Goal: Task Accomplishment & Management: Use online tool/utility

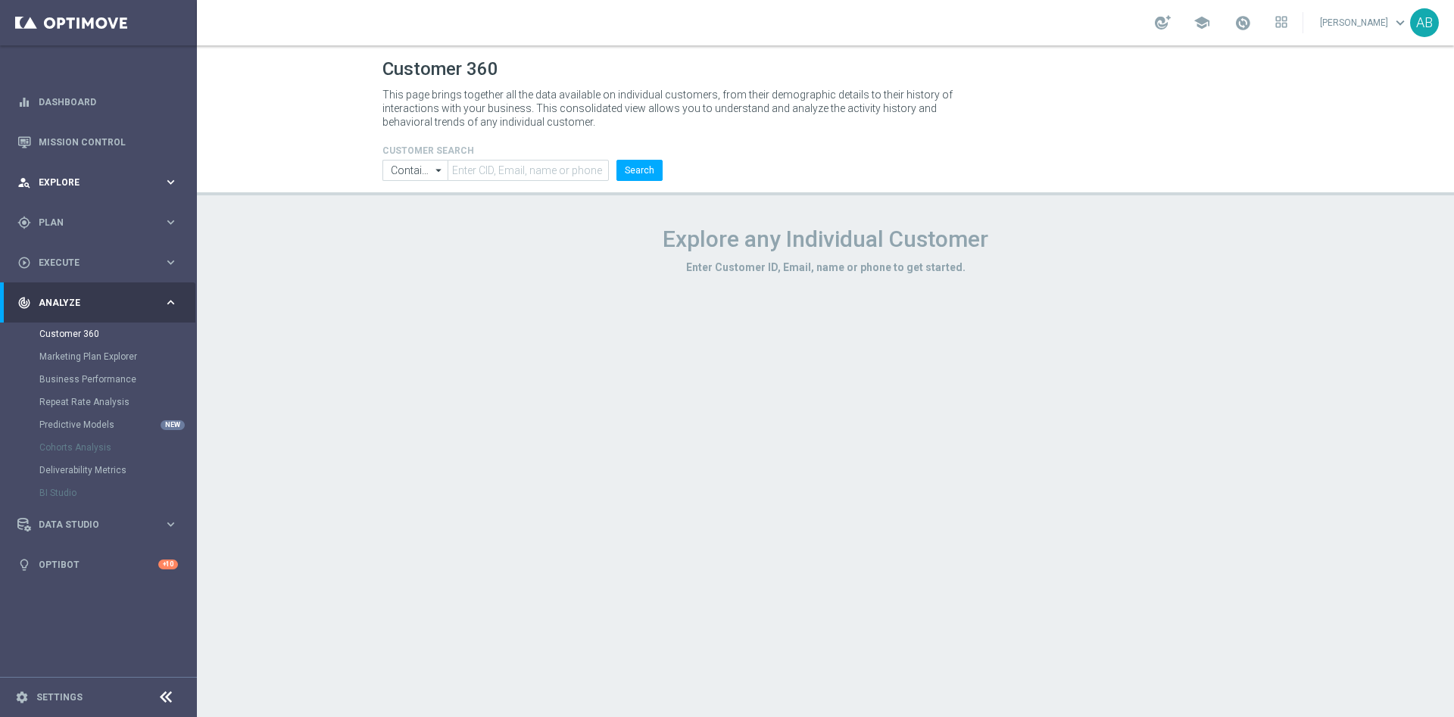
click at [84, 189] on div "person_search Explore keyboard_arrow_right" at bounding box center [97, 182] width 195 height 40
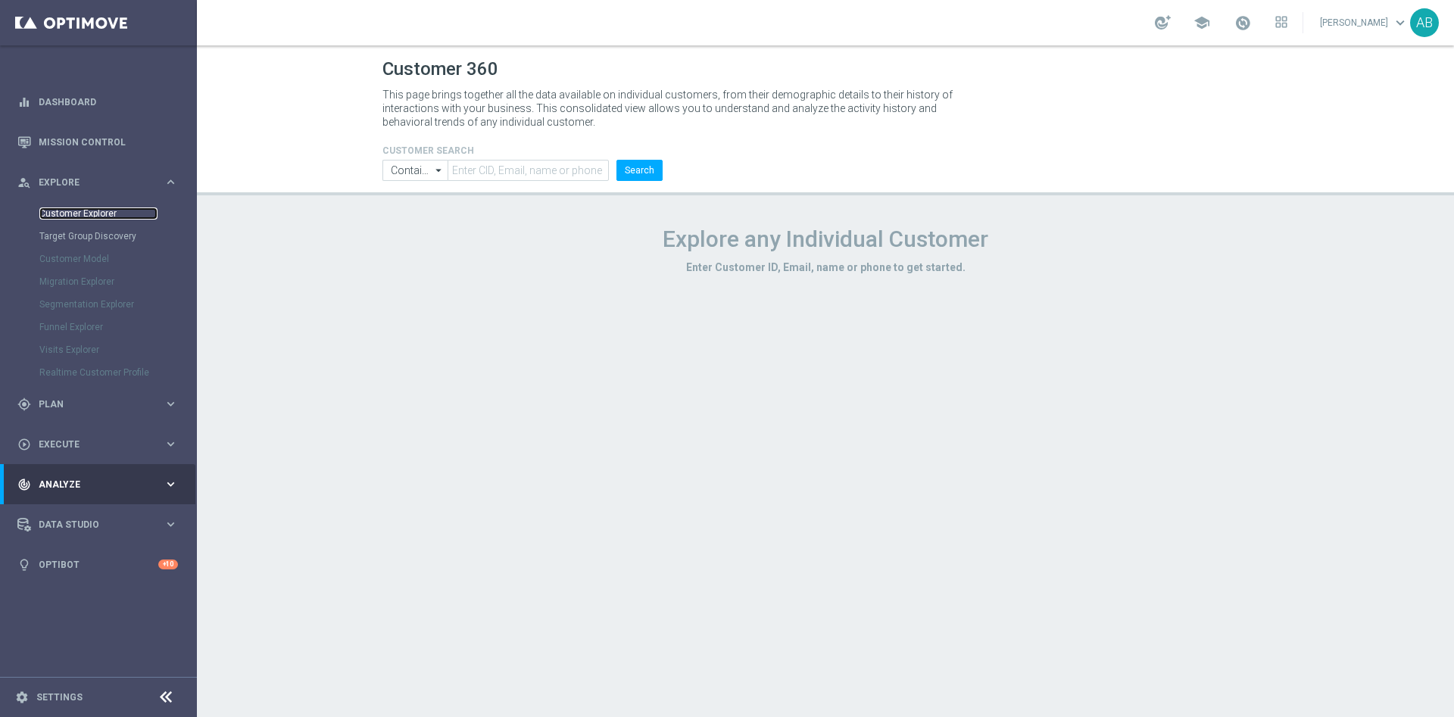
click at [85, 216] on link "Customer Explorer" at bounding box center [98, 213] width 118 height 12
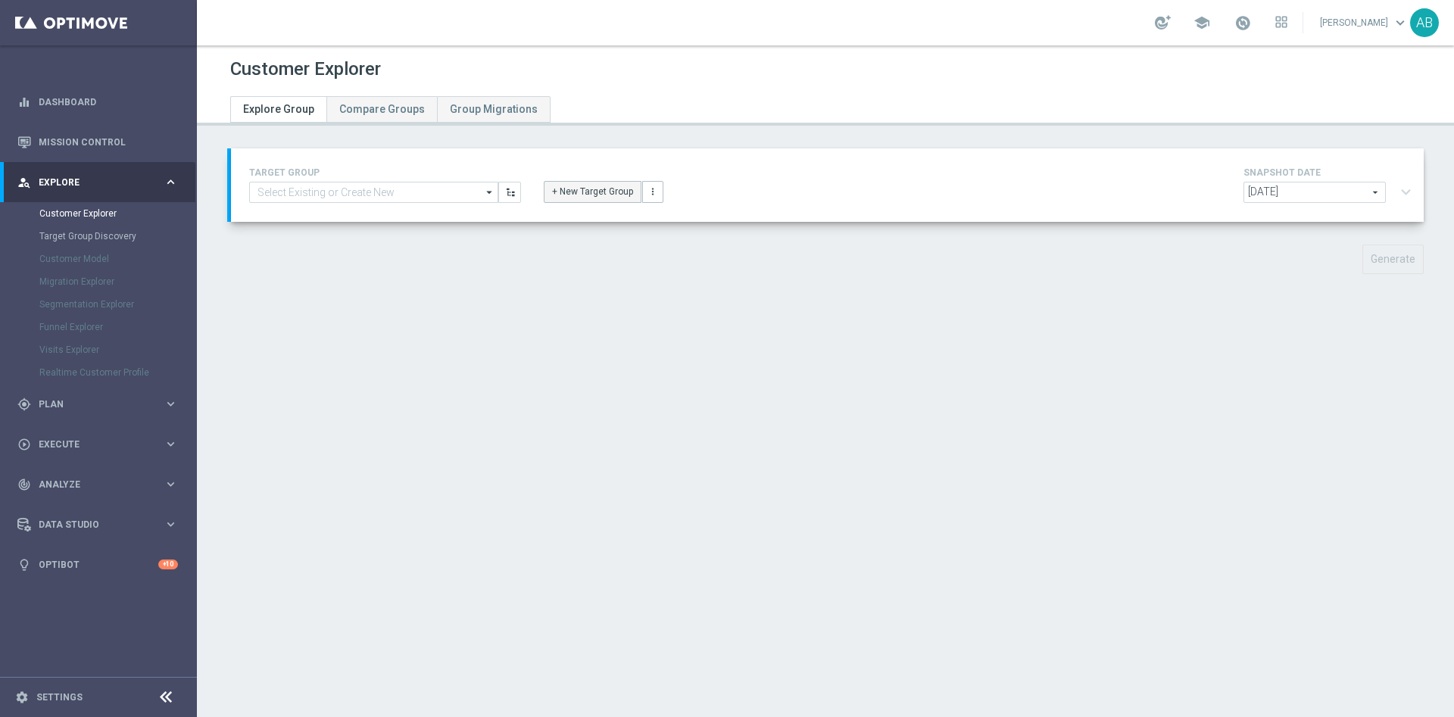
click at [589, 198] on button "+ New Target Group" at bounding box center [593, 191] width 98 height 21
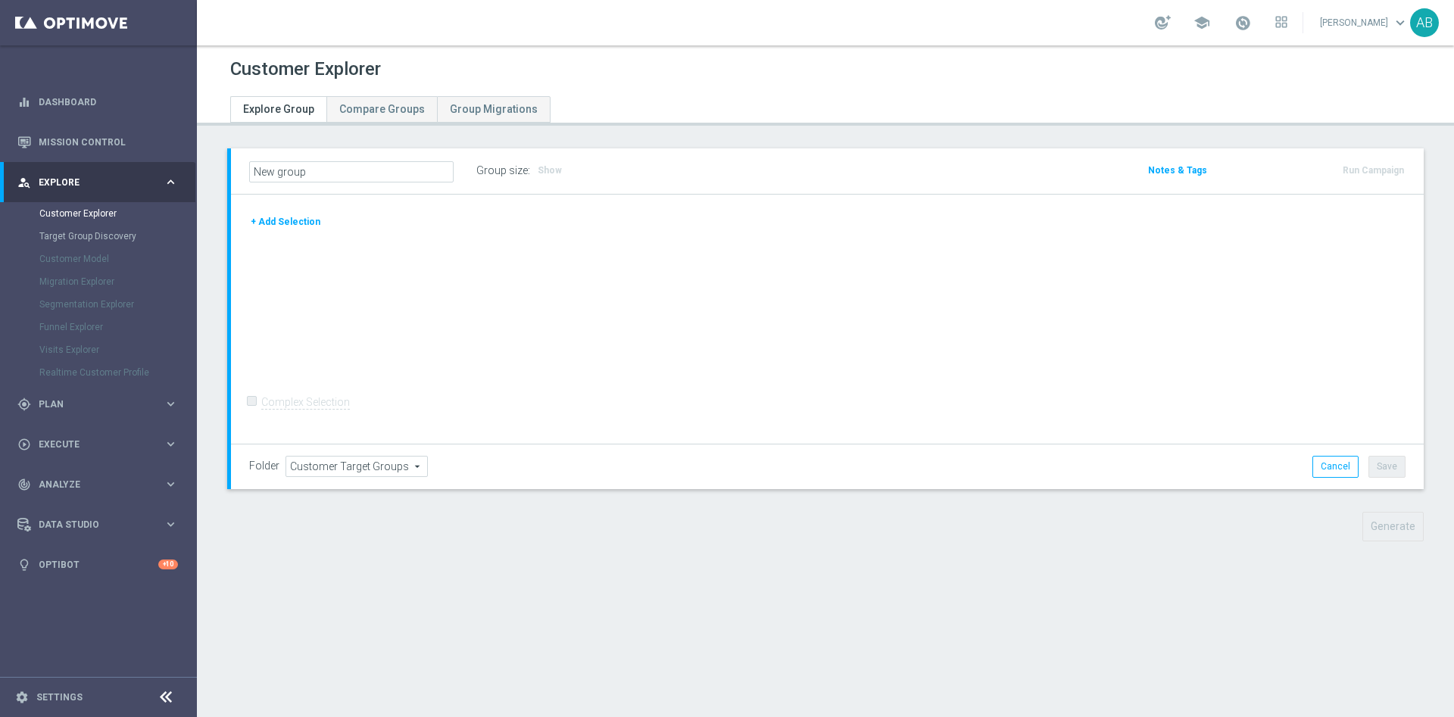
click at [280, 218] on button "+ Add Selection" at bounding box center [285, 221] width 73 height 17
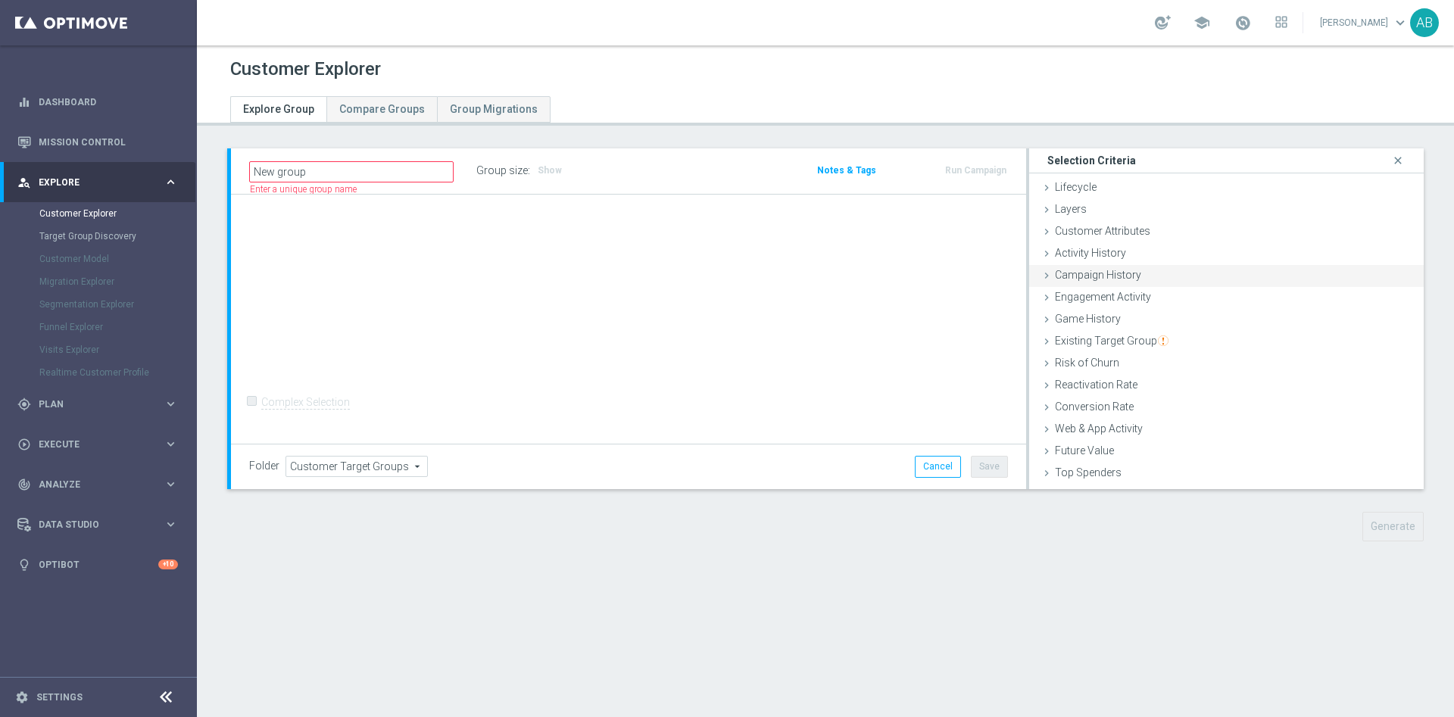
click at [1110, 279] on span "Campaign History" at bounding box center [1098, 275] width 86 height 12
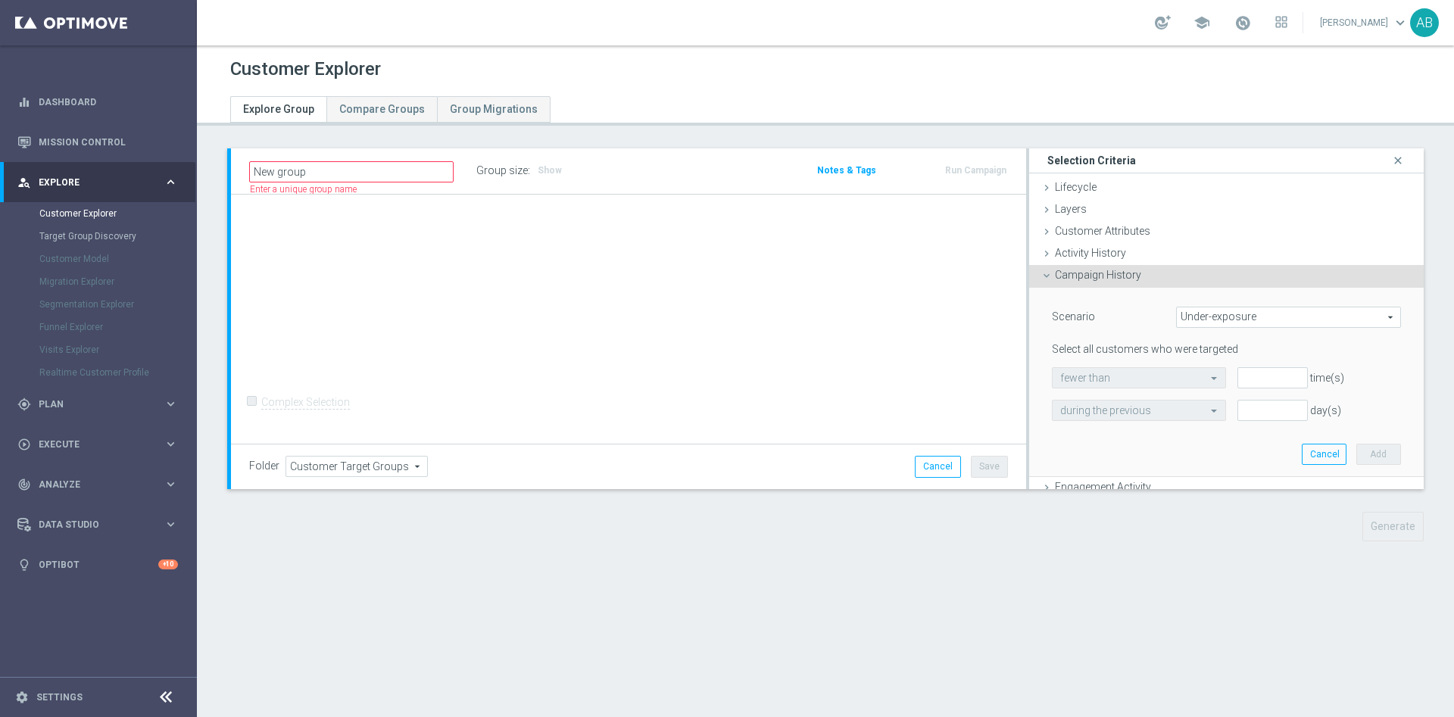
click at [1180, 321] on span "Under-exposure" at bounding box center [1287, 317] width 223 height 20
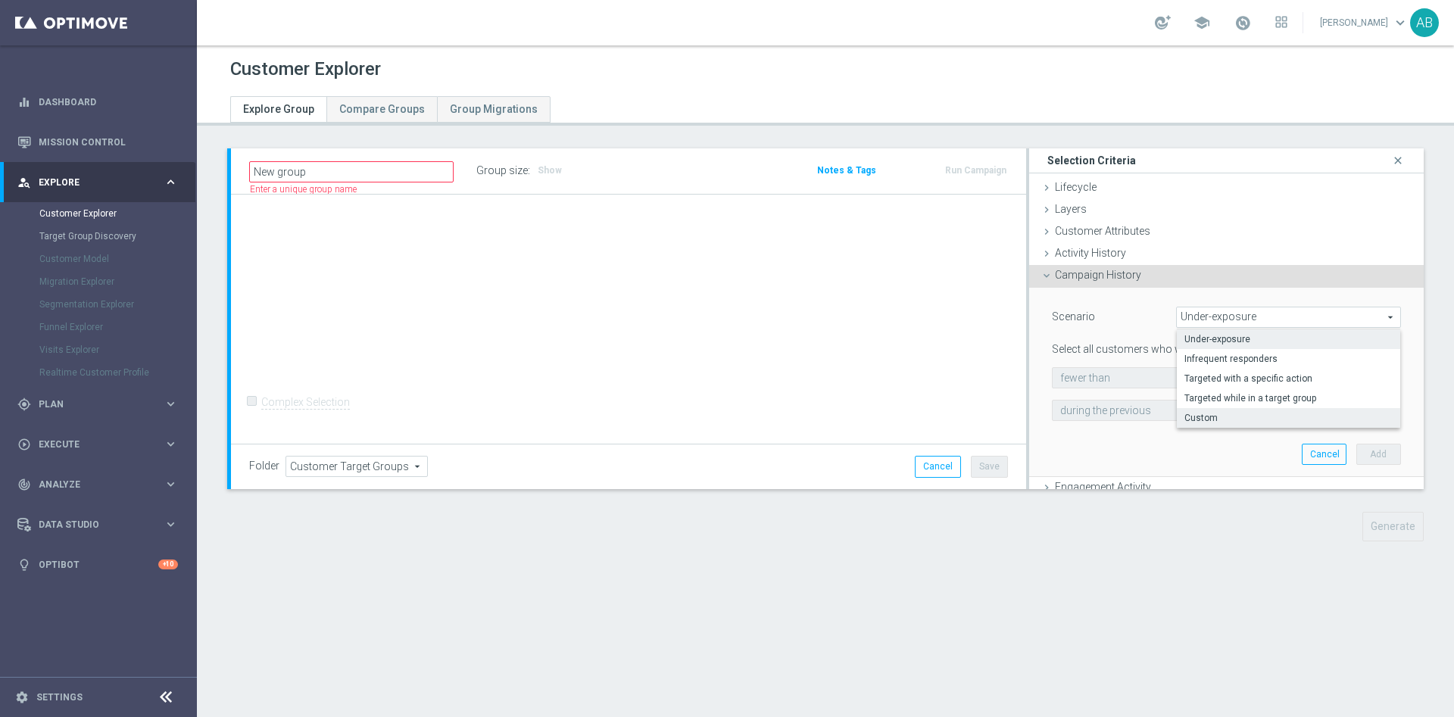
click at [1196, 422] on span "Custom" at bounding box center [1288, 418] width 208 height 12
type input "Custom"
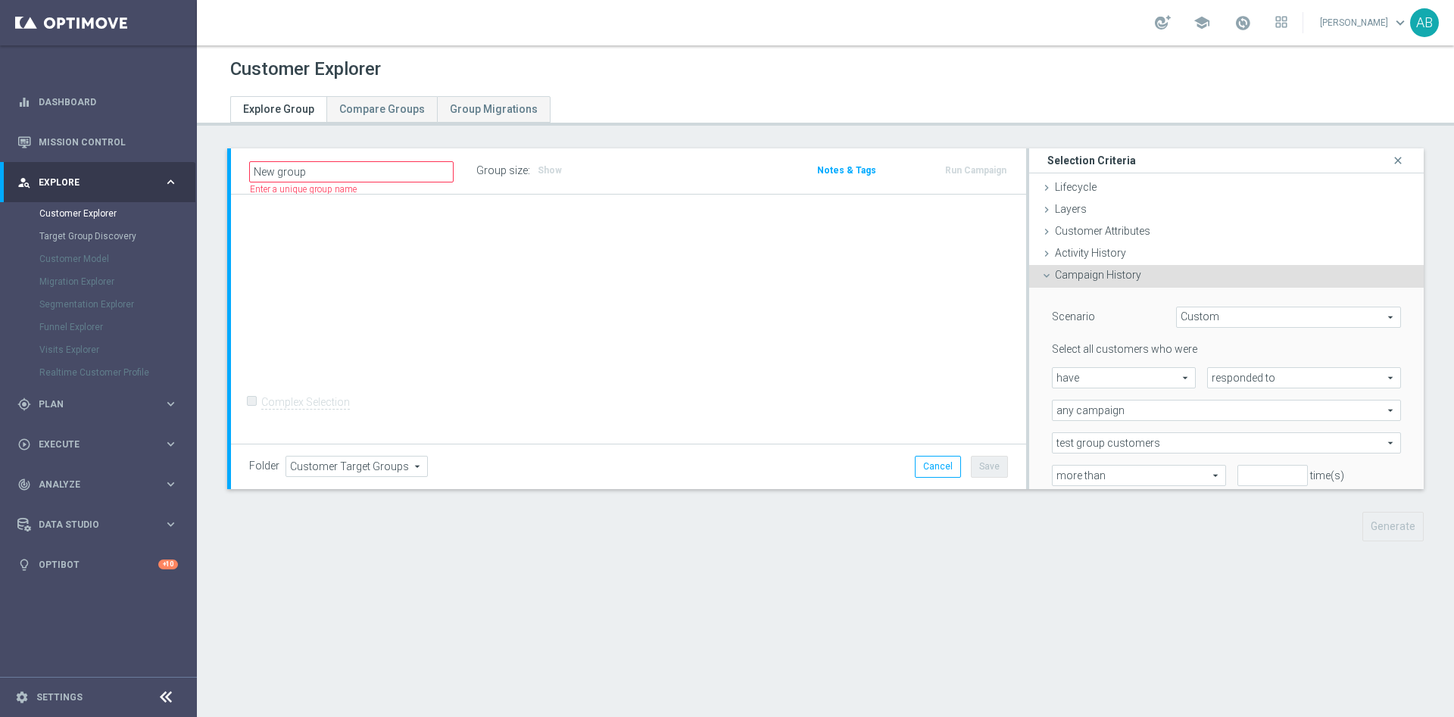
click at [1211, 318] on span "Custom" at bounding box center [1287, 317] width 223 height 20
click at [1105, 378] on span "have" at bounding box center [1123, 378] width 142 height 20
click at [1224, 374] on span "responded to" at bounding box center [1303, 378] width 192 height 20
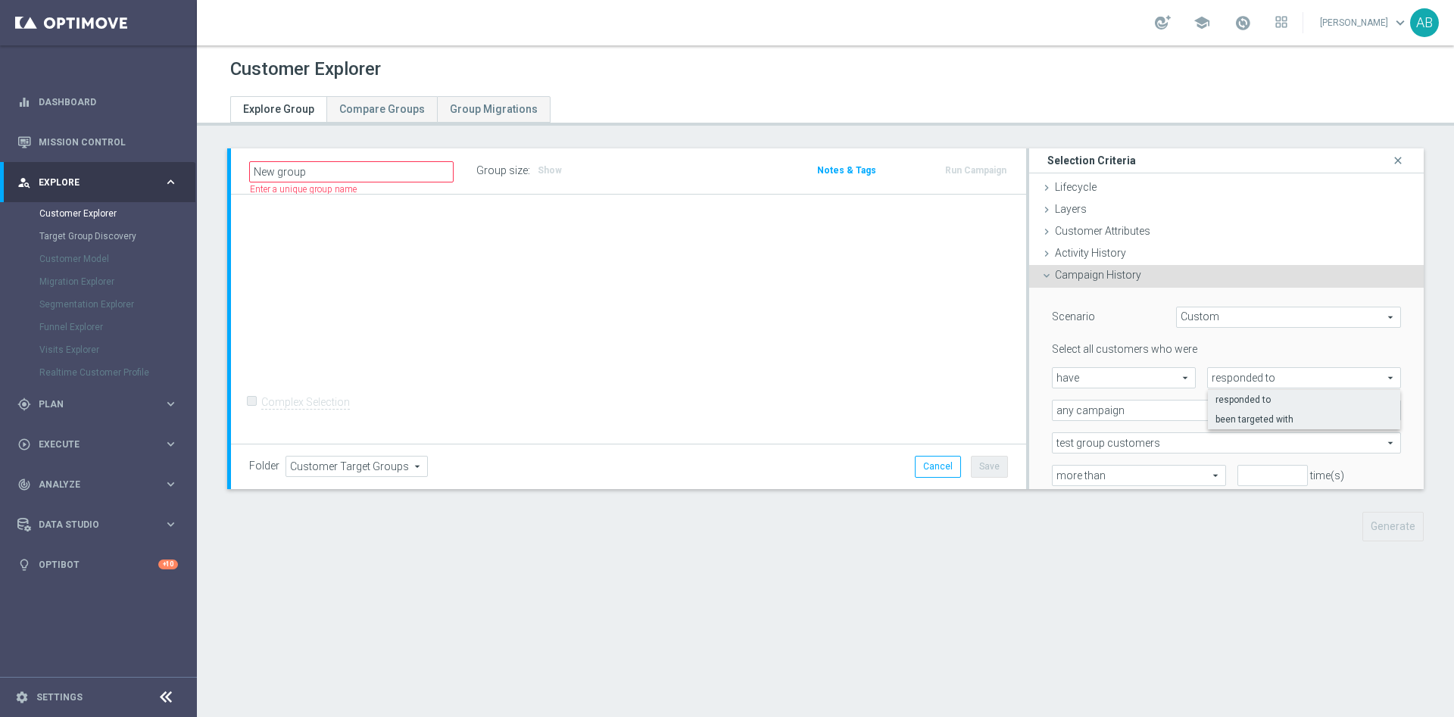
click at [1225, 420] on span "been targeted with" at bounding box center [1303, 419] width 177 height 12
type input "been targeted with"
click at [1124, 416] on span "any campaign" at bounding box center [1225, 410] width 347 height 20
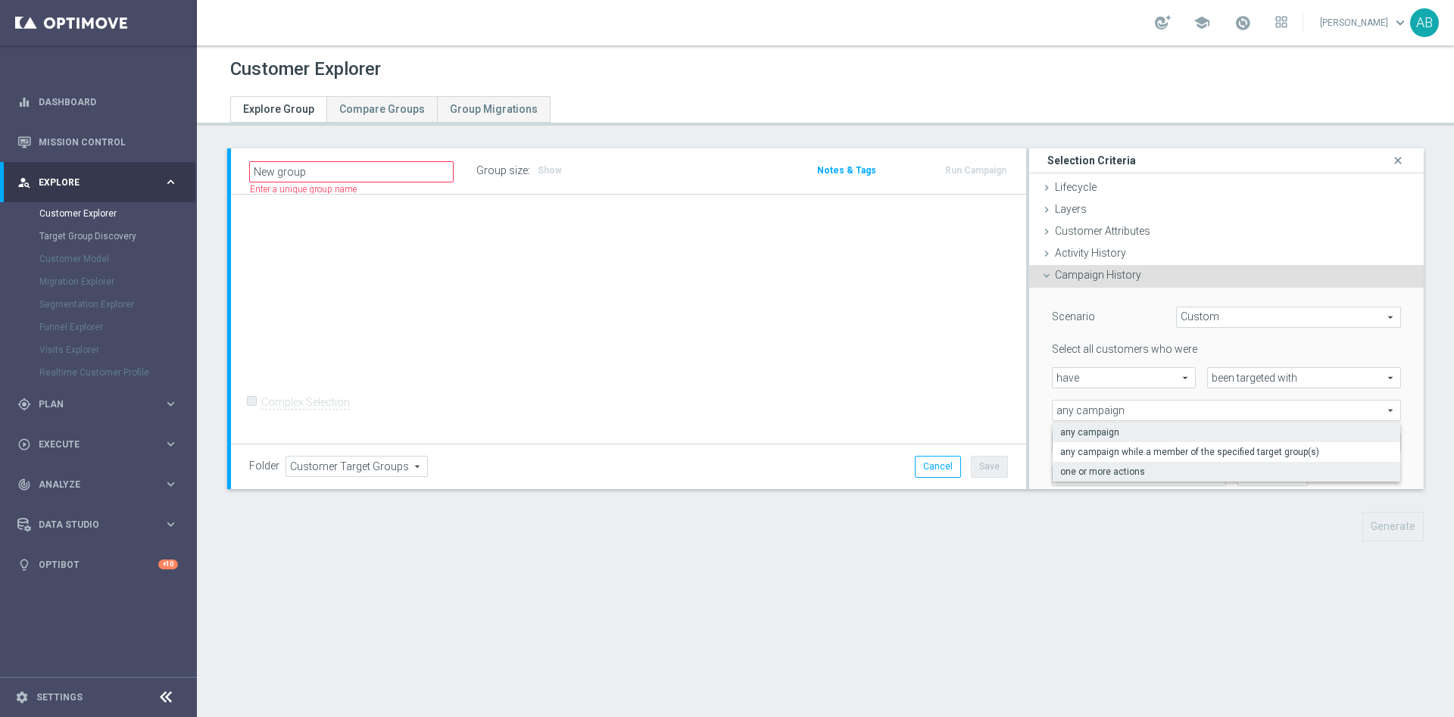
click at [1113, 464] on label "one or more actions" at bounding box center [1225, 472] width 347 height 20
type input "one or more actions"
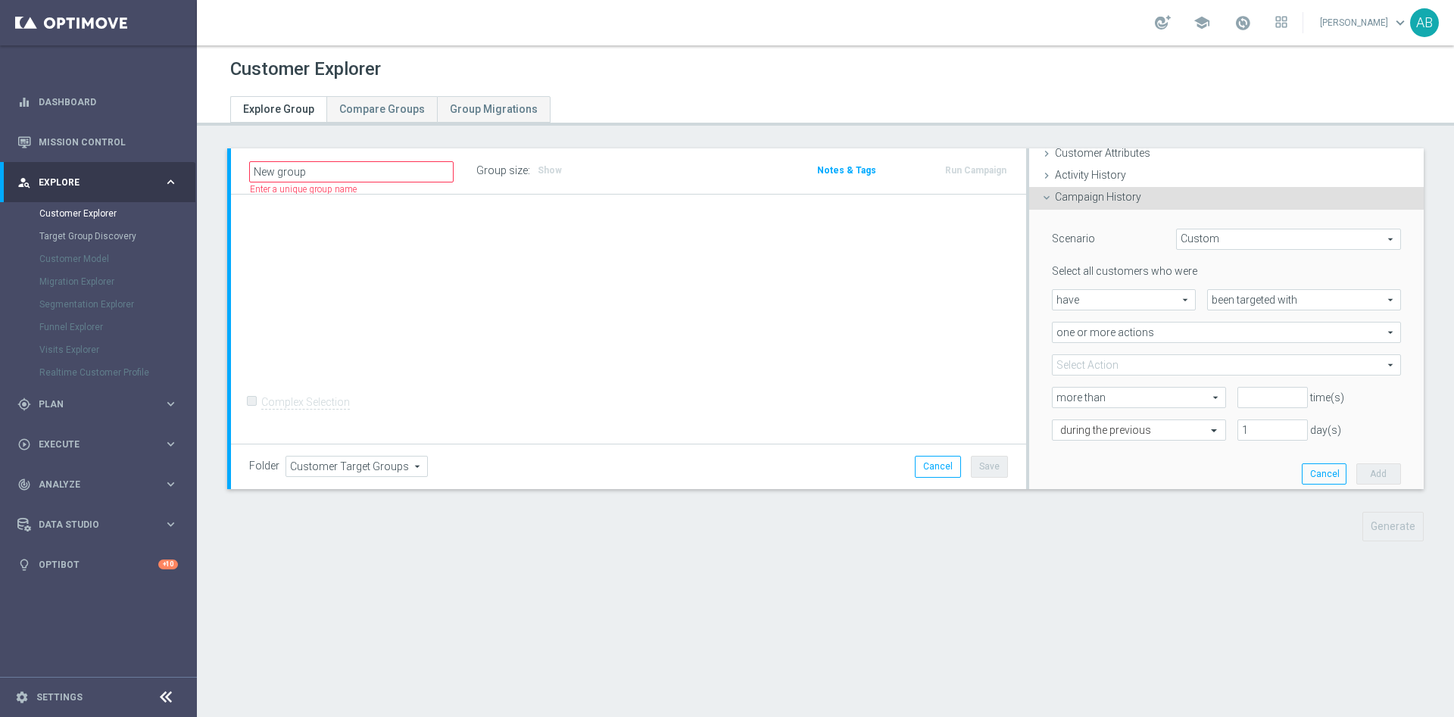
scroll to position [114, 0]
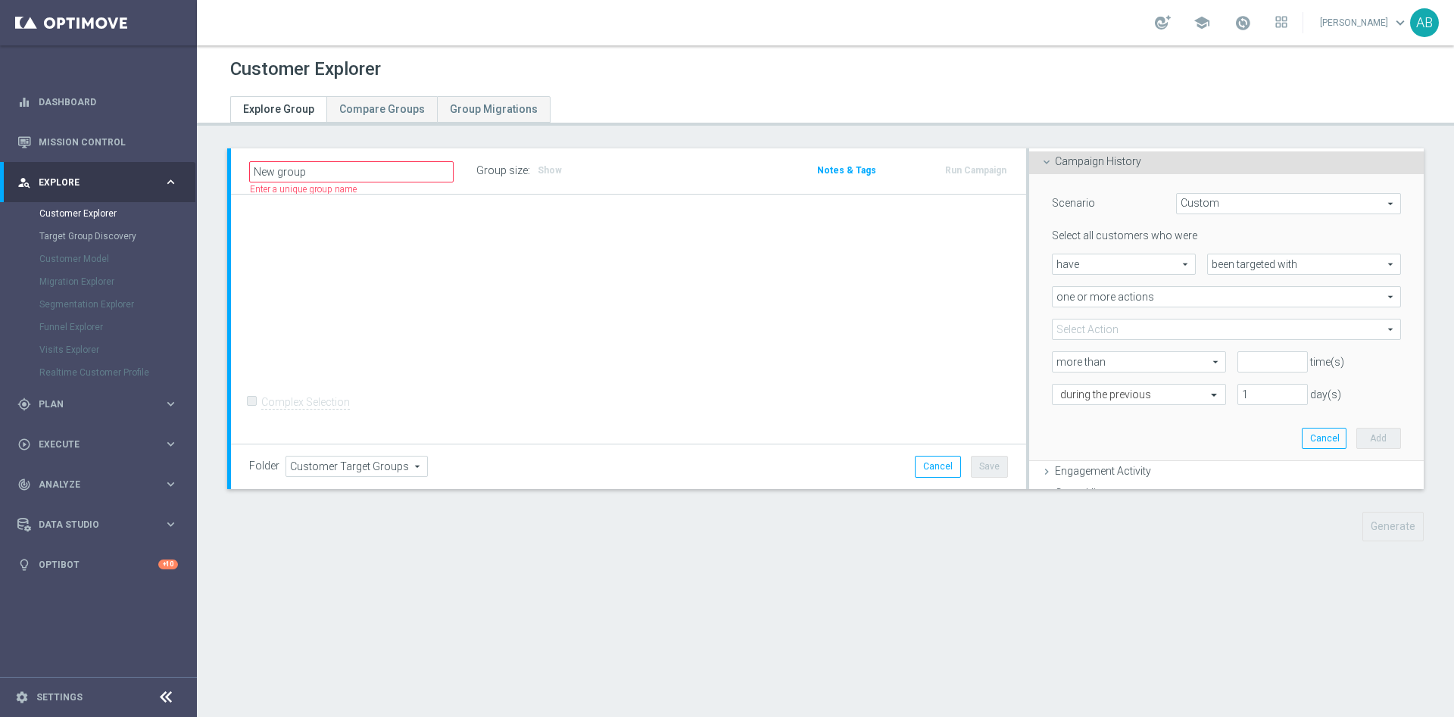
click at [1111, 326] on span at bounding box center [1225, 329] width 347 height 20
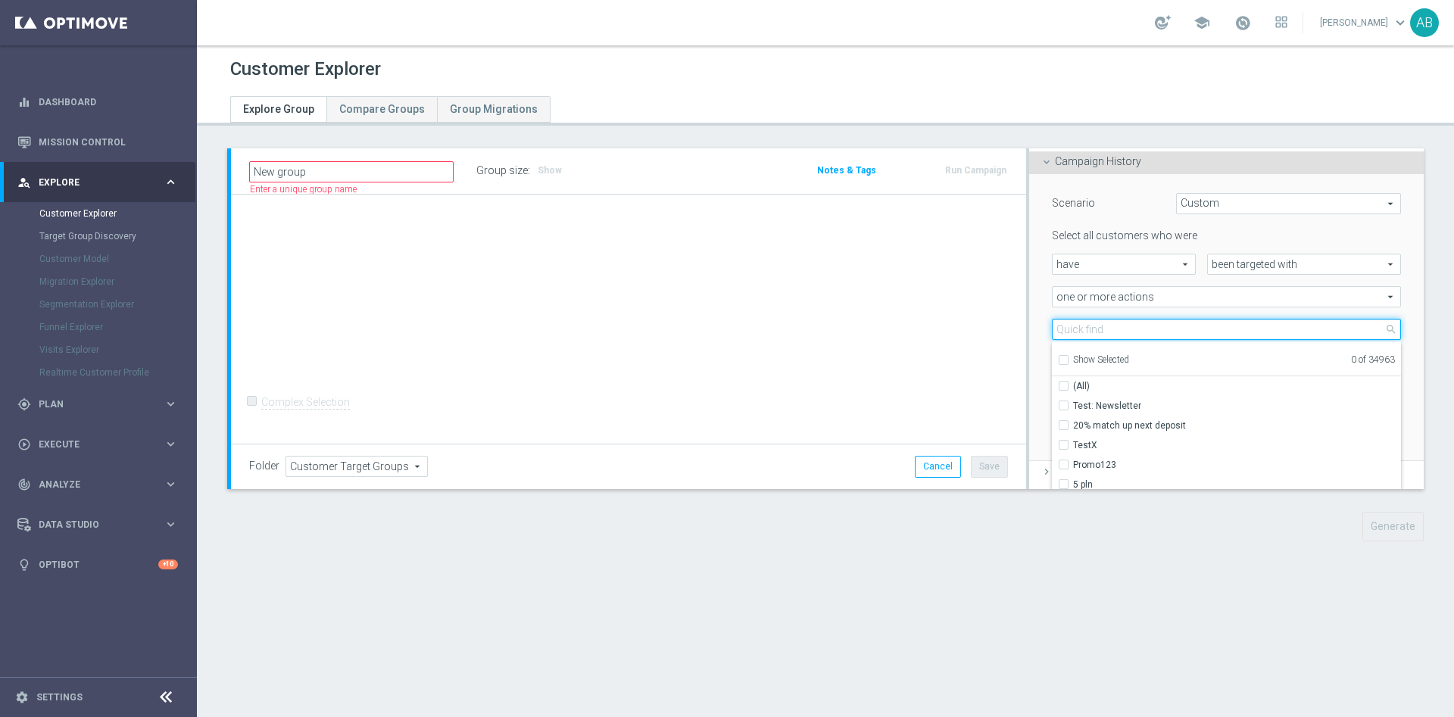
click at [1111, 326] on input "search" at bounding box center [1226, 329] width 349 height 21
paste input "E_NH-NL_AUTO_PRODUCT_VF DAY7 1PLUS DEPO A_DAILY"
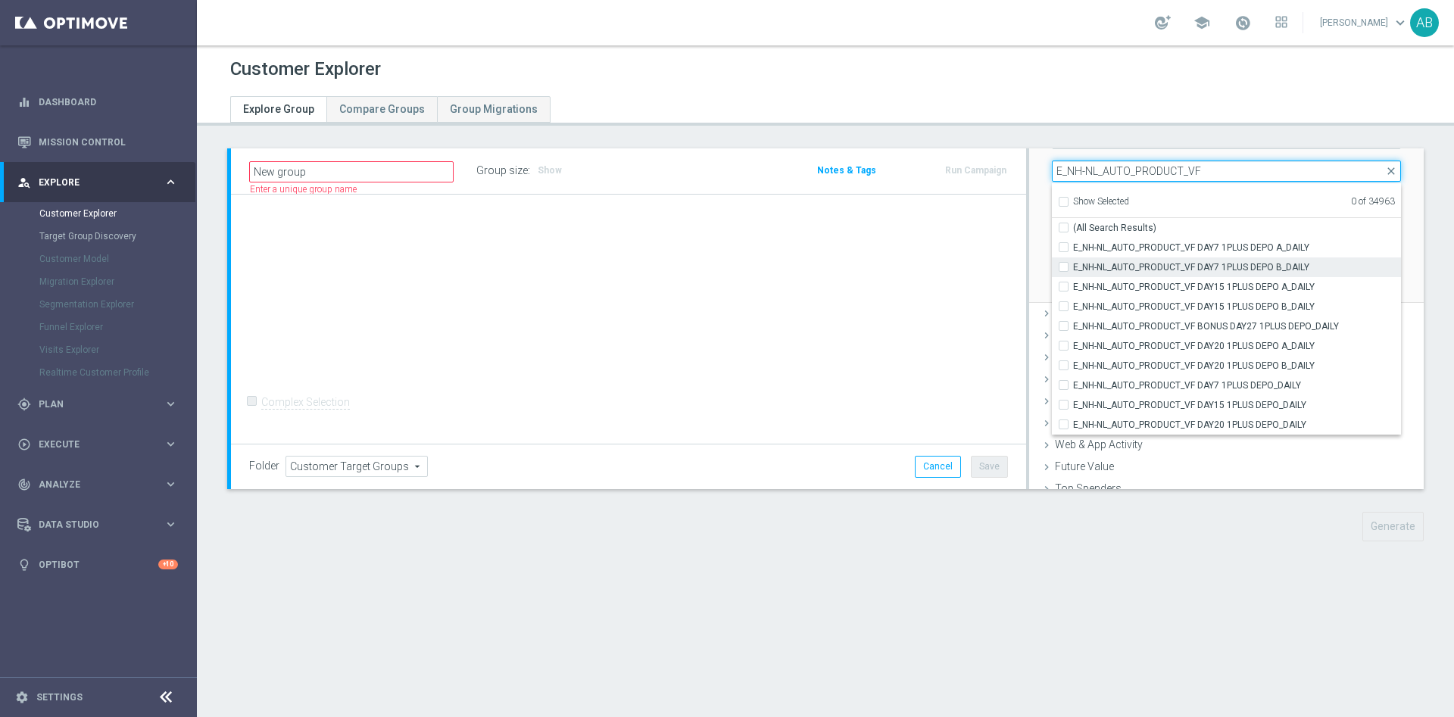
scroll to position [236, 0]
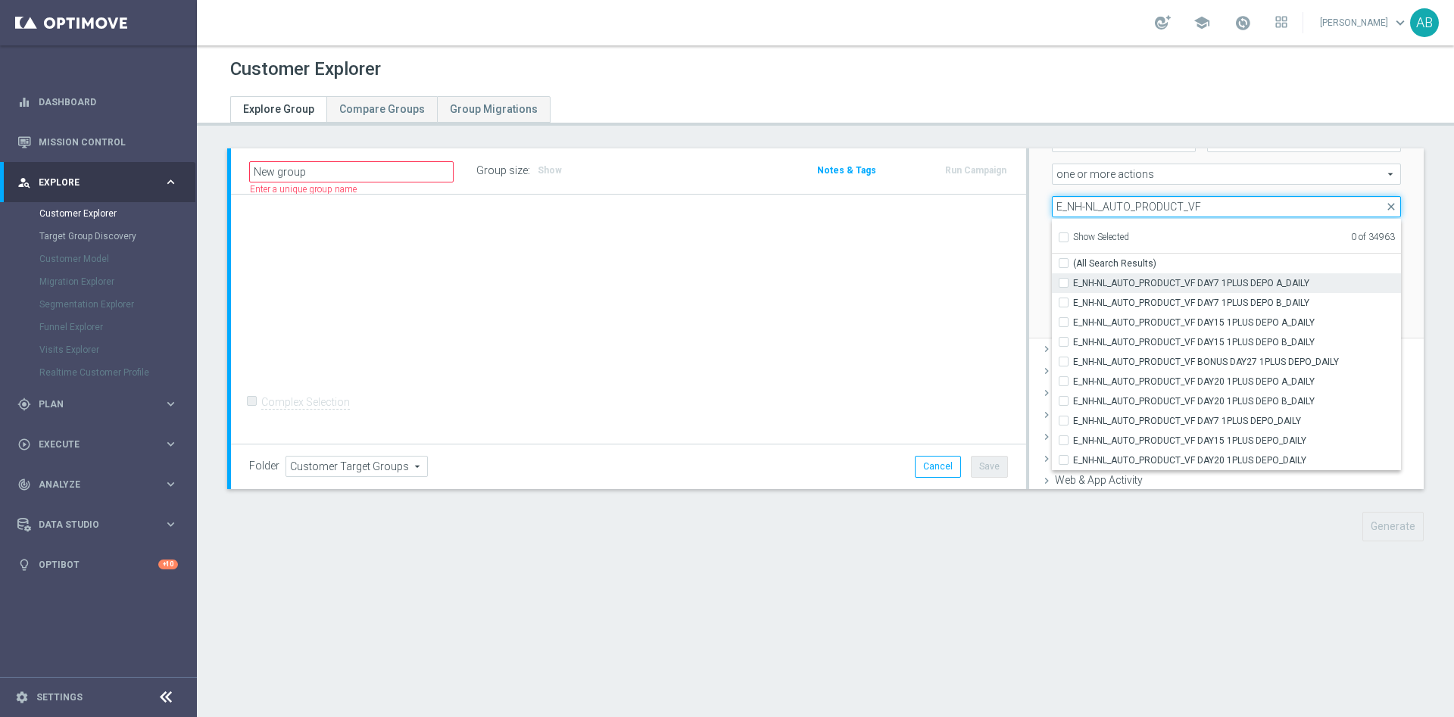
type input "E_NH-NL_AUTO_PRODUCT_VF"
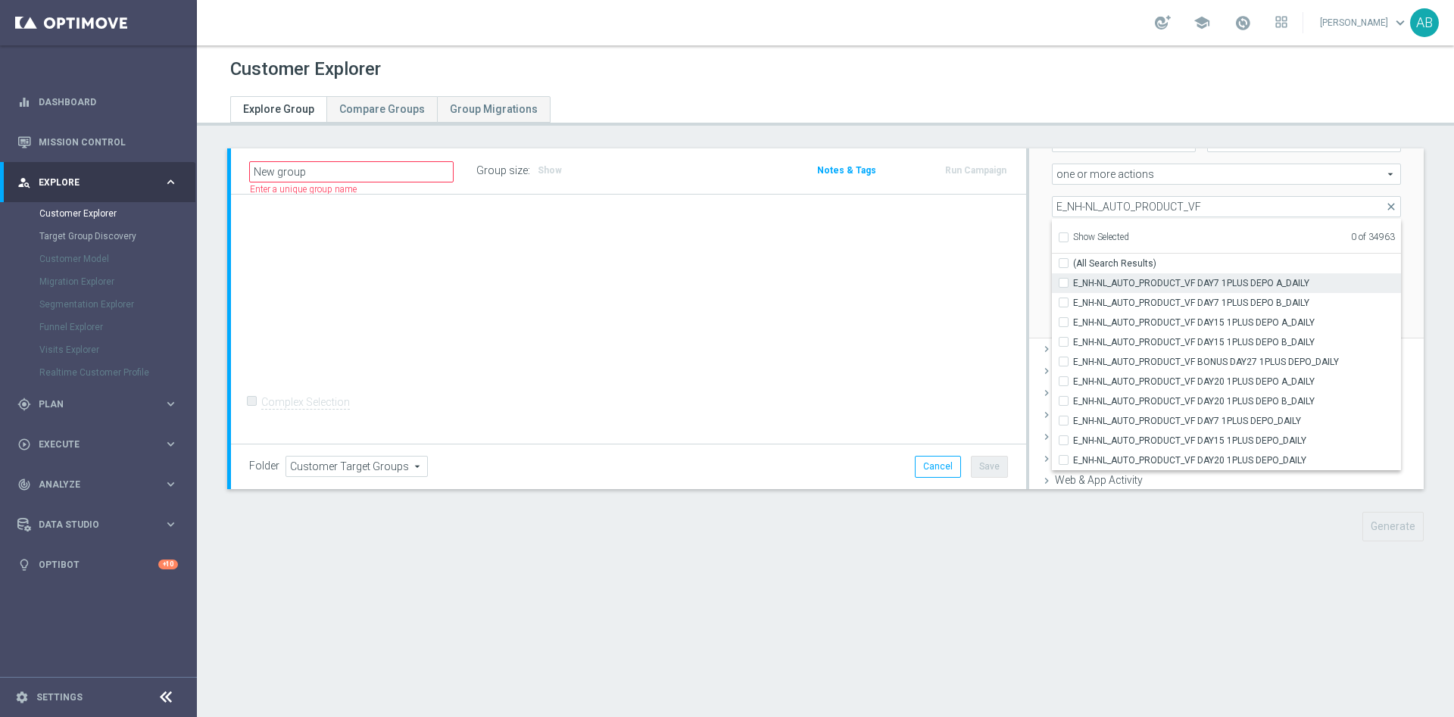
click at [1063, 285] on input "E_NH-NL_AUTO_PRODUCT_VF DAY7 1PLUS DEPO A_DAILY" at bounding box center [1068, 283] width 10 height 10
checkbox input "true"
type input "E_NH-NL_AUTO_PRODUCT_VF DAY7 1PLUS DEPO A_DAILY"
click at [1063, 298] on input "E_NH-NL_AUTO_PRODUCT_VF DAY7 1PLUS DEPO B_DAILY" at bounding box center [1068, 303] width 10 height 10
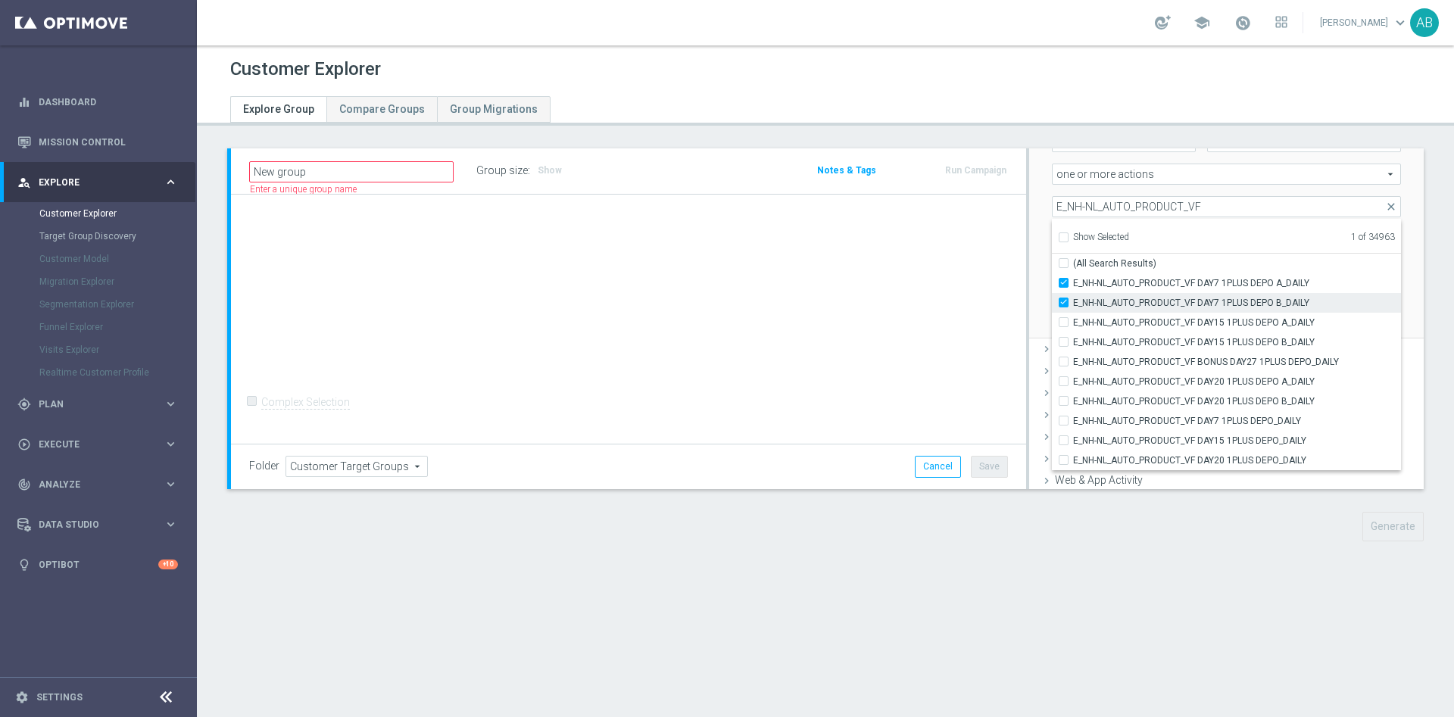
checkbox input "true"
type input "Selected 2 of 34963"
click at [1063, 320] on input "E_NH-NL_AUTO_PRODUCT_VF DAY15 1PLUS DEPO A_DAILY" at bounding box center [1068, 322] width 10 height 10
checkbox input "true"
type input "Selected 3 of 34963"
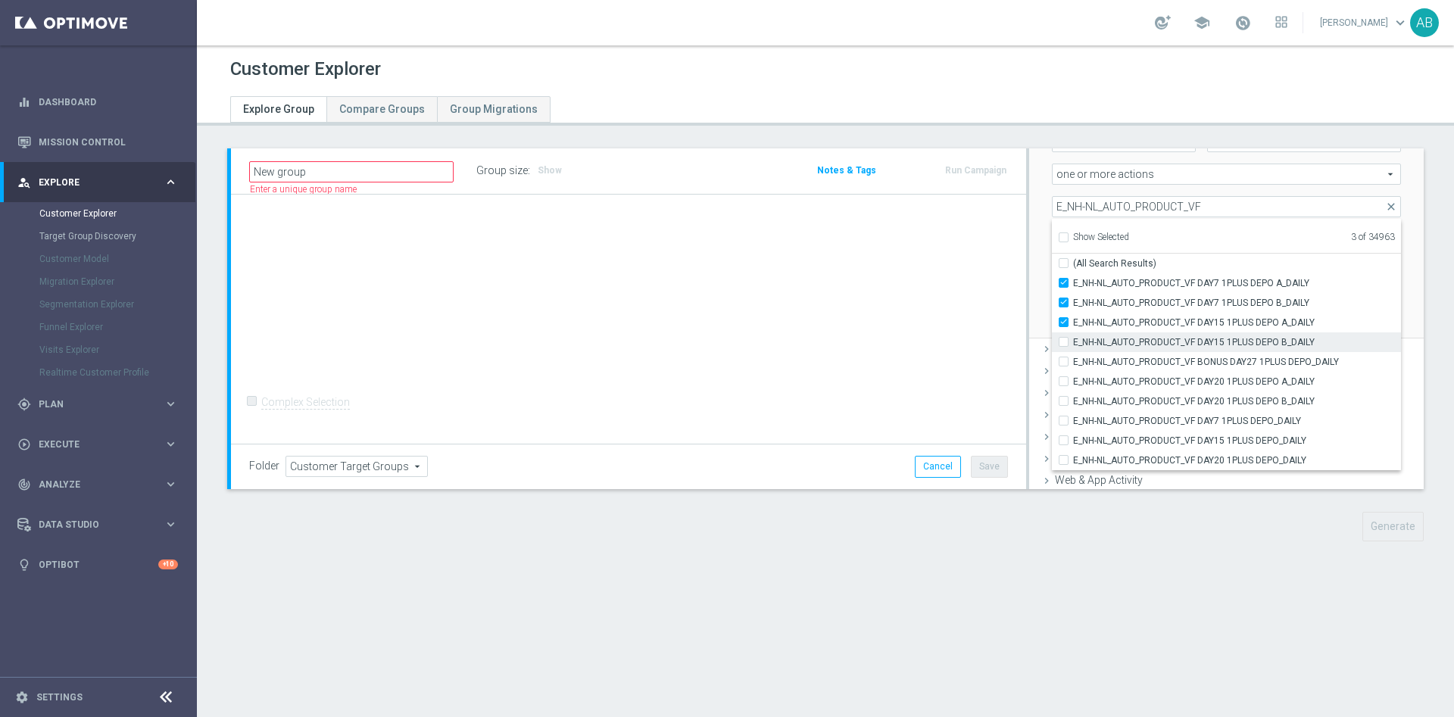
click at [1063, 339] on input "E_NH-NL_AUTO_PRODUCT_VF DAY15 1PLUS DEPO B_DAILY" at bounding box center [1068, 342] width 10 height 10
checkbox input "true"
type input "Selected 4 of 34963"
click at [1063, 365] on input "E_NH-NL_AUTO_PRODUCT_VF BONUS DAY27 1PLUS DEPO_DAILY" at bounding box center [1068, 362] width 10 height 10
checkbox input "true"
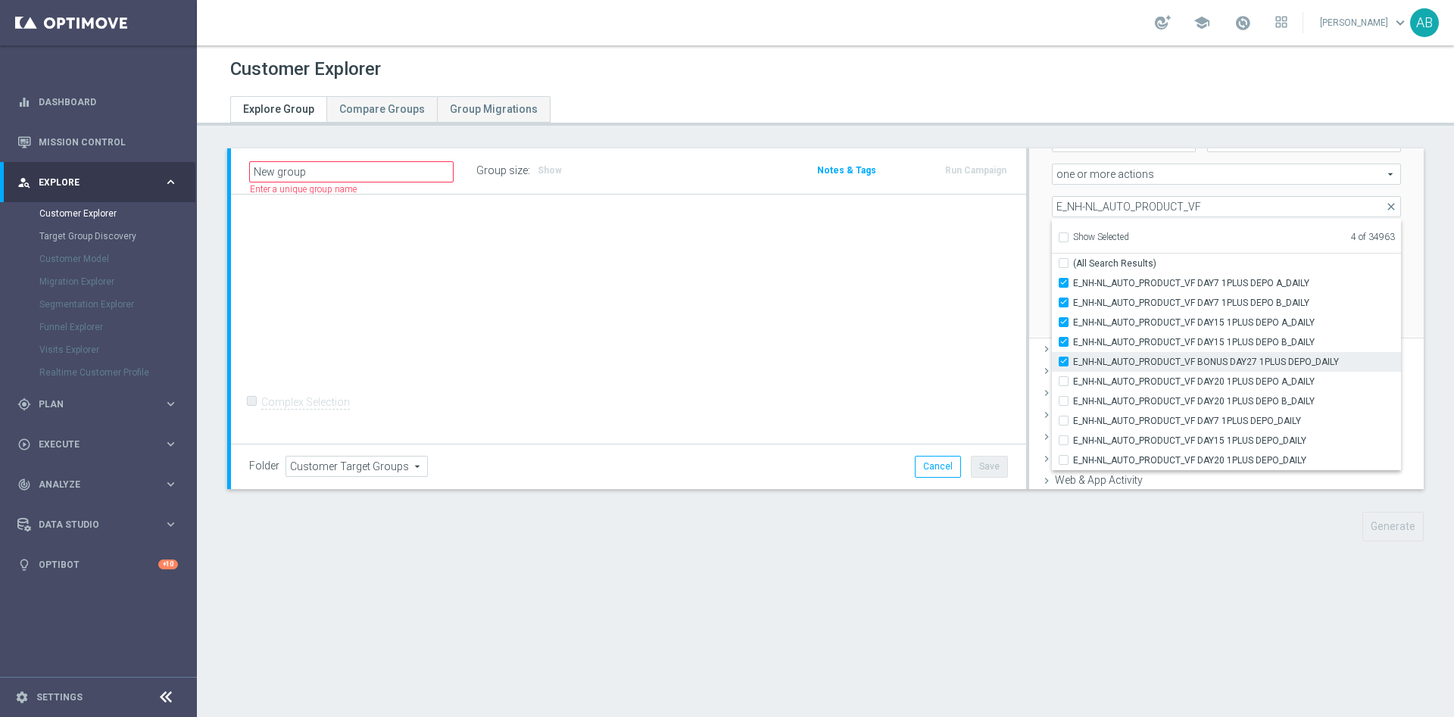
type input "Selected 5 of 34963"
click at [1052, 386] on div "E_NH-NL_AUTO_PRODUCT_VF DAY20 1PLUS DEPO A_DAILY" at bounding box center [1226, 382] width 349 height 20
click at [1063, 379] on input "E_NH-NL_AUTO_PRODUCT_VF DAY20 1PLUS DEPO A_DAILY" at bounding box center [1068, 381] width 10 height 10
checkbox input "true"
type input "Selected 6 of 34963"
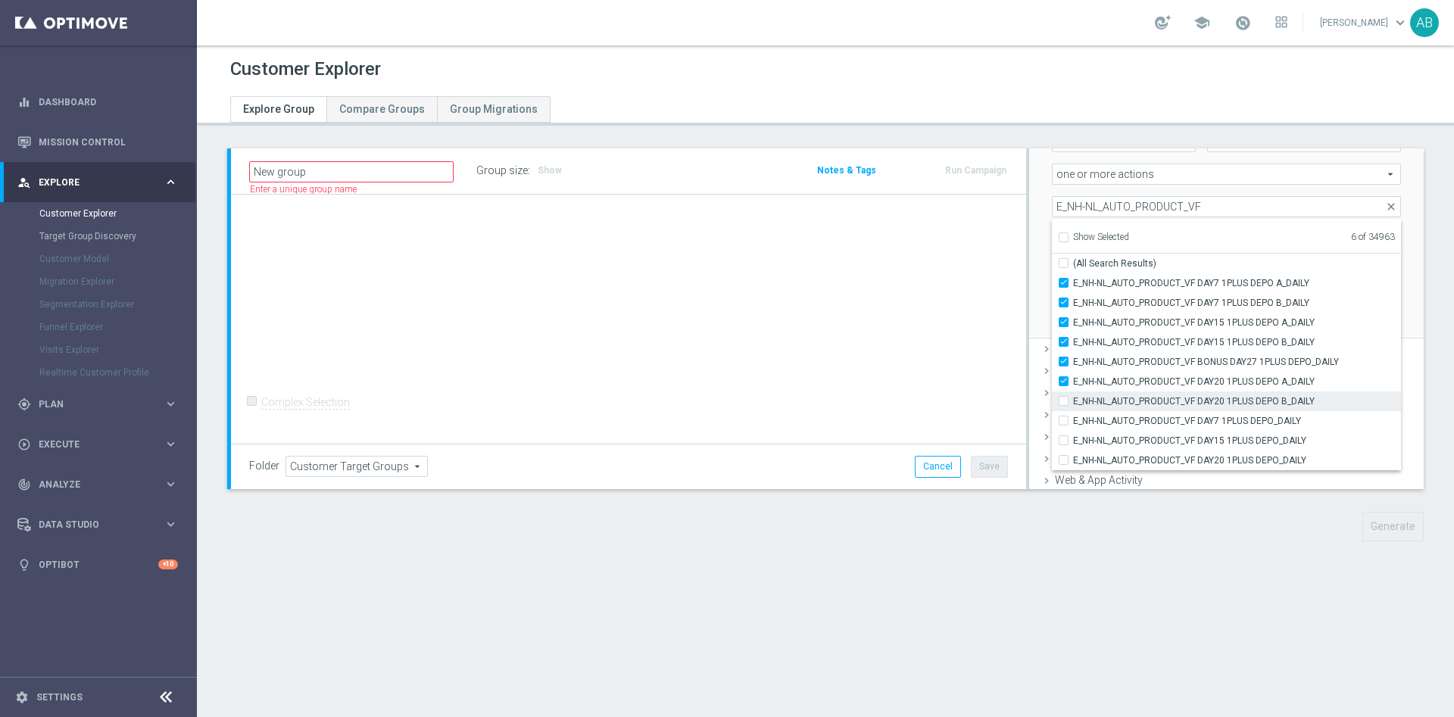
click at [1073, 398] on label "E_NH-NL_AUTO_PRODUCT_VF DAY20 1PLUS DEPO B_DAILY" at bounding box center [1237, 401] width 328 height 20
click at [1063, 398] on input "E_NH-NL_AUTO_PRODUCT_VF DAY20 1PLUS DEPO B_DAILY" at bounding box center [1068, 401] width 10 height 10
checkbox input "true"
type input "Selected 7 of 34963"
click at [1073, 422] on label "E_NH-NL_AUTO_PRODUCT_VF DAY7 1PLUS DEPO_DAILY" at bounding box center [1237, 421] width 328 height 20
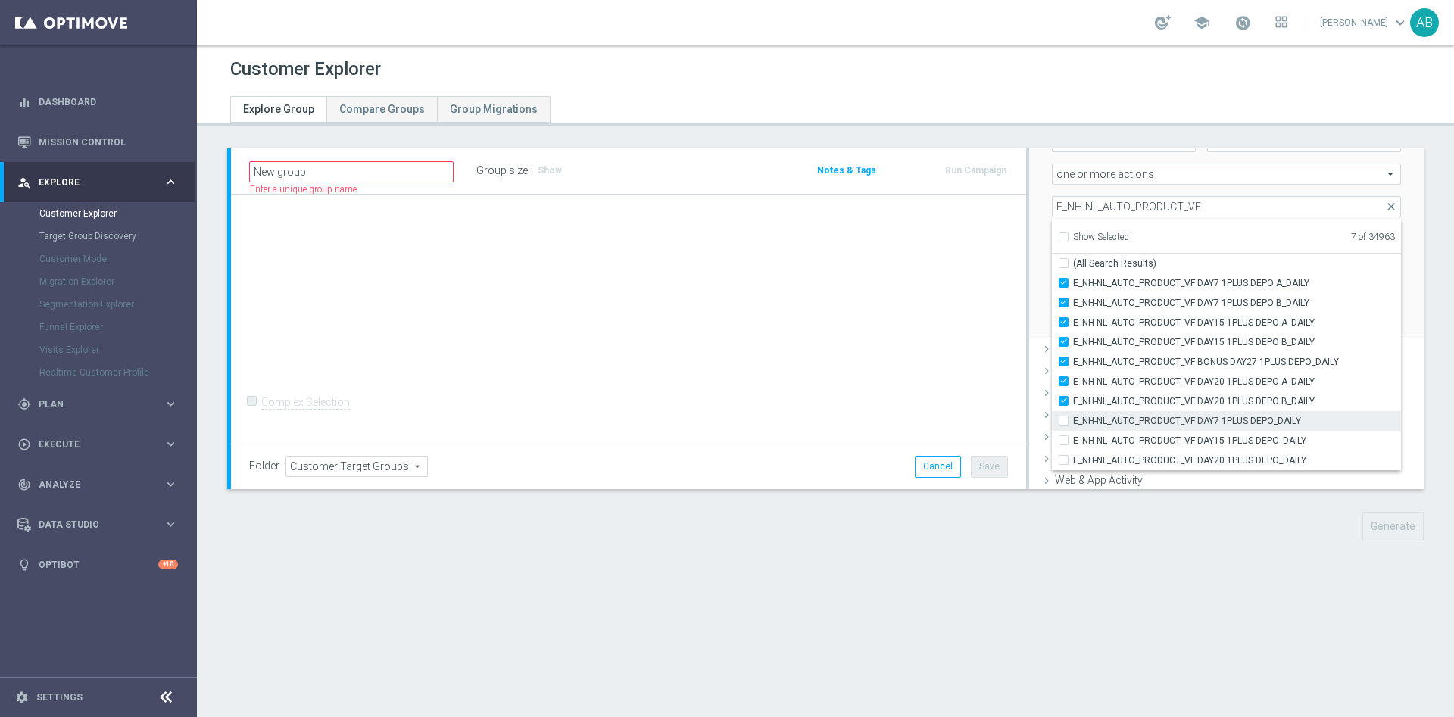
click at [1063, 422] on input "E_NH-NL_AUTO_PRODUCT_VF DAY7 1PLUS DEPO_DAILY" at bounding box center [1068, 421] width 10 height 10
checkbox input "true"
type input "Selected 8 of 34963"
click at [1063, 442] on input "E_NH-NL_AUTO_PRODUCT_VF DAY15 1PLUS DEPO_DAILY" at bounding box center [1068, 440] width 10 height 10
checkbox input "true"
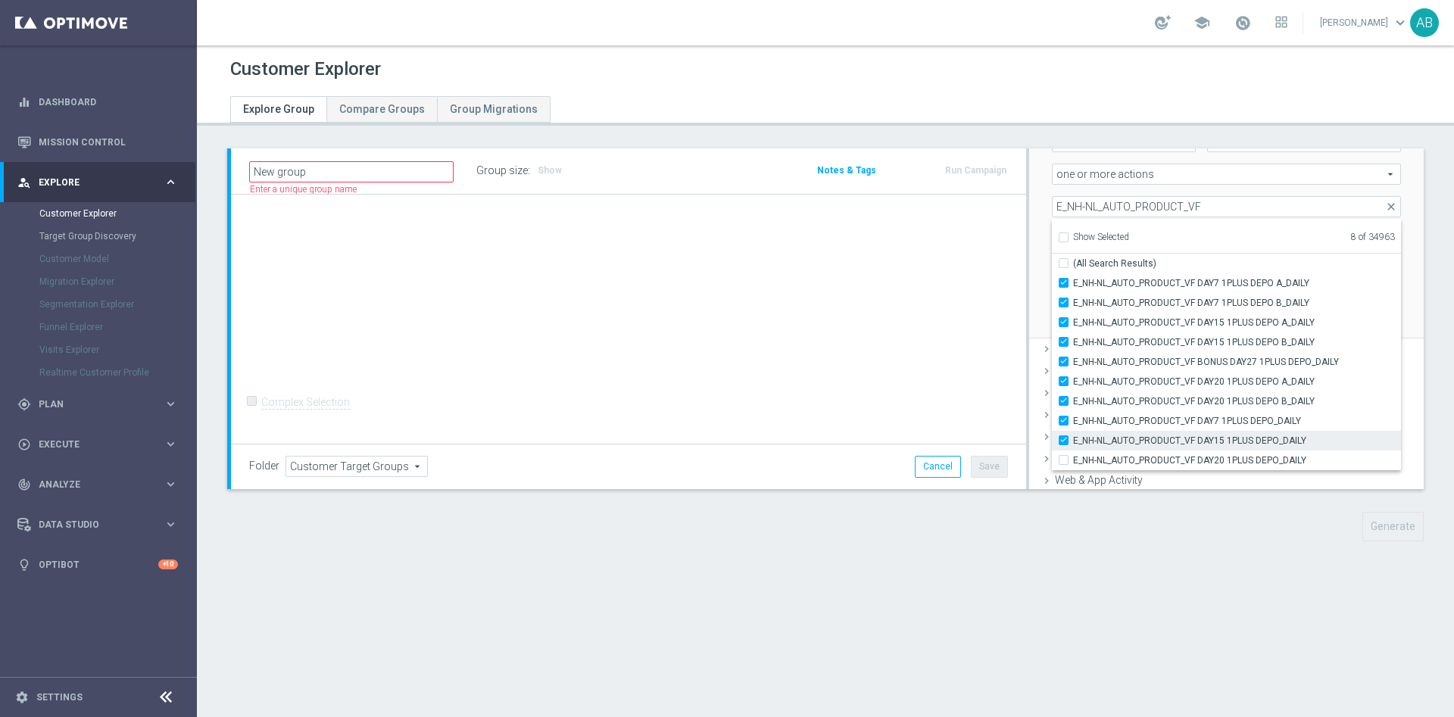
type input "Selected 9 of 34963"
click at [1063, 463] on input "E_NH-NL_AUTO_PRODUCT_VF DAY20 1PLUS DEPO_DAILY" at bounding box center [1068, 460] width 10 height 10
checkbox input "true"
type input "Selected 10 of 34963"
checkbox input "true"
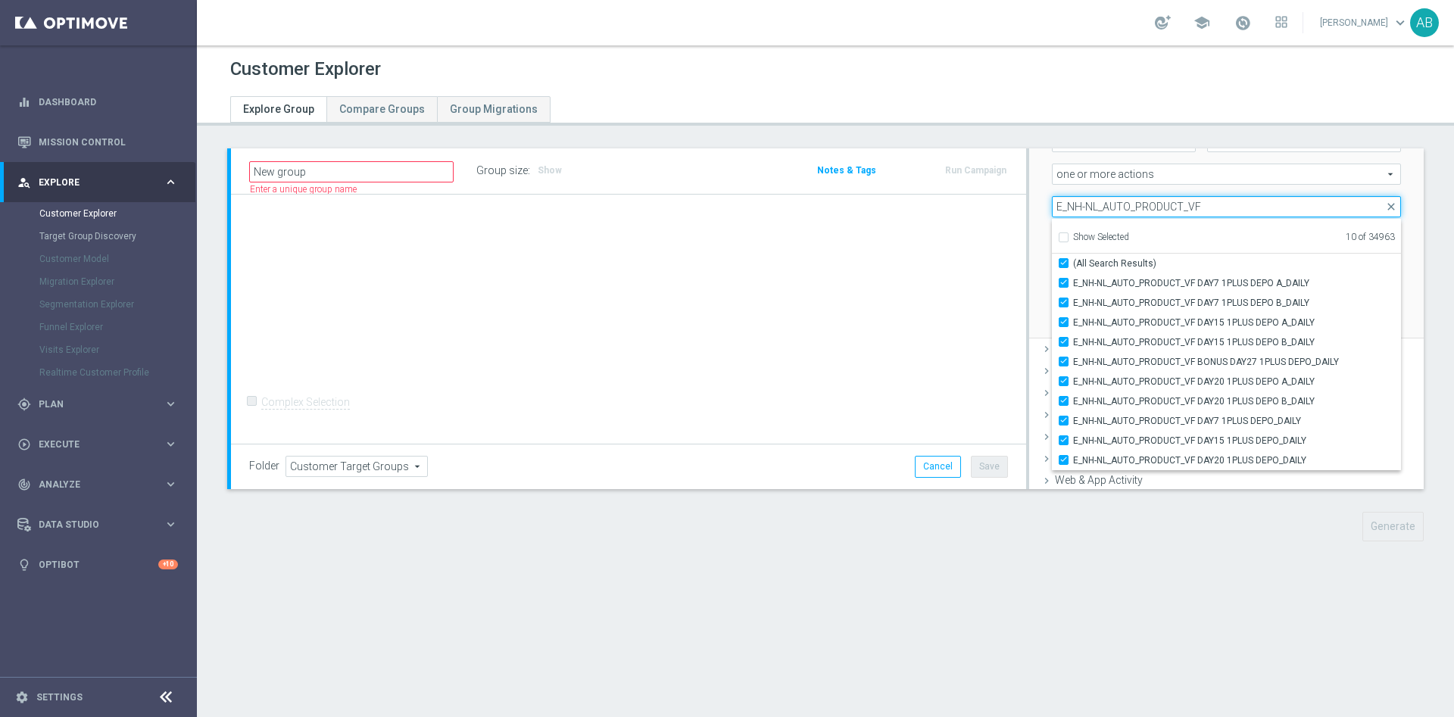
click at [1224, 210] on input "E_NH-NL_AUTO_PRODUCT_VF" at bounding box center [1226, 206] width 349 height 21
type input "E_NH-NL_AUTO_PRODUCT_"
checkbox input "false"
type input "E_NH-NL_AUTO_PRODUCT_"
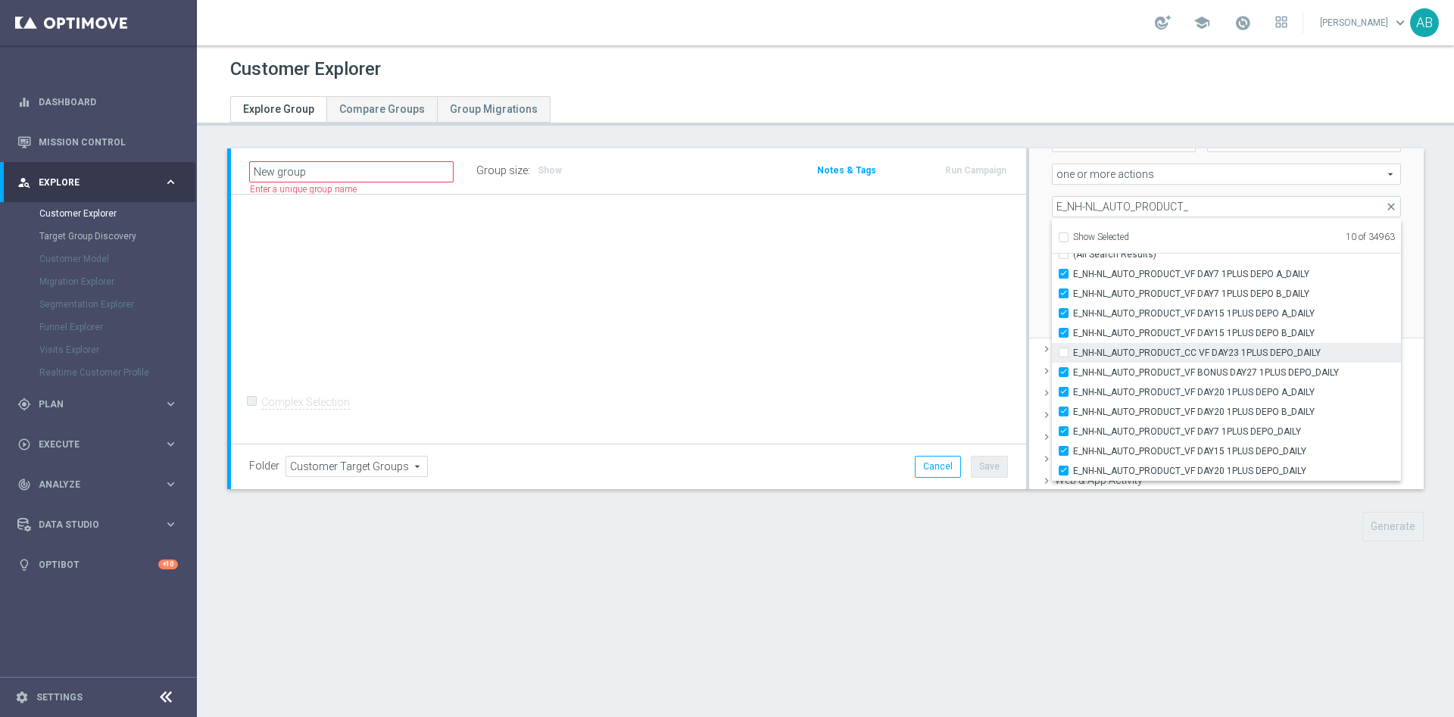
click at [1063, 354] on input "E_NH-NL_AUTO_PRODUCT_CC VF DAY23 1PLUS DEPO_DAILY" at bounding box center [1068, 352] width 10 height 10
checkbox input "true"
type input "Selected 11 of 34963"
checkbox input "true"
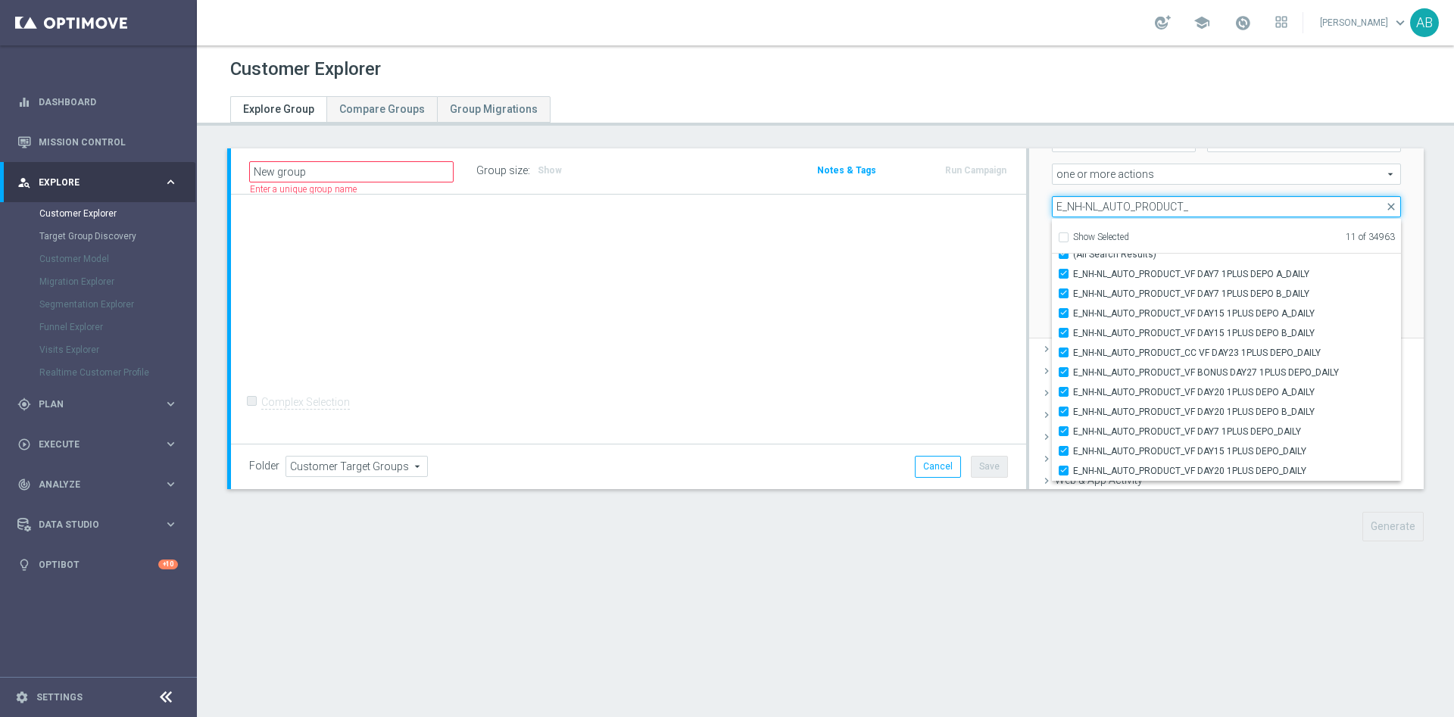
click at [1106, 210] on input "E_NH-NL_AUTO_PRODUCT_" at bounding box center [1226, 206] width 349 height 21
paste input "MIN-LOW_AUTO_PRODUCT_VF DAY7 1PLUS DEPO A_DAILY"
type input "E_MIN-LOW_AUTO_PRODUCT_VF DAY7 1PLUS DEPO A_DAILY"
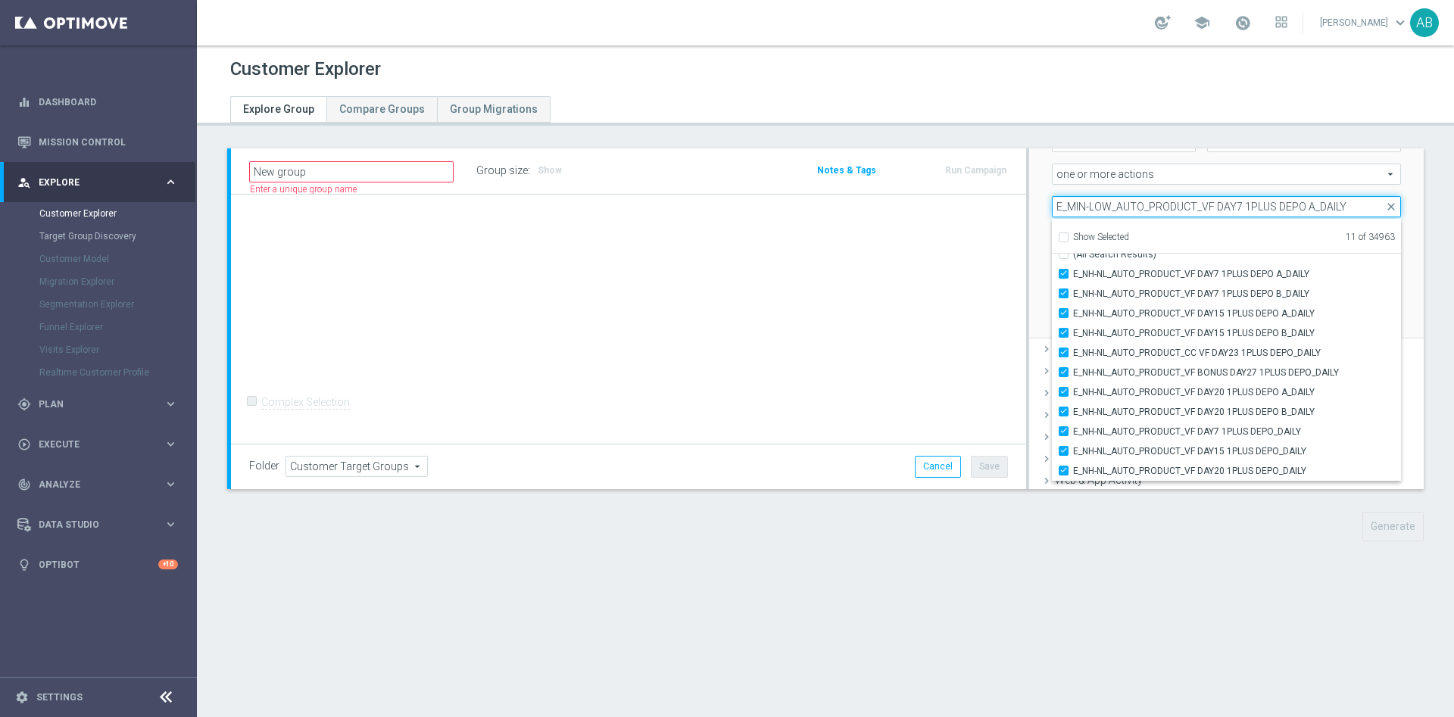
checkbox input "false"
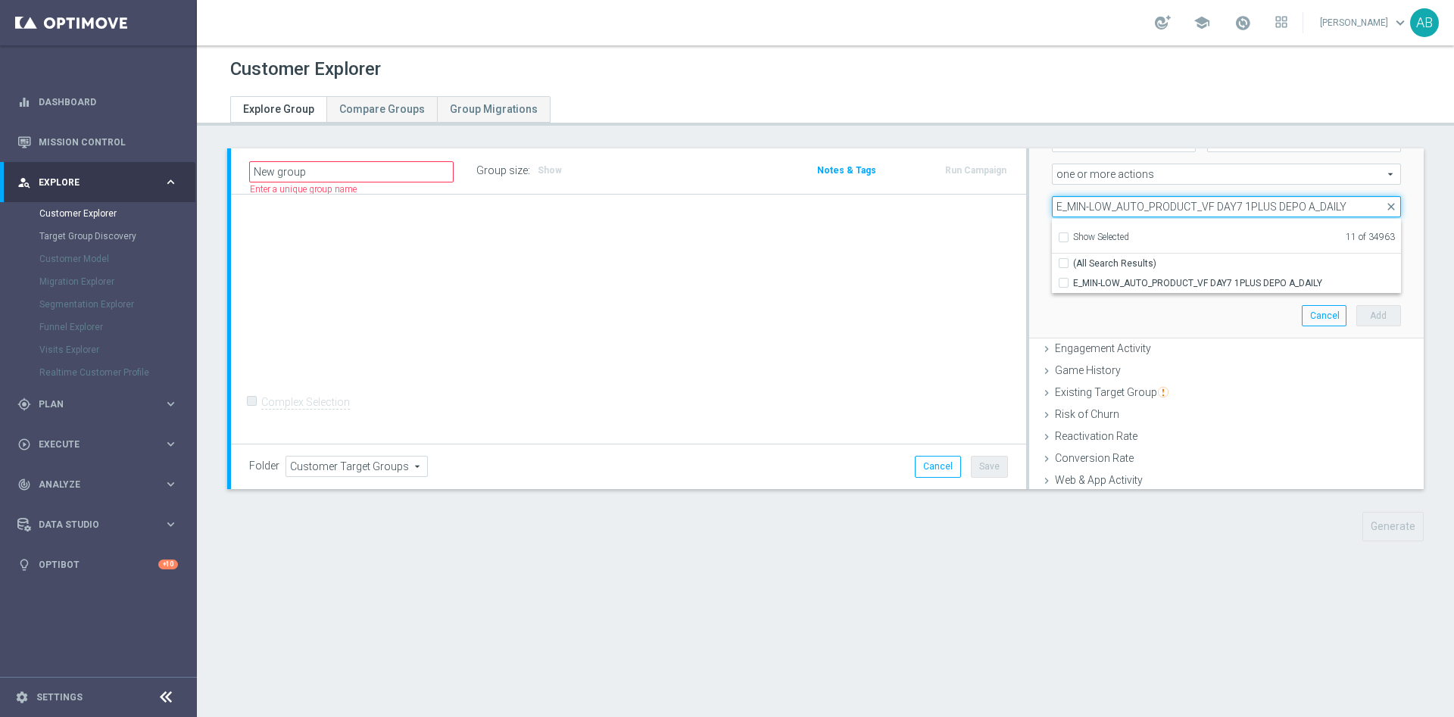
scroll to position [0, 0]
type input "E_MIN-LOW_AUTO_PRODUCT_"
checkbox input "true"
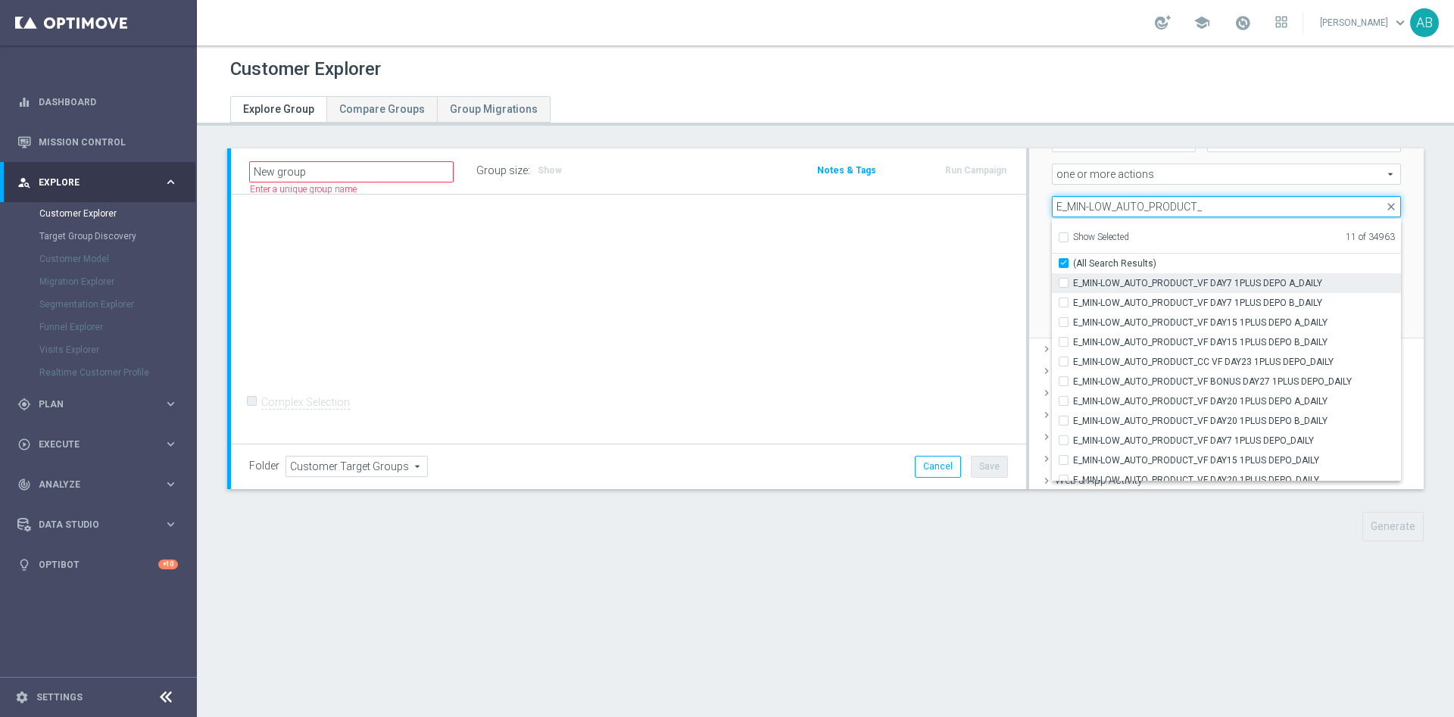
type input "E_MIN-LOW_AUTO_PRODUCT_"
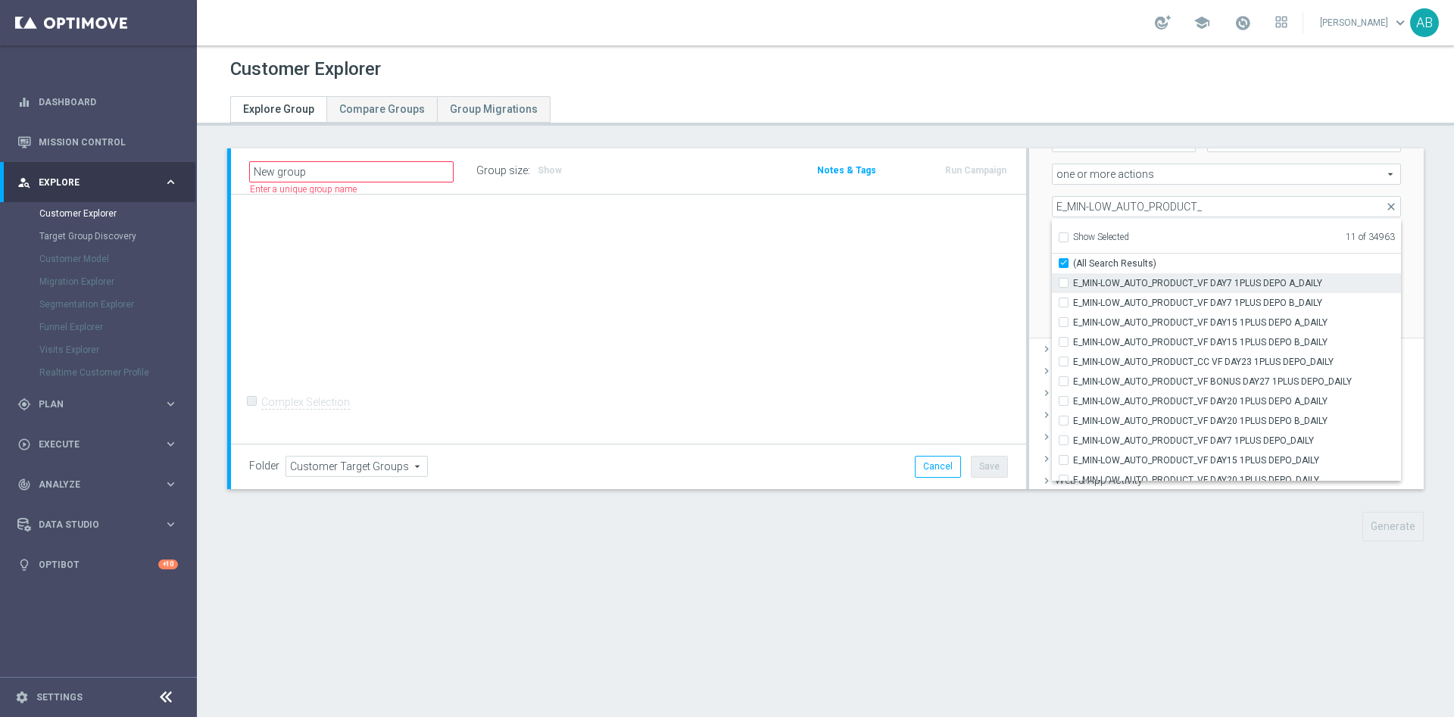
click at [1063, 284] on input "E_MIN-LOW_AUTO_PRODUCT_VF DAY7 1PLUS DEPO A_DAILY" at bounding box center [1068, 283] width 10 height 10
checkbox input "true"
type input "Selected 12 of 34963"
checkbox input "false"
click at [1063, 299] on input "E_MIN-LOW_AUTO_PRODUCT_VF DAY7 1PLUS DEPO B_DAILY" at bounding box center [1068, 303] width 10 height 10
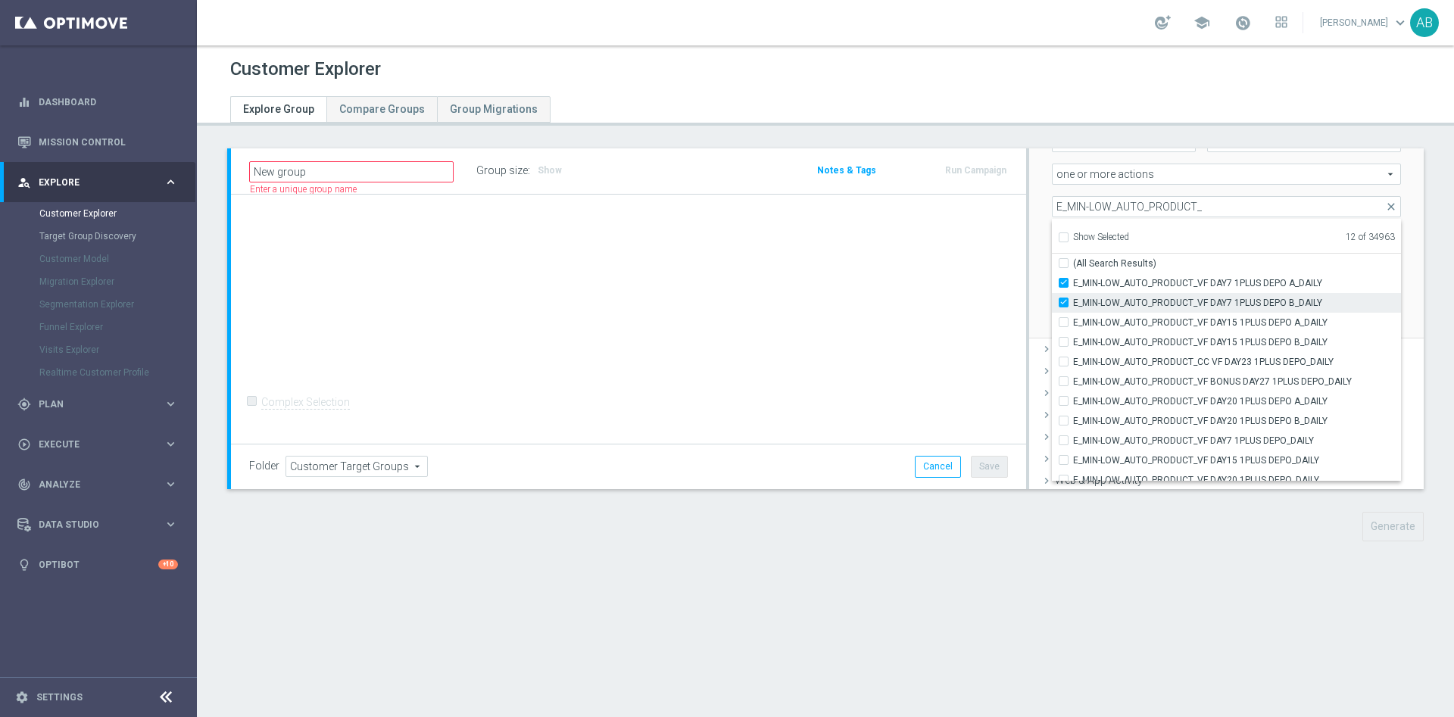
checkbox input "true"
type input "Selected 13 of 34963"
click at [1063, 320] on input "E_MIN-LOW_AUTO_PRODUCT_VF DAY15 1PLUS DEPO A_DAILY" at bounding box center [1068, 322] width 10 height 10
checkbox input "true"
type input "Selected 14 of 34963"
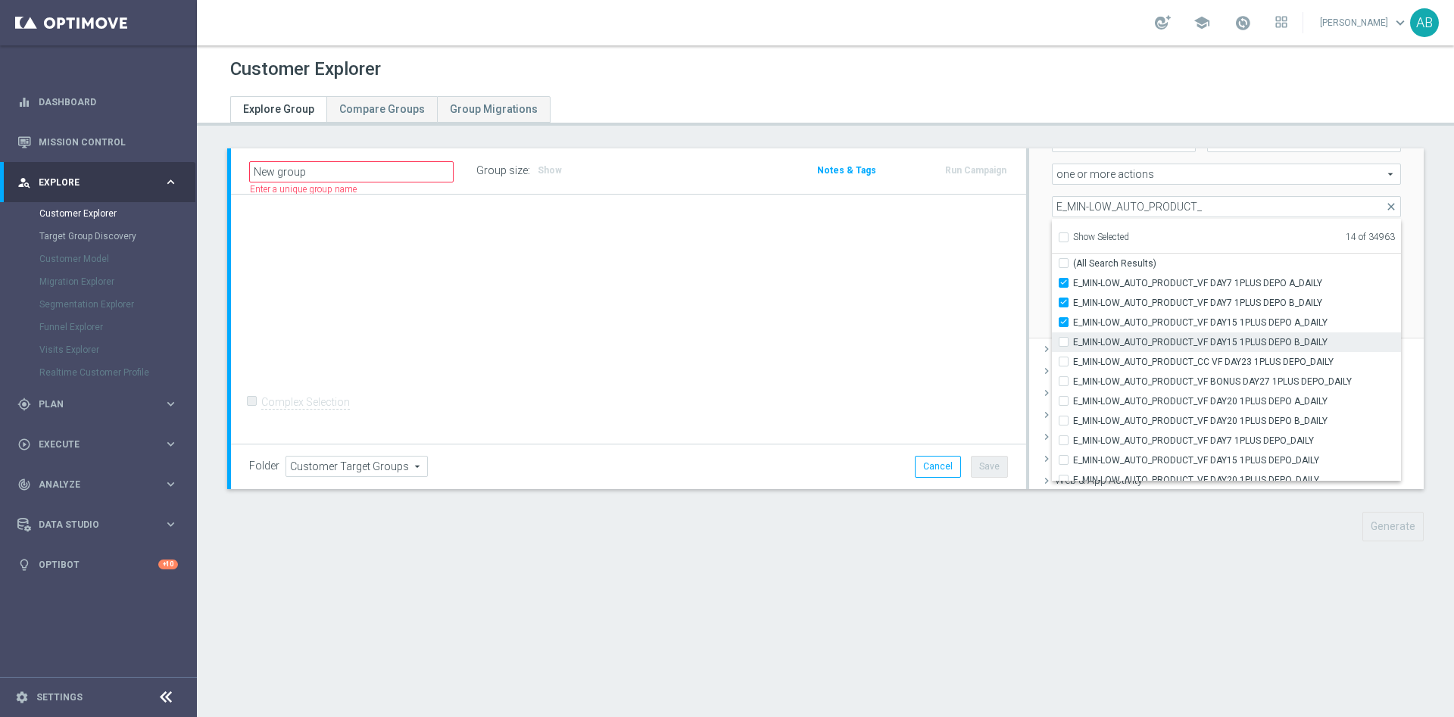
click at [1063, 341] on input "E_MIN-LOW_AUTO_PRODUCT_VF DAY15 1PLUS DEPO B_DAILY" at bounding box center [1068, 342] width 10 height 10
checkbox input "true"
type input "Selected 15 of 34963"
click at [1063, 363] on input "E_MIN-LOW_AUTO_PRODUCT_CC VF DAY23 1PLUS DEPO_DAILY" at bounding box center [1068, 362] width 10 height 10
checkbox input "true"
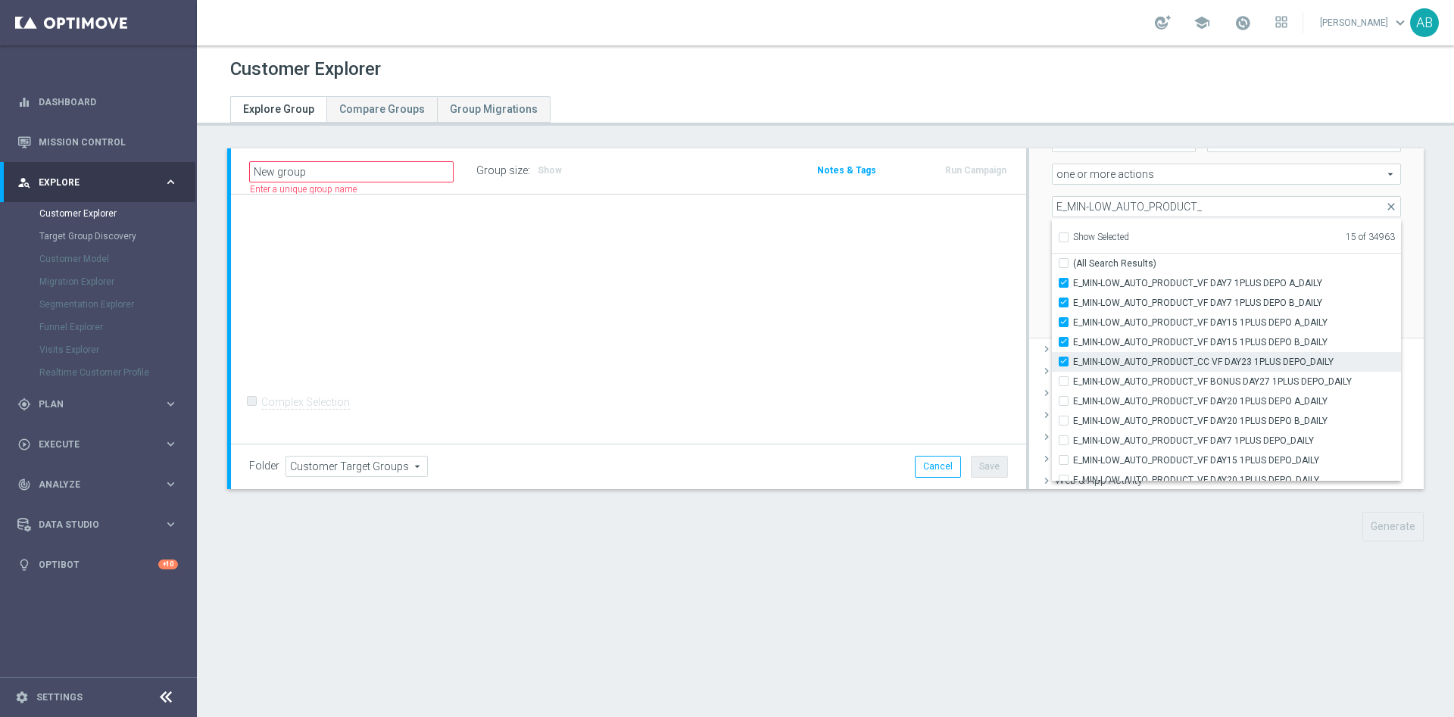
type input "Selected 16 of 34963"
click at [1063, 382] on input "E_MIN-LOW_AUTO_PRODUCT_VF BONUS DAY27 1PLUS DEPO_DAILY" at bounding box center [1068, 381] width 10 height 10
checkbox input "true"
type input "Selected 17 of 34963"
click at [1063, 404] on input "E_MIN-LOW_AUTO_PRODUCT_VF DAY20 1PLUS DEPO A_DAILY" at bounding box center [1068, 401] width 10 height 10
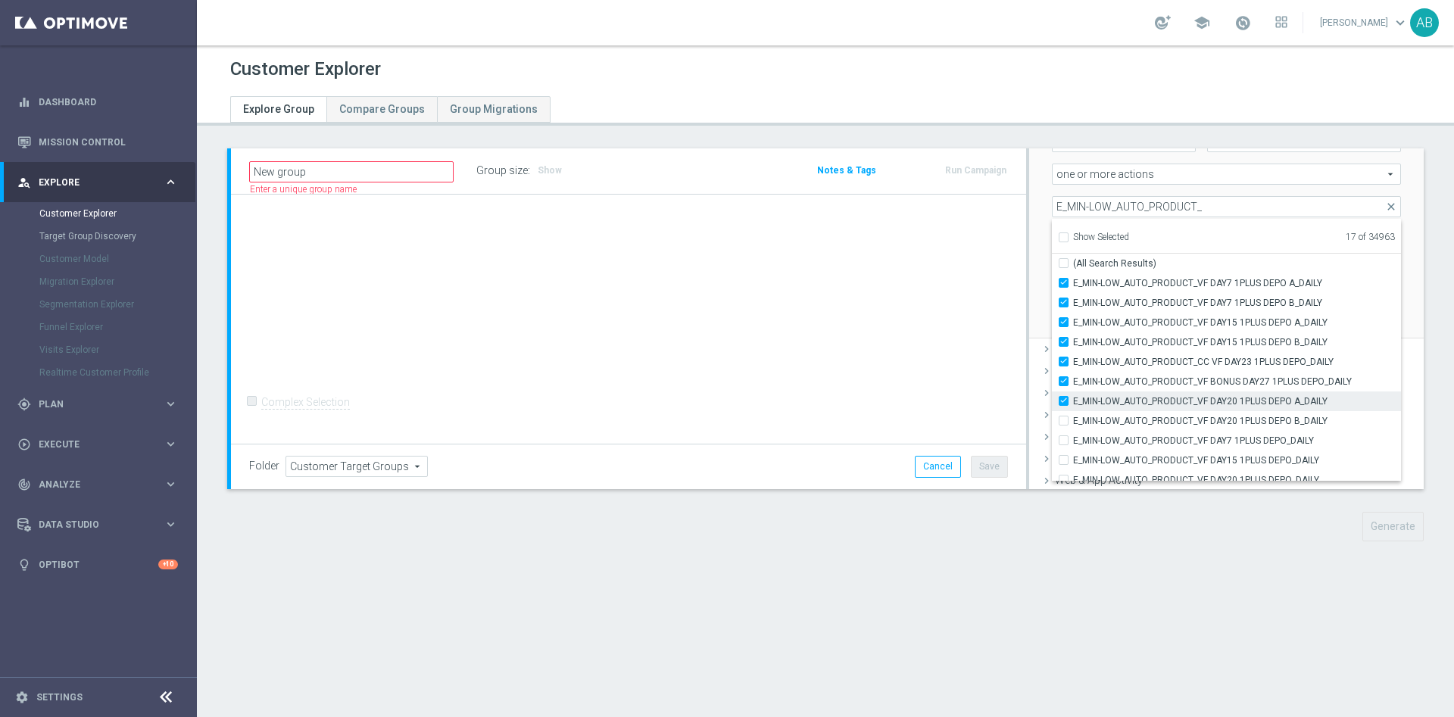
checkbox input "true"
type input "Selected 18 of 34963"
click at [1063, 414] on input "E_MIN-LOW_AUTO_PRODUCT_VF DAY20 1PLUS DEPO B_DAILY" at bounding box center [1068, 412] width 10 height 10
checkbox input "true"
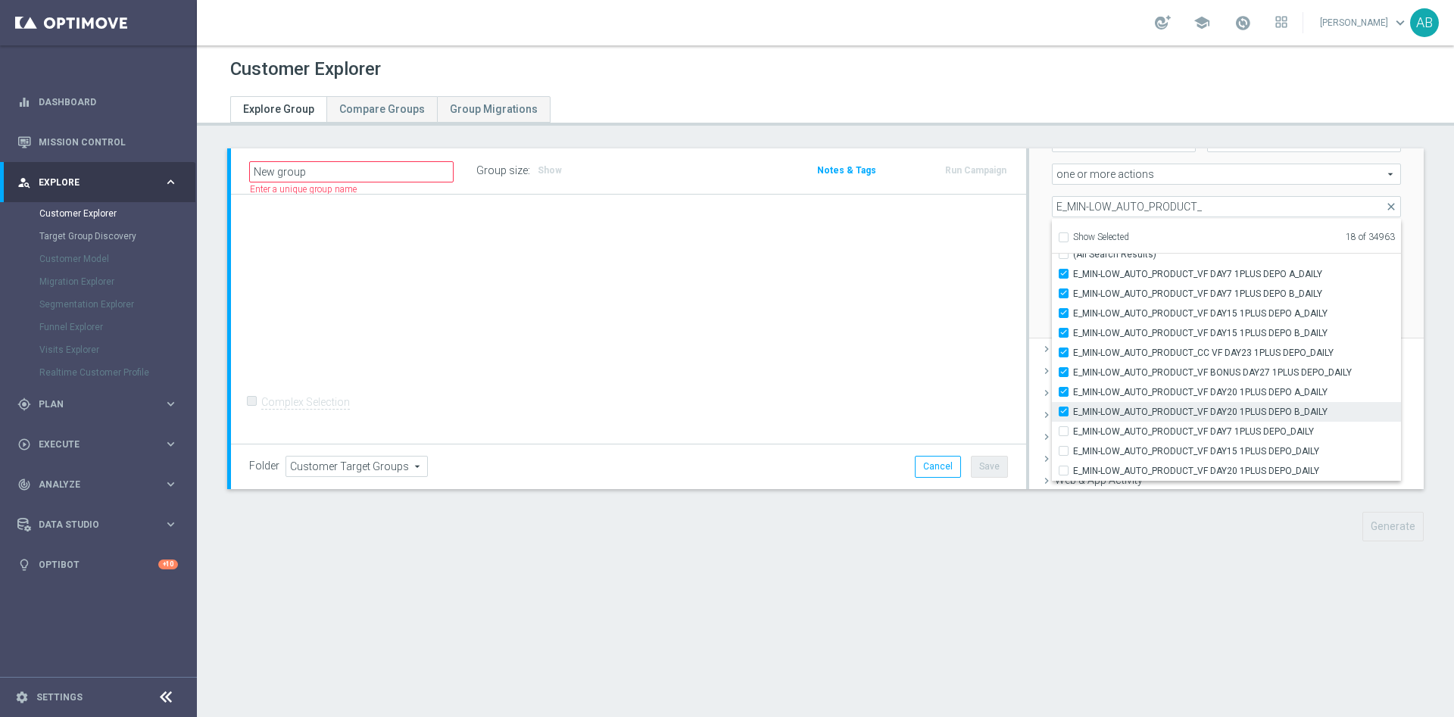
type input "Selected 19 of 34963"
click at [1063, 432] on input "E_MIN-LOW_AUTO_PRODUCT_VF DAY7 1PLUS DEPO_DAILY" at bounding box center [1068, 431] width 10 height 10
checkbox input "true"
type input "Selected 20 of 34963"
click at [1063, 451] on input "E_MIN-LOW_AUTO_PRODUCT_VF DAY15 1PLUS DEPO_DAILY" at bounding box center [1068, 451] width 10 height 10
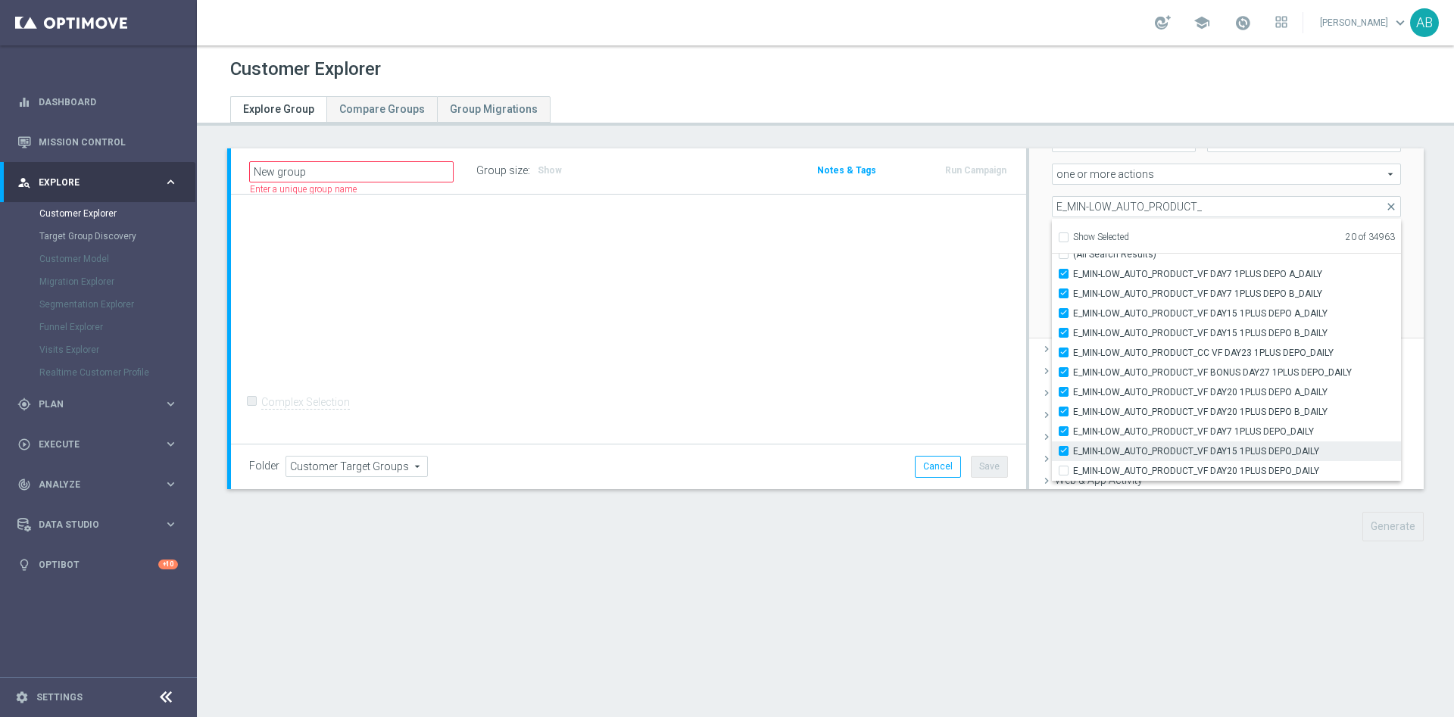
checkbox input "true"
type input "Selected 21 of 34963"
click at [1063, 466] on input "E_MIN-LOW_AUTO_PRODUCT_VF DAY20 1PLUS DEPO_DAILY" at bounding box center [1068, 471] width 10 height 10
checkbox input "true"
type input "Selected 22 of 34963"
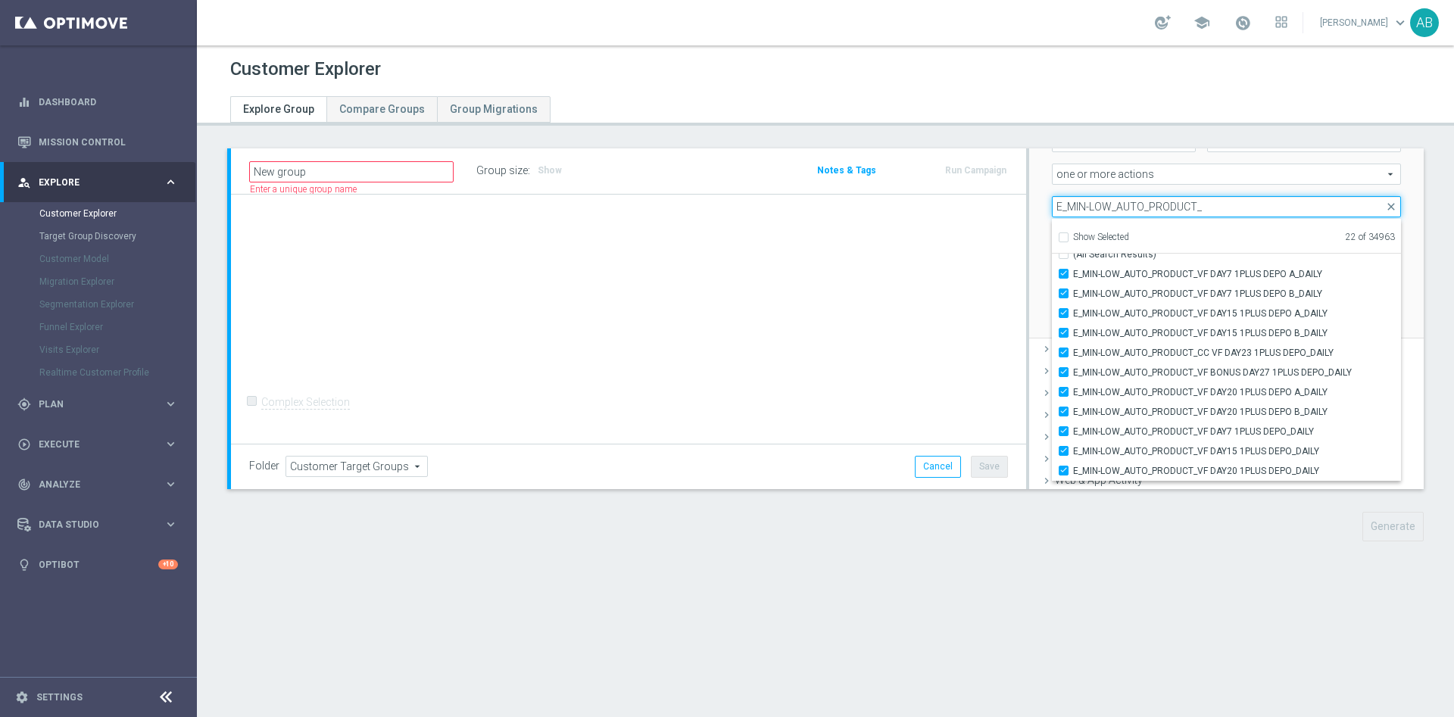
click at [1086, 207] on input "E_MIN-LOW_AUTO_PRODUCT_" at bounding box center [1226, 206] width 349 height 21
paste input "E_MED-HIGH_AUTO_PRODUCT_VF DAY7 1PLUS DEPO A_DAILY"
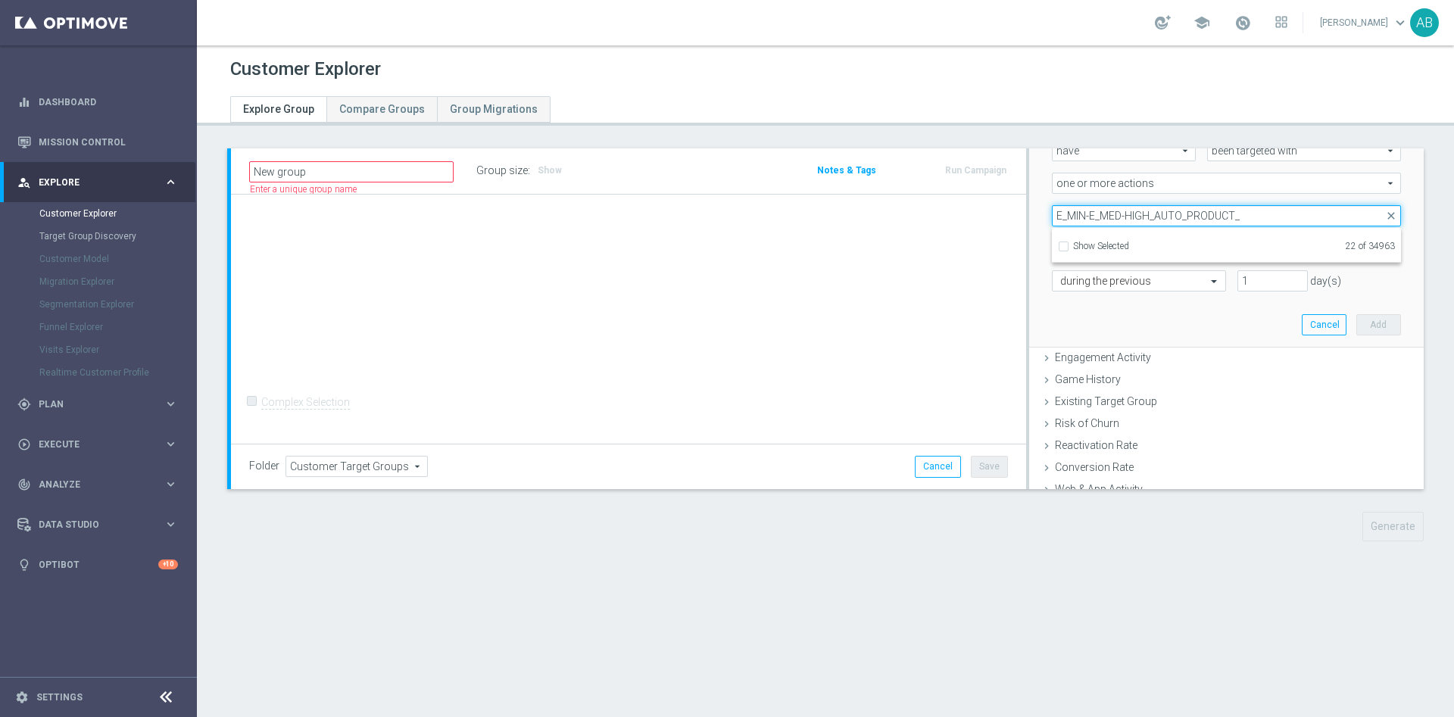
scroll to position [236, 0]
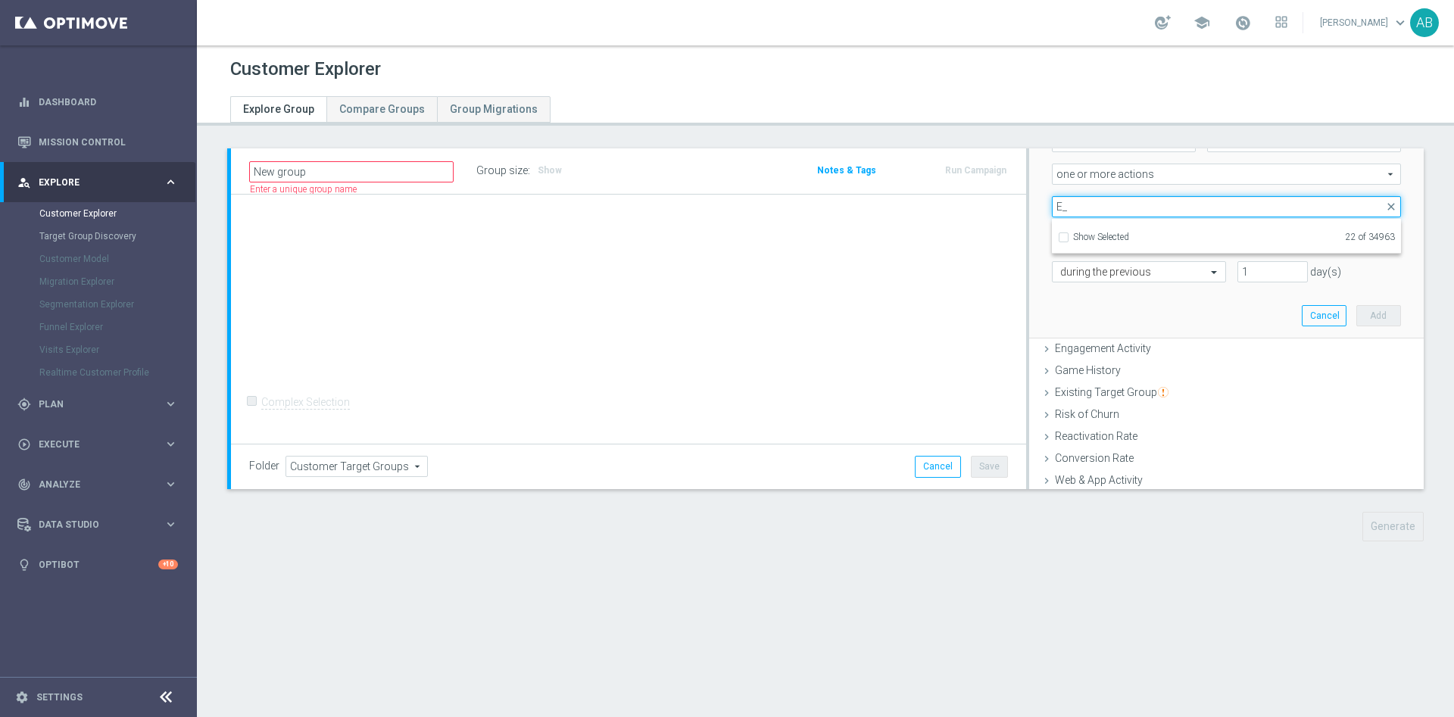
type input "E"
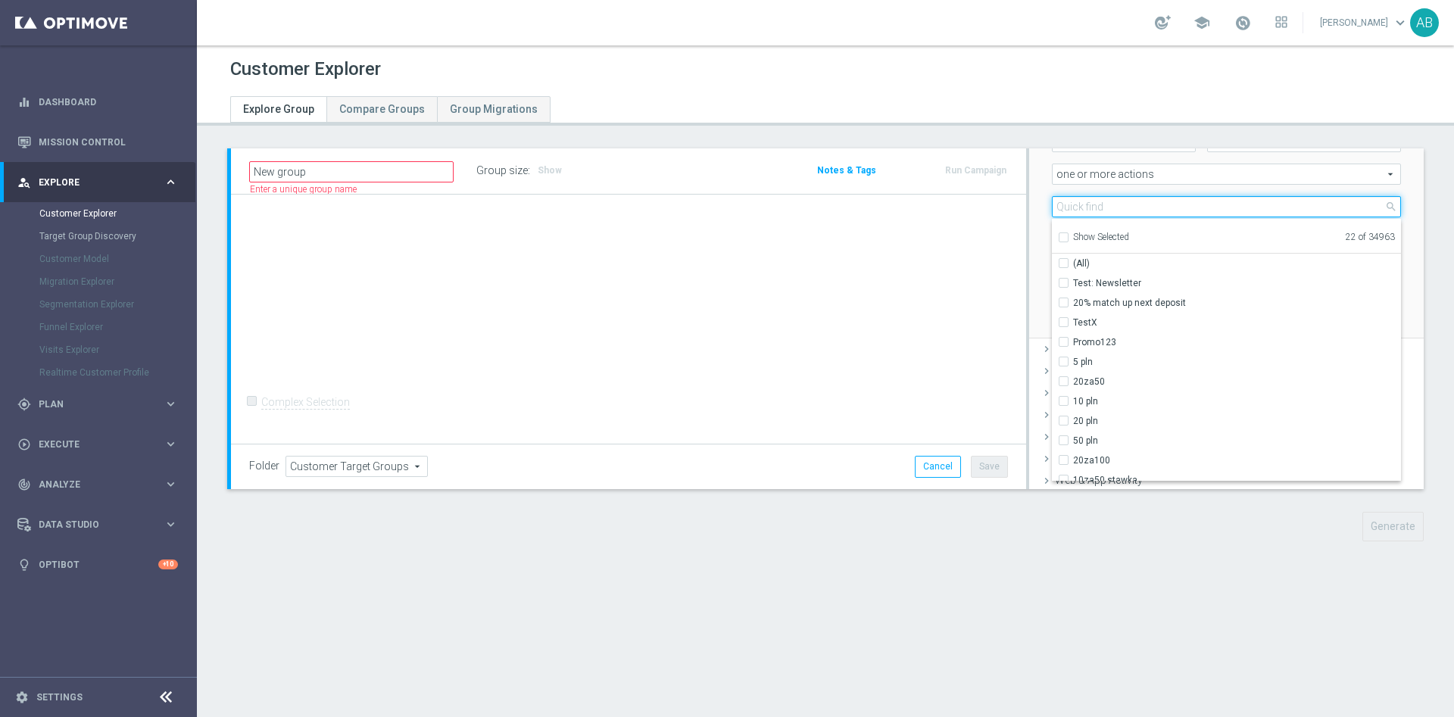
click at [1061, 201] on input "search" at bounding box center [1226, 206] width 349 height 21
paste input "E_MED-HIGH_AUTO_PRODUCT_VF DAY7 1PLUS DEPO A_DAILY"
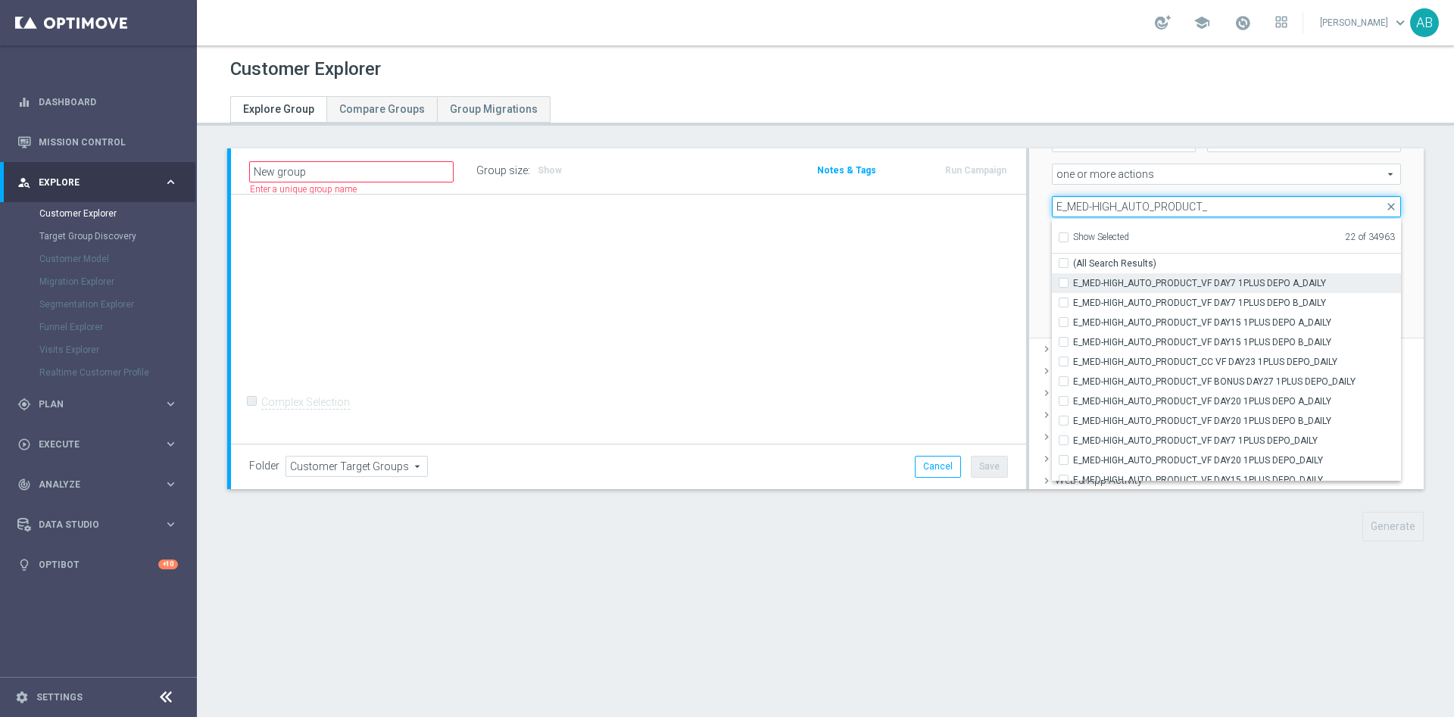
type input "E_MED-HIGH_AUTO_PRODUCT_"
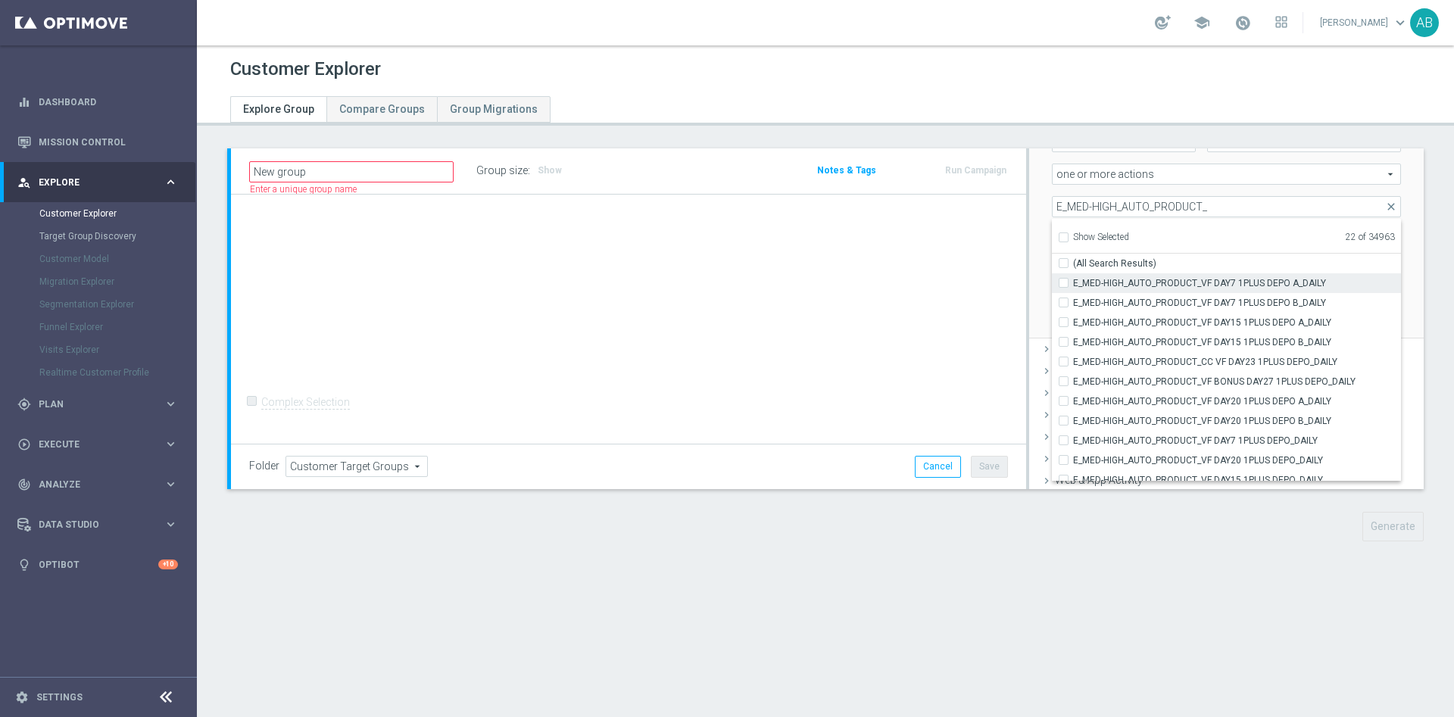
click at [1063, 281] on input "E_MED-HIGH_AUTO_PRODUCT_VF DAY7 1PLUS DEPO A_DAILY" at bounding box center [1068, 283] width 10 height 10
checkbox input "true"
type input "Selected 23 of 34963"
click at [1063, 302] on input "E_MED-HIGH_AUTO_PRODUCT_VF DAY7 1PLUS DEPO B_DAILY" at bounding box center [1068, 303] width 10 height 10
checkbox input "true"
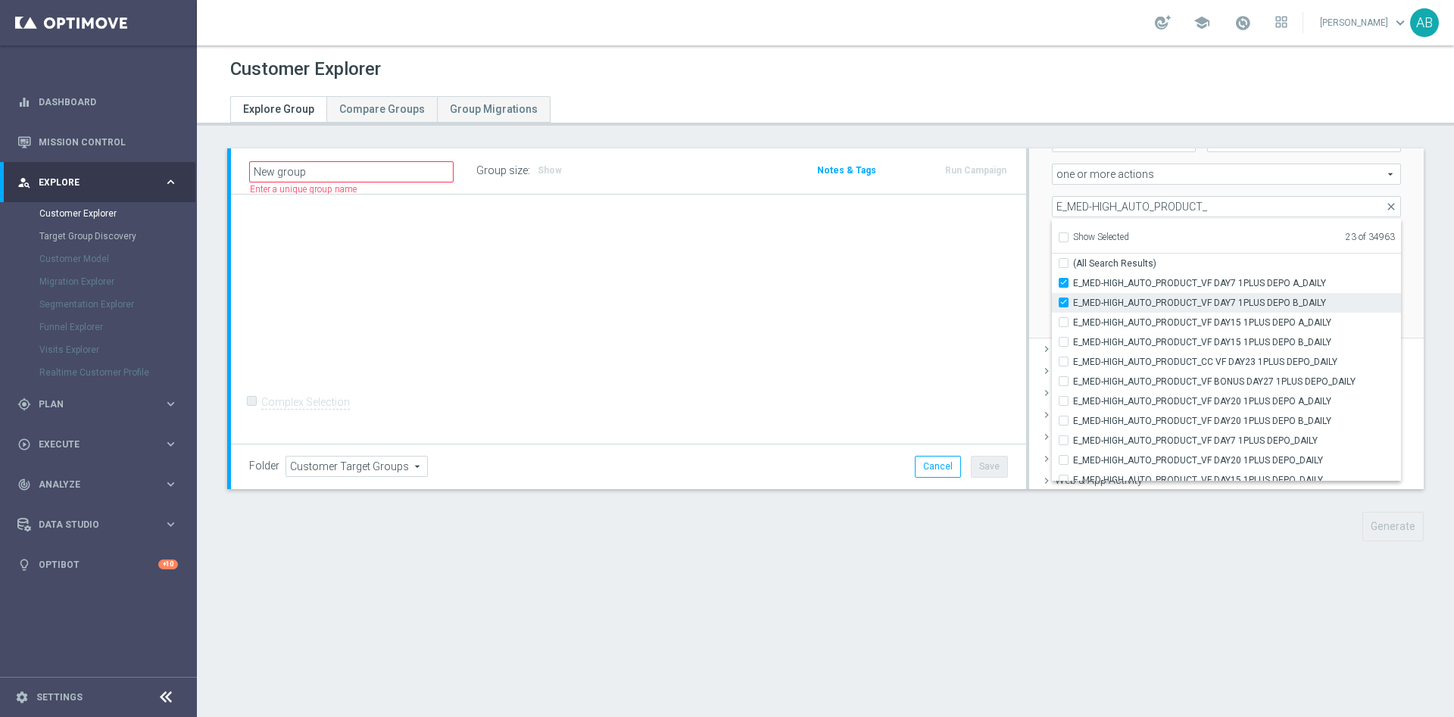
type input "Selected 24 of 34963"
click at [1063, 322] on input "E_MED-HIGH_AUTO_PRODUCT_VF DAY15 1PLUS DEPO A_DAILY" at bounding box center [1068, 322] width 10 height 10
checkbox input "true"
type input "Selected 25 of 34963"
click at [1063, 338] on input "E_MED-HIGH_AUTO_PRODUCT_VF DAY15 1PLUS DEPO B_DAILY" at bounding box center [1068, 342] width 10 height 10
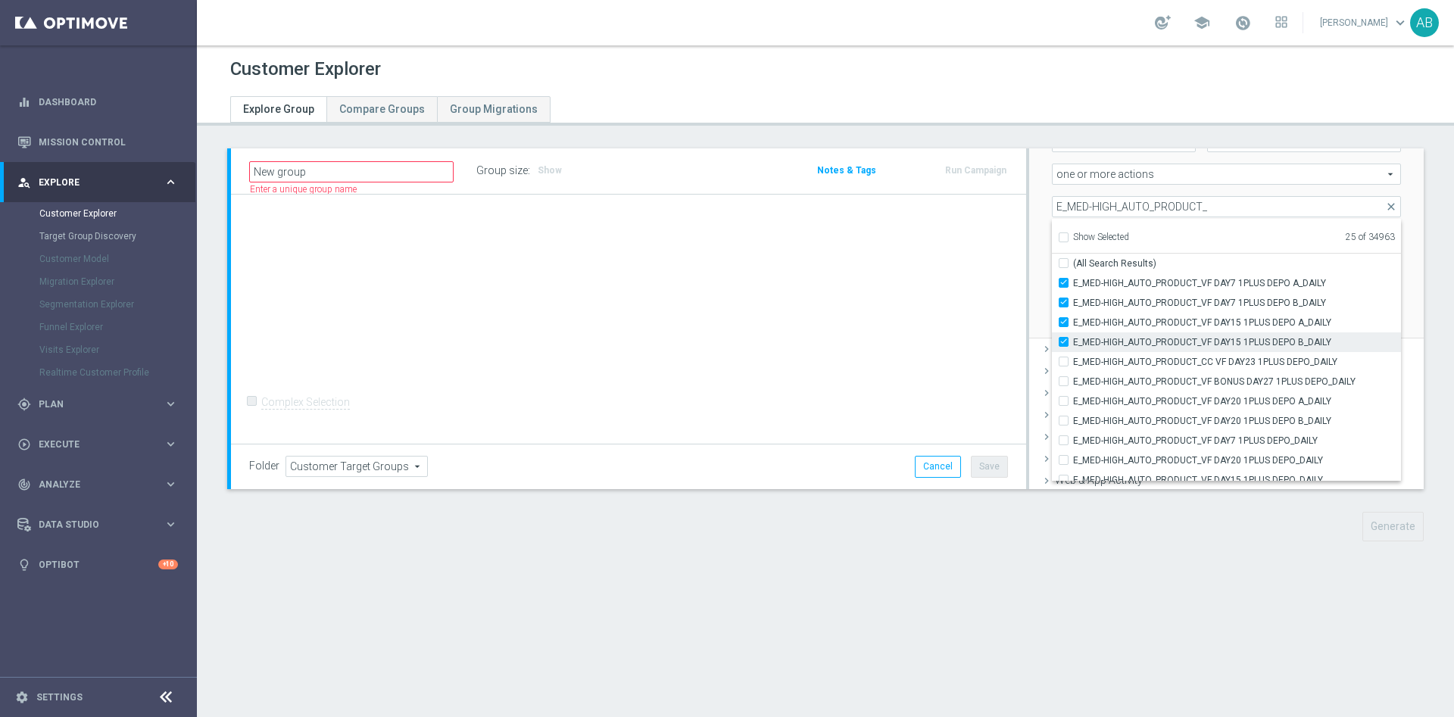
checkbox input "true"
type input "Selected 26 of 34963"
click at [1063, 360] on input "E_MED-HIGH_AUTO_PRODUCT_CC VF DAY23 1PLUS DEPO_DAILY" at bounding box center [1068, 362] width 10 height 10
checkbox input "true"
type input "Selected 27 of 34963"
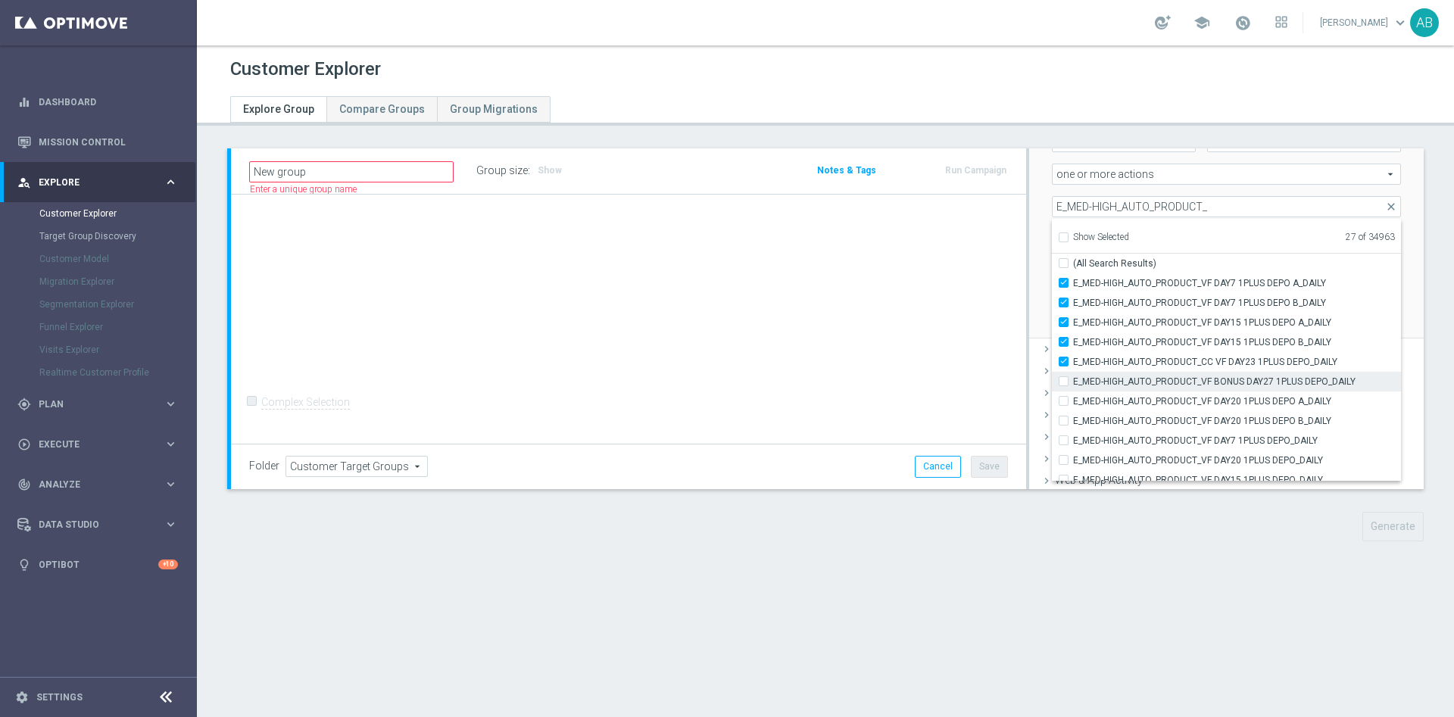
click at [1063, 385] on input "E_MED-HIGH_AUTO_PRODUCT_VF BONUS DAY27 1PLUS DEPO_DAILY" at bounding box center [1068, 381] width 10 height 10
checkbox input "true"
type input "Selected 28 of 34963"
click at [1063, 417] on input "E_MED-HIGH_AUTO_PRODUCT_VF DAY20 1PLUS DEPO B_DAILY" at bounding box center [1068, 421] width 10 height 10
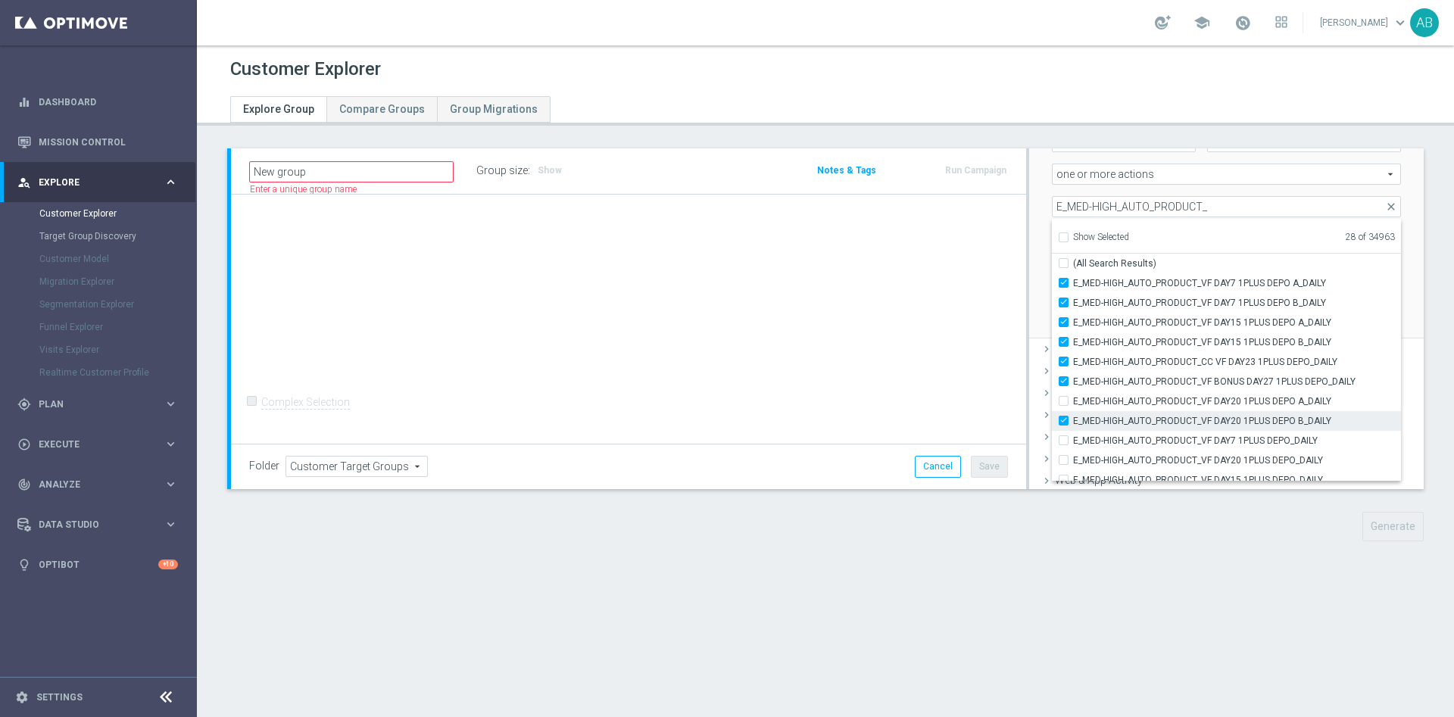
checkbox input "true"
type input "Selected 29 of 34963"
click at [1063, 391] on input "E_MED-HIGH_AUTO_PRODUCT_VF DAY20 1PLUS DEPO A_DAILY" at bounding box center [1068, 392] width 10 height 10
checkbox input "true"
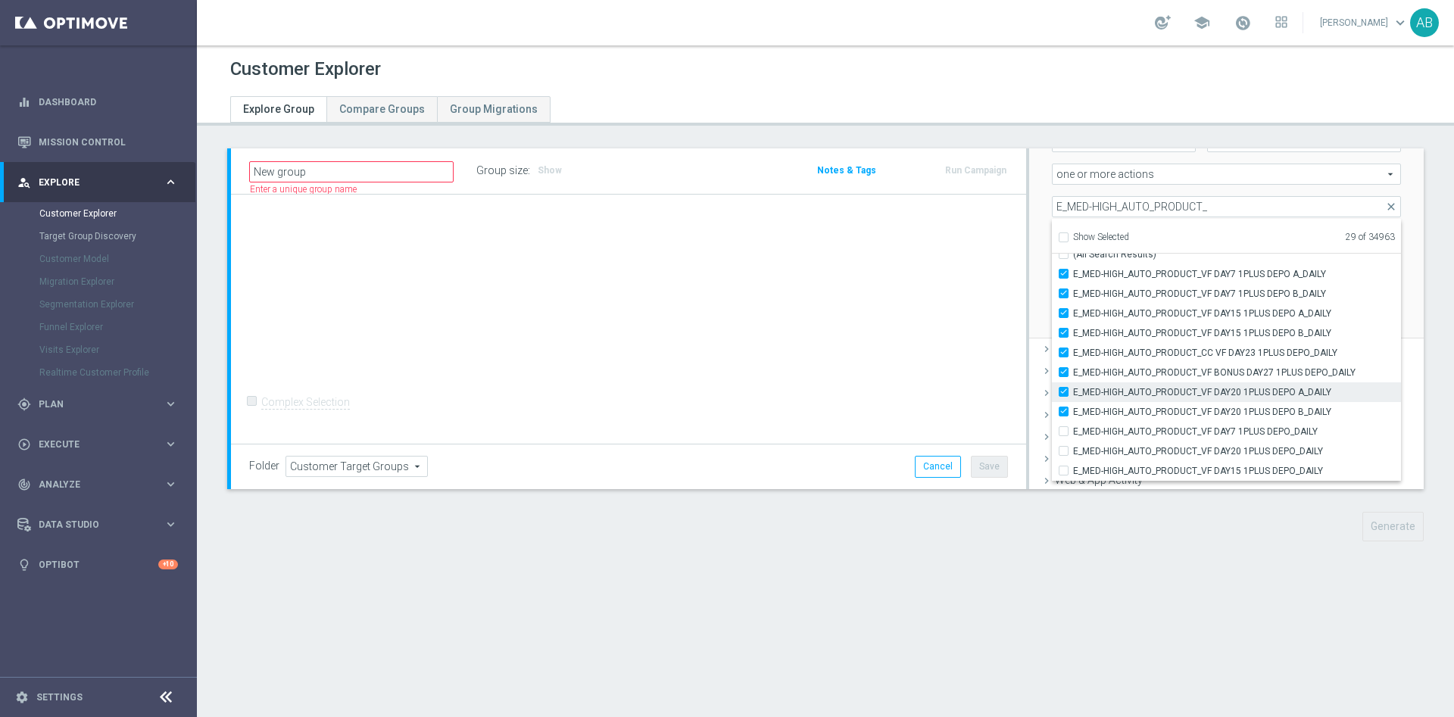
type input "Selected 30 of 34963"
click at [1063, 435] on input "E_MED-HIGH_AUTO_PRODUCT_VF DAY7 1PLUS DEPO_DAILY" at bounding box center [1068, 431] width 10 height 10
checkbox input "true"
type input "Selected 31 of 34963"
click at [1063, 450] on input "E_MED-HIGH_AUTO_PRODUCT_VF DAY20 1PLUS DEPO_DAILY" at bounding box center [1068, 451] width 10 height 10
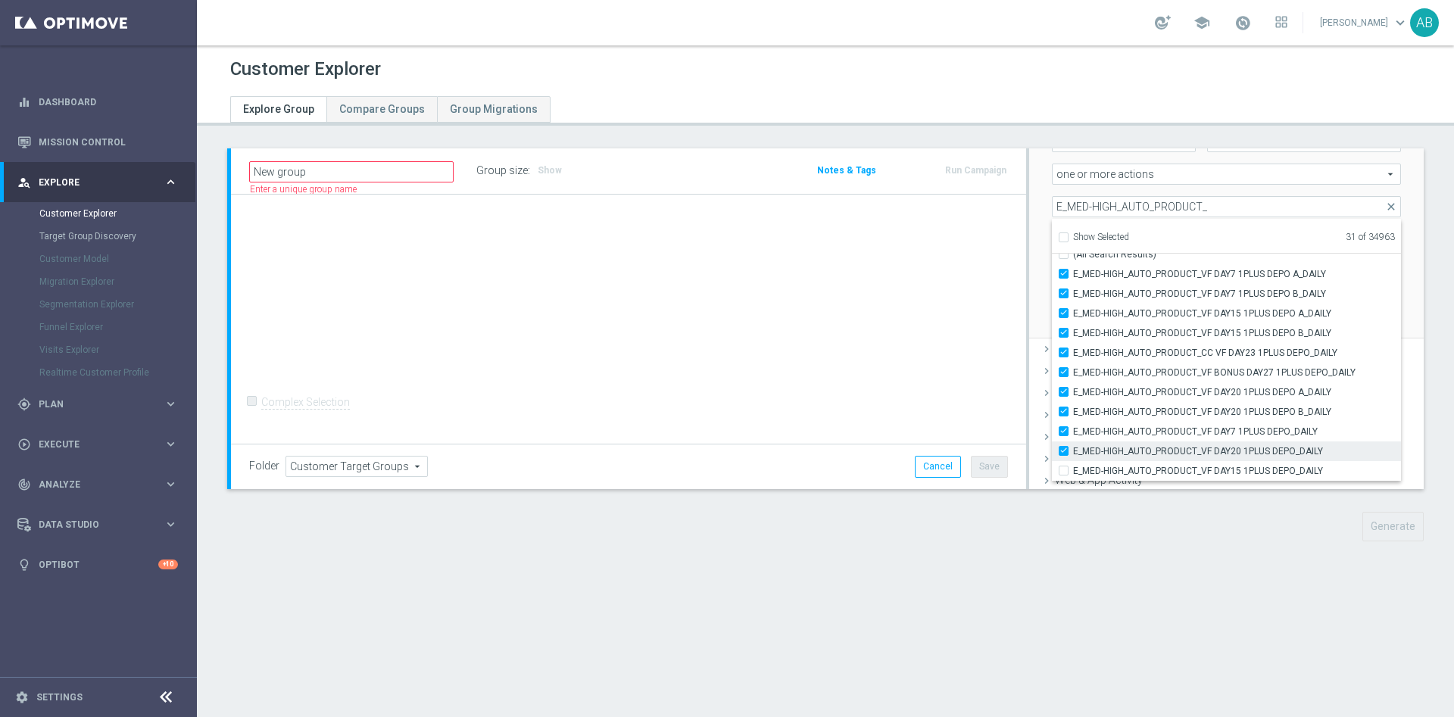
checkbox input "true"
type input "Selected 32 of 34963"
click at [1063, 473] on input "E_MED-HIGH_AUTO_PRODUCT_VF DAY15 1PLUS DEPO_DAILY" at bounding box center [1068, 471] width 10 height 10
checkbox input "true"
type input "Selected 33 of 34963"
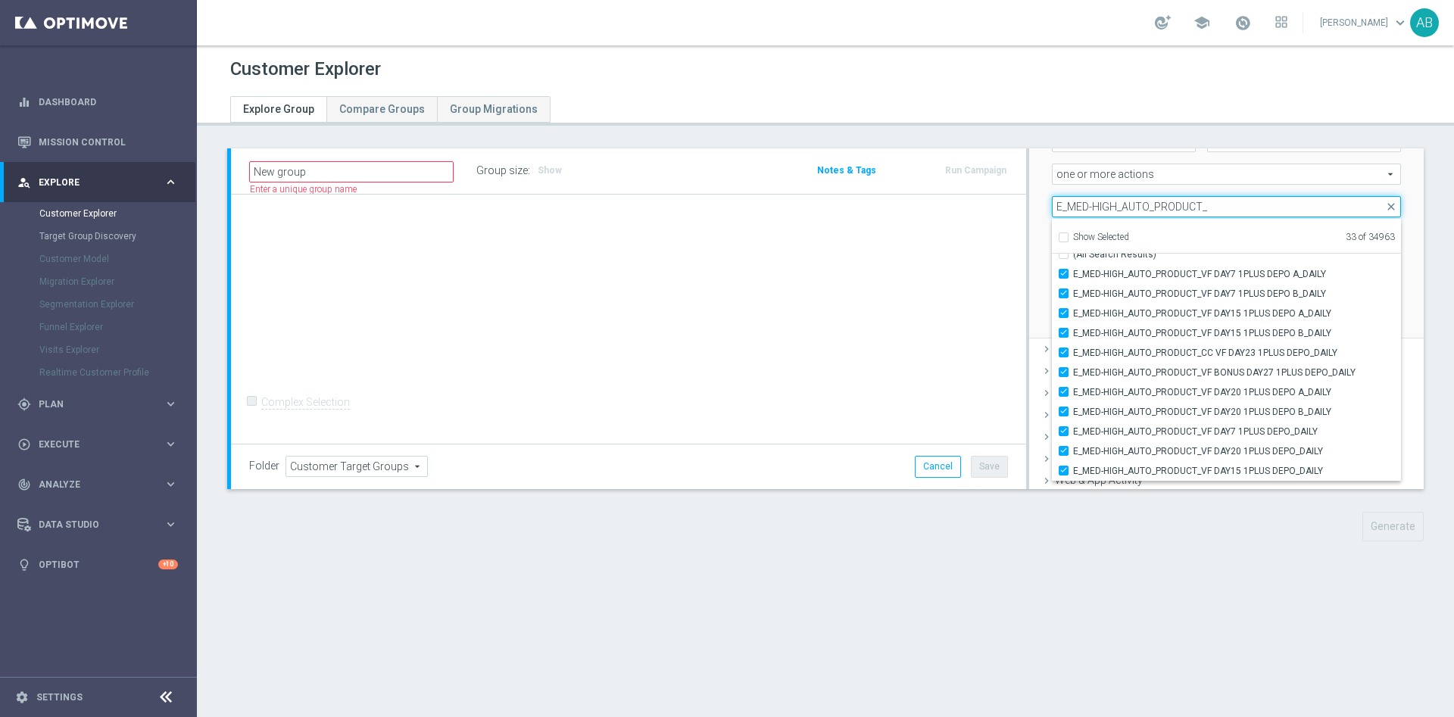
click at [1108, 201] on input "E_MED-HIGH_AUTO_PRODUCT_" at bounding box center [1226, 206] width 349 height 21
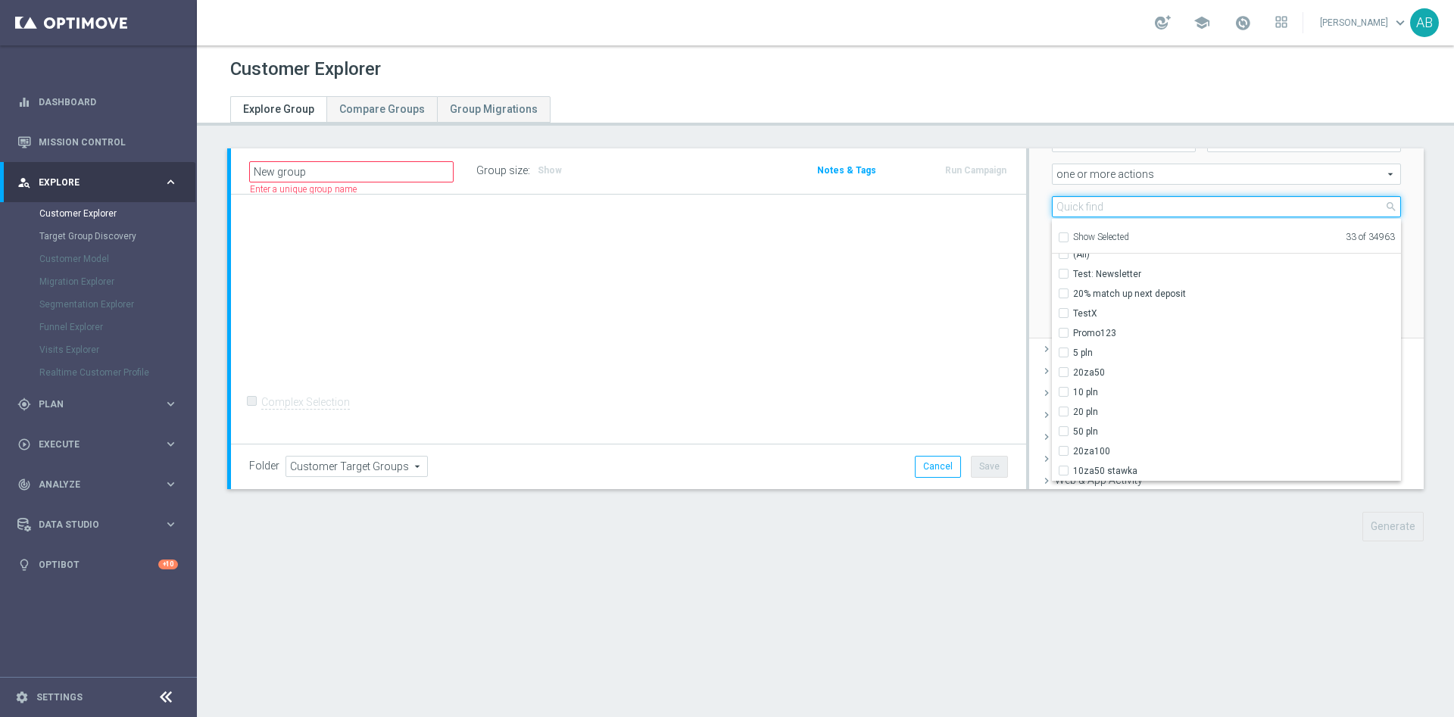
paste input "E_ALL_AUTO_PRODUCT_VF DAY7 NONDEPO A_DAILY"
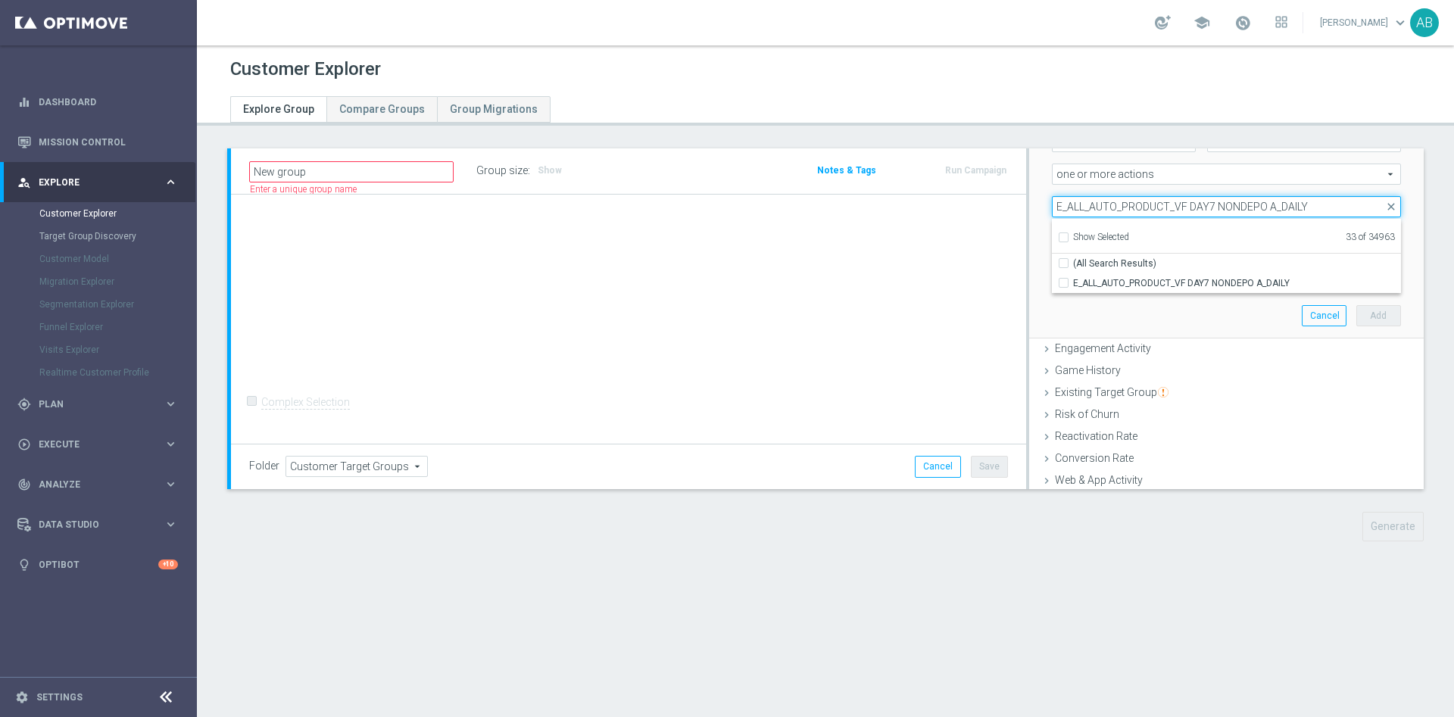
scroll to position [0, 0]
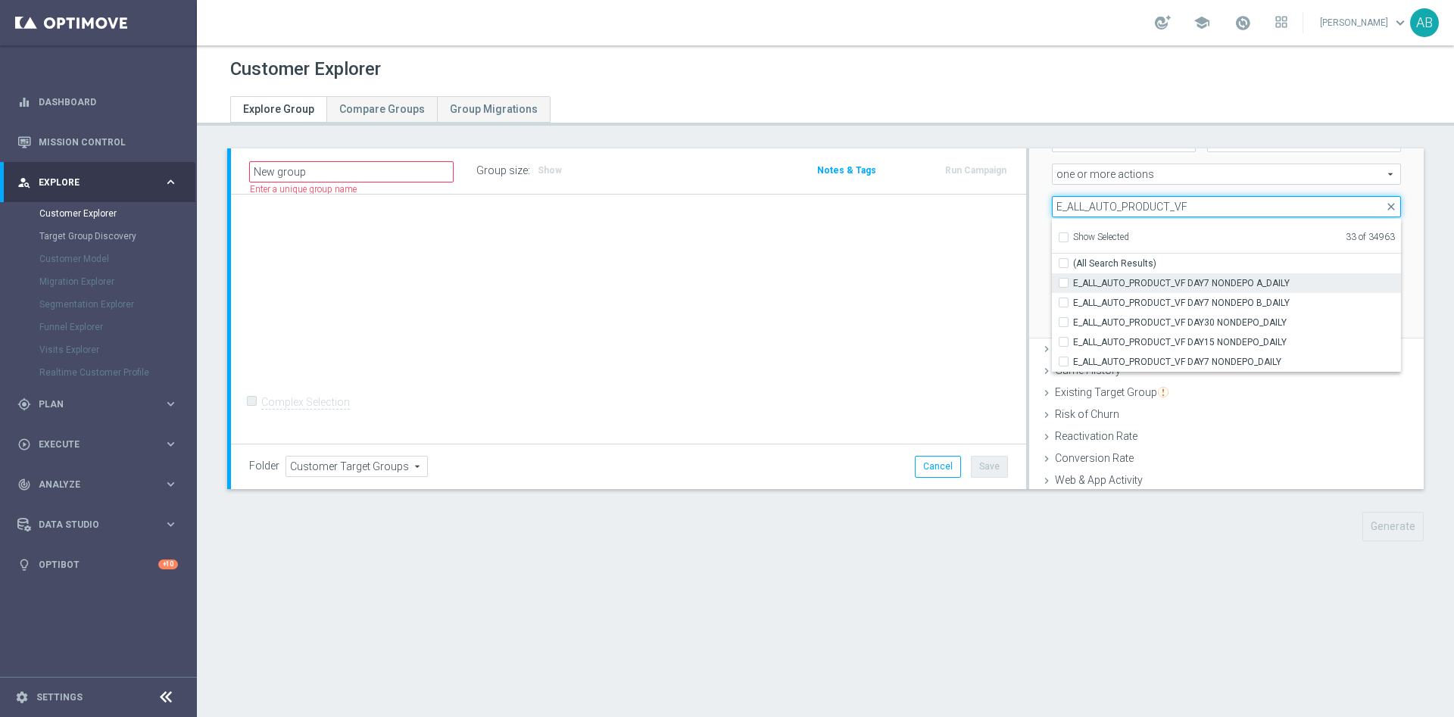
type input "E_ALL_AUTO_PRODUCT_VF"
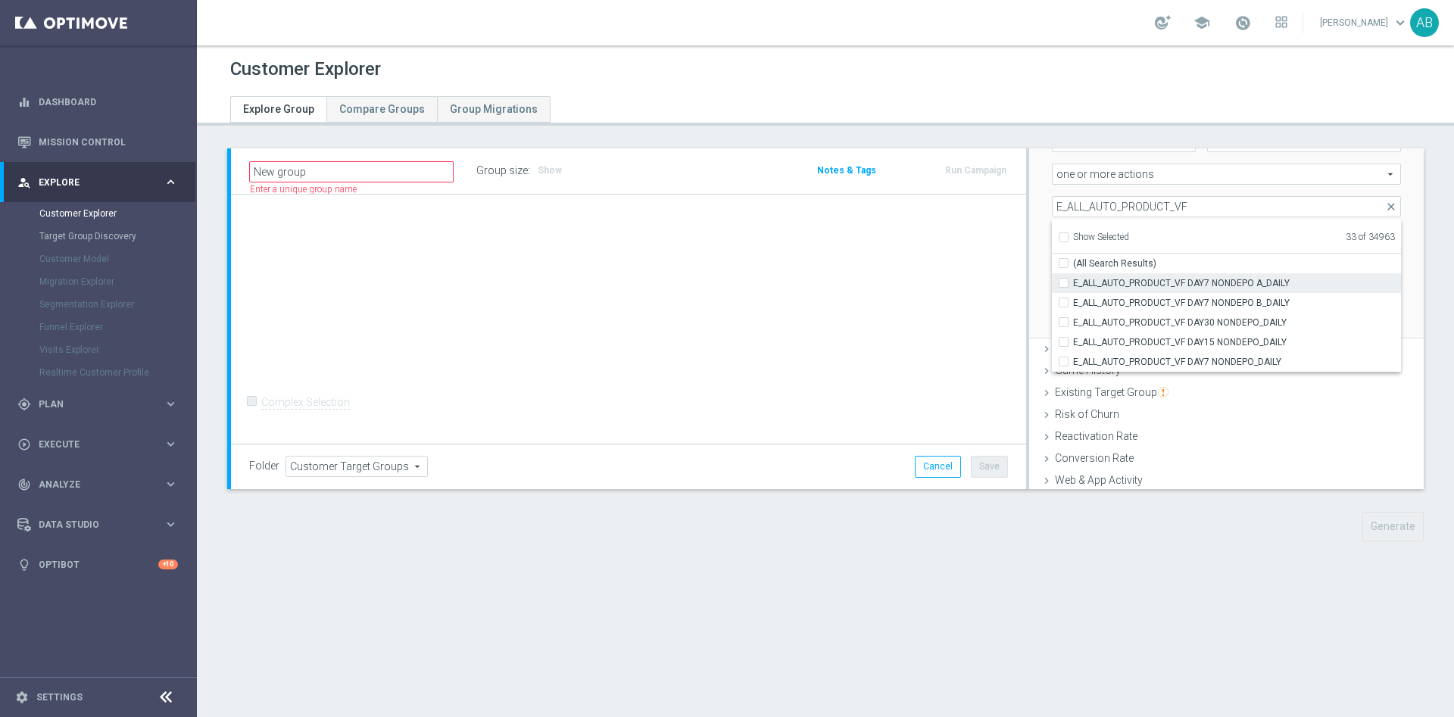
click at [1063, 282] on input "E_ALL_AUTO_PRODUCT_VF DAY7 NONDEPO A_DAILY" at bounding box center [1068, 283] width 10 height 10
checkbox input "true"
type input "Selected 34 of 34963"
click at [1063, 303] on input "E_ALL_AUTO_PRODUCT_VF DAY7 NONDEPO B_DAILY" at bounding box center [1068, 303] width 10 height 10
checkbox input "true"
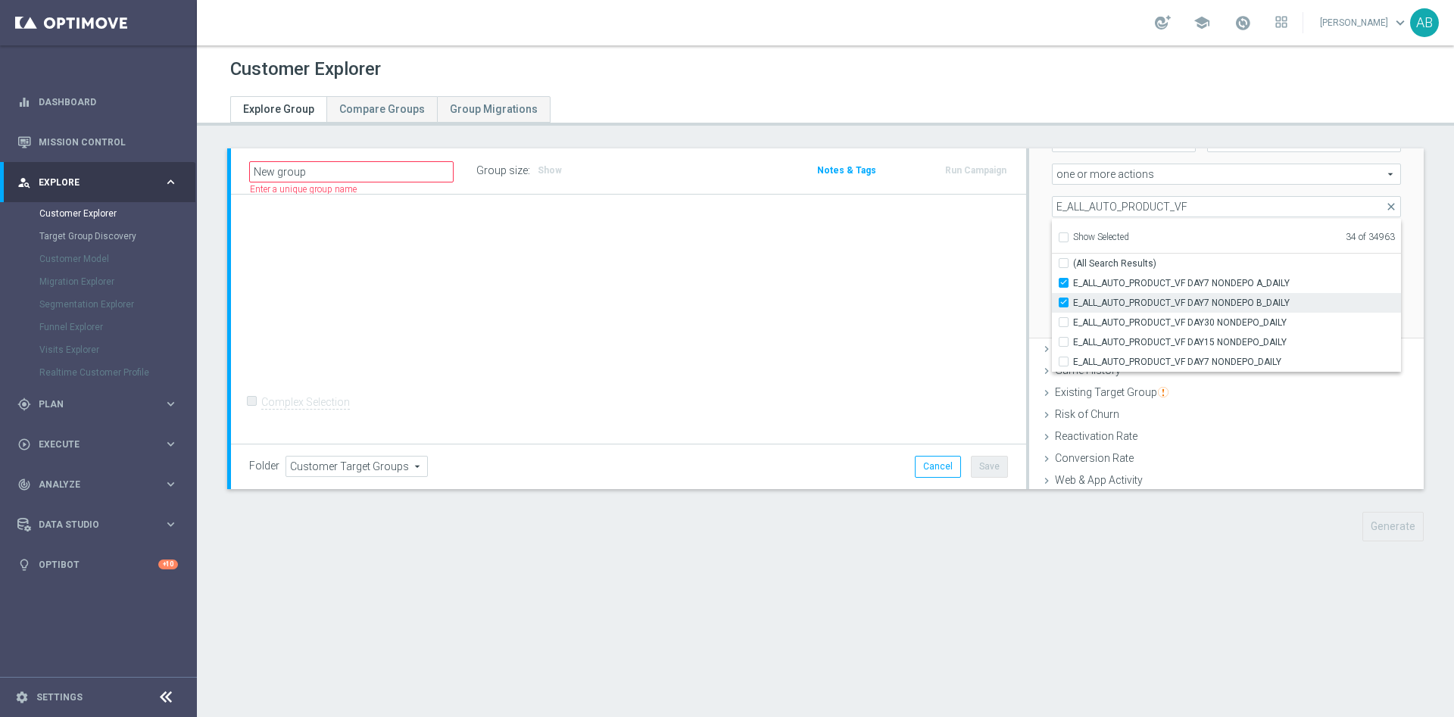
type input "Selected 35 of 34963"
click at [1073, 321] on label "E_ALL_AUTO_PRODUCT_VF DAY30 NONDEPO_DAILY" at bounding box center [1237, 323] width 328 height 20
click at [1063, 321] on input "E_ALL_AUTO_PRODUCT_VF DAY30 NONDEPO_DAILY" at bounding box center [1068, 322] width 10 height 10
checkbox input "true"
type input "Selected 36 of 34963"
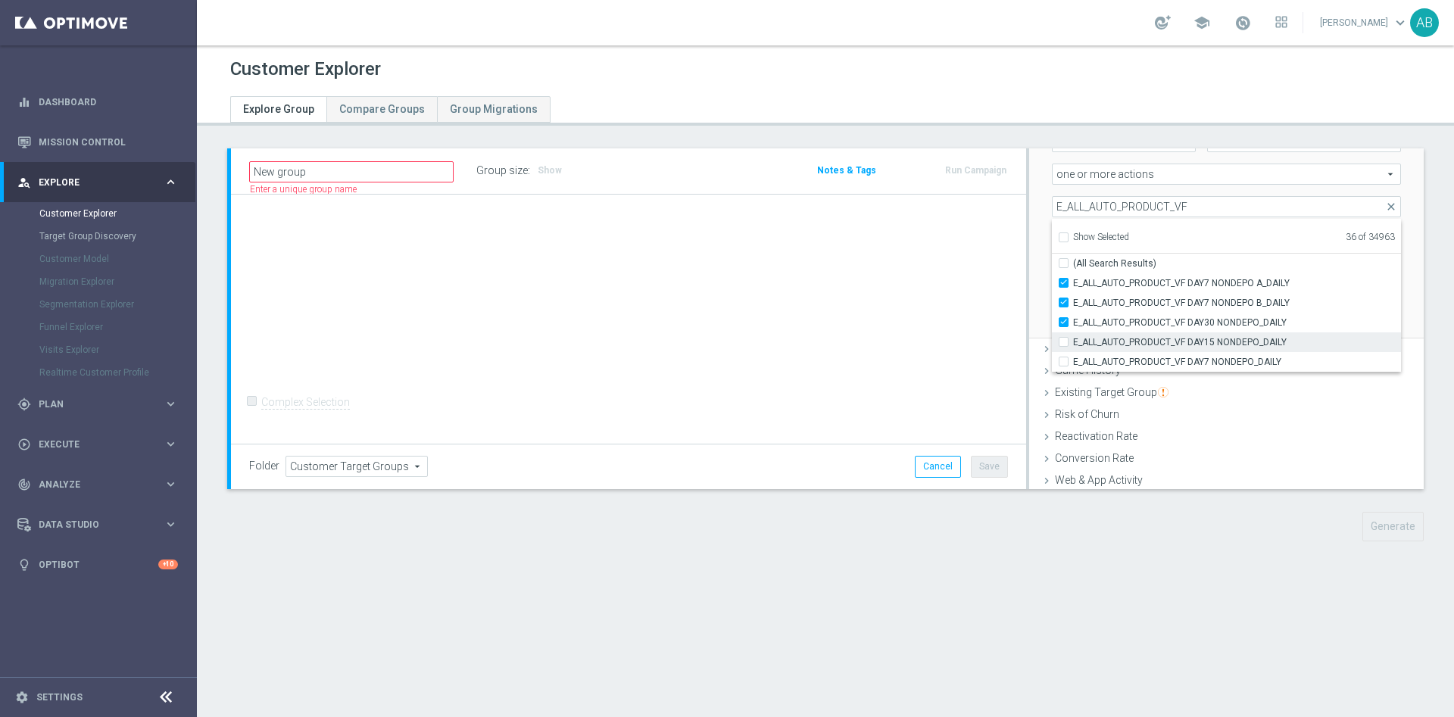
click at [1052, 335] on div "E_ALL_AUTO_PRODUCT_VF DAY15 NONDEPO_DAILY" at bounding box center [1226, 342] width 349 height 20
click at [1063, 341] on input "E_ALL_AUTO_PRODUCT_VF DAY15 NONDEPO_DAILY" at bounding box center [1068, 342] width 10 height 10
checkbox input "true"
type input "Selected 37 of 34963"
click at [1063, 363] on input "E_ALL_AUTO_PRODUCT_VF DAY7 NONDEPO_DAILY" at bounding box center [1068, 362] width 10 height 10
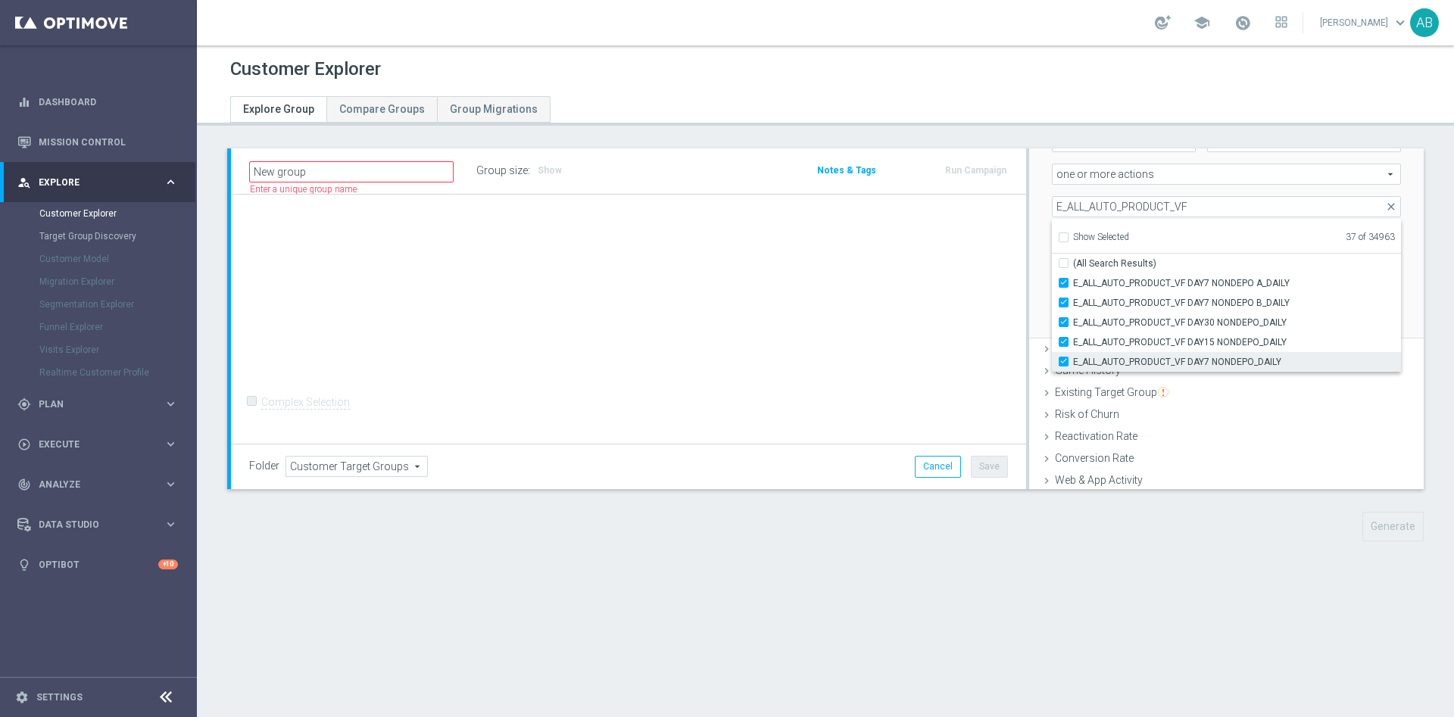
checkbox input "true"
type input "Selected 38 of 34963"
click at [1029, 250] on div "Scenario Custom Custom arrow_drop_down search Select all customers who were hav…" at bounding box center [1226, 195] width 394 height 288
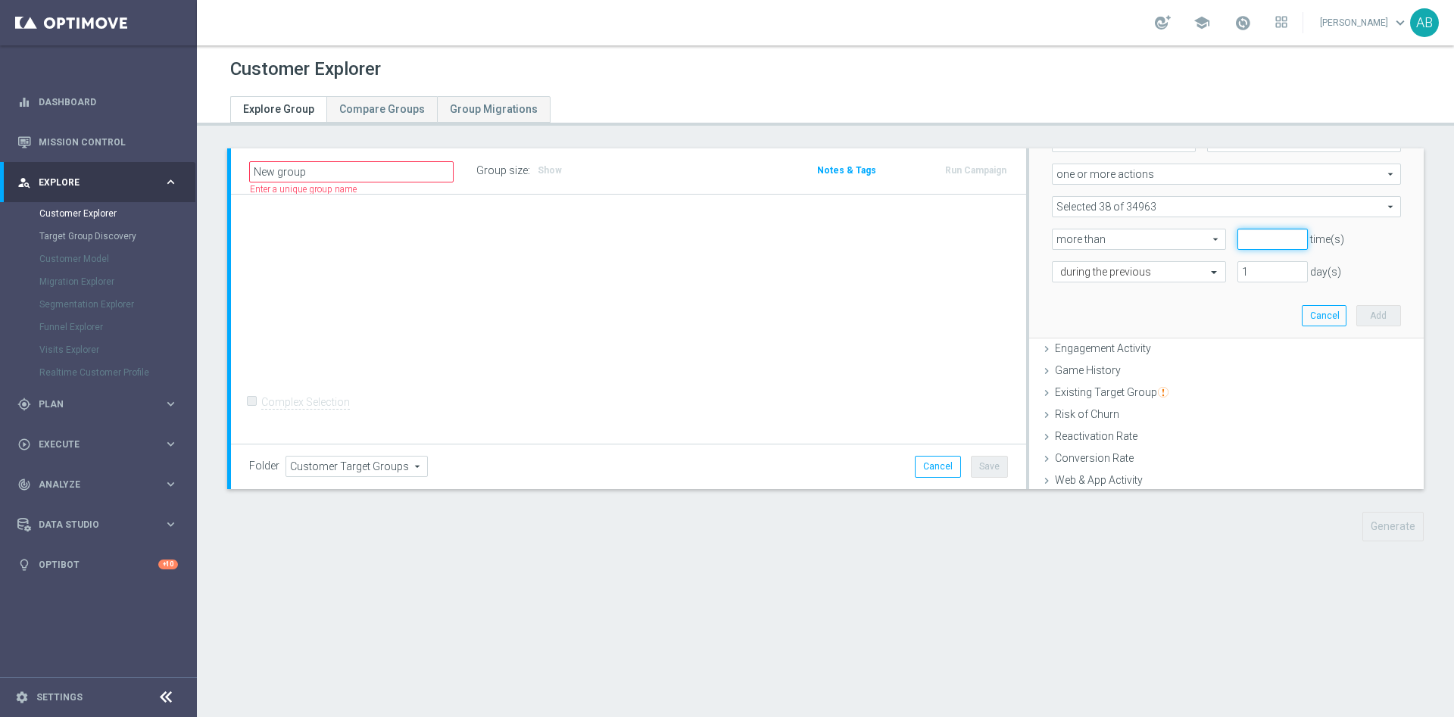
click at [1237, 238] on input "number" at bounding box center [1272, 239] width 70 height 21
type input "0"
click at [1206, 272] on span at bounding box center [1215, 272] width 19 height 14
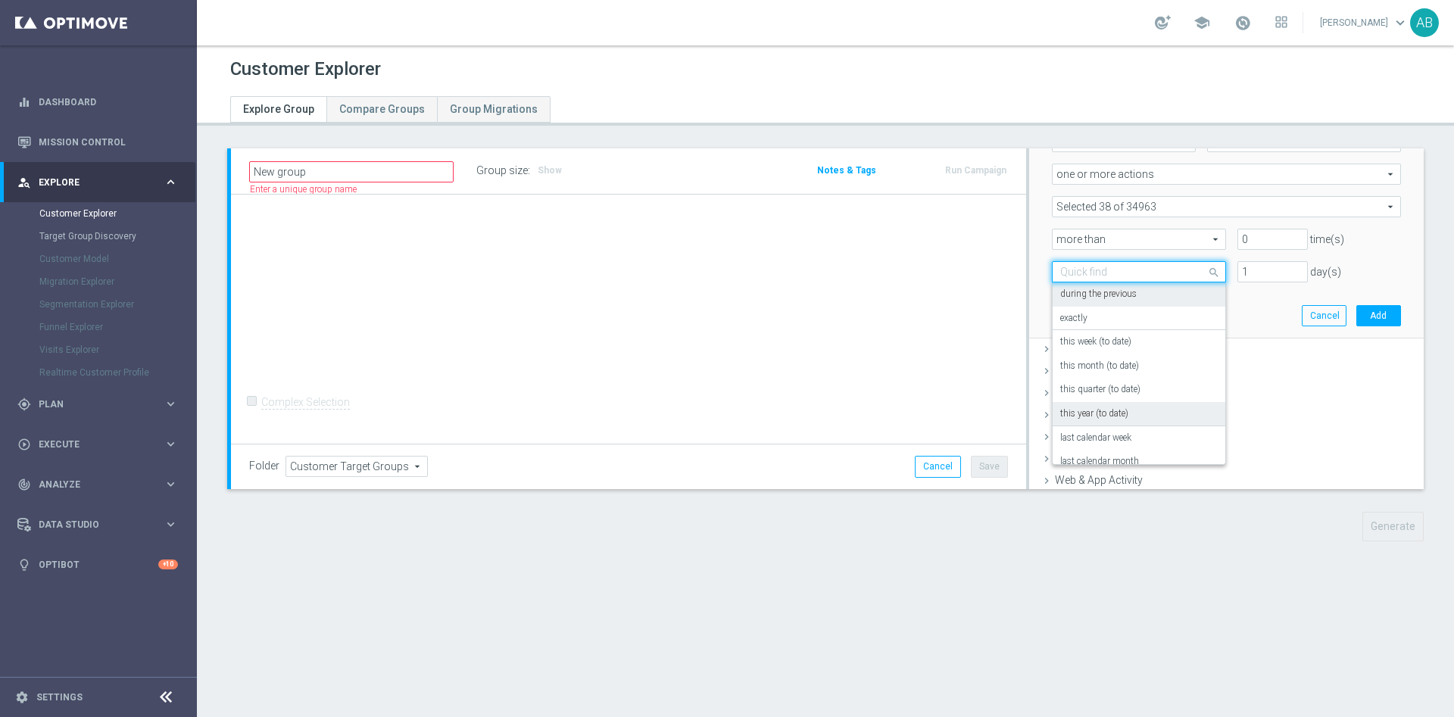
scroll to position [133, 0]
click at [1111, 419] on div "in this range" at bounding box center [1138, 425] width 157 height 24
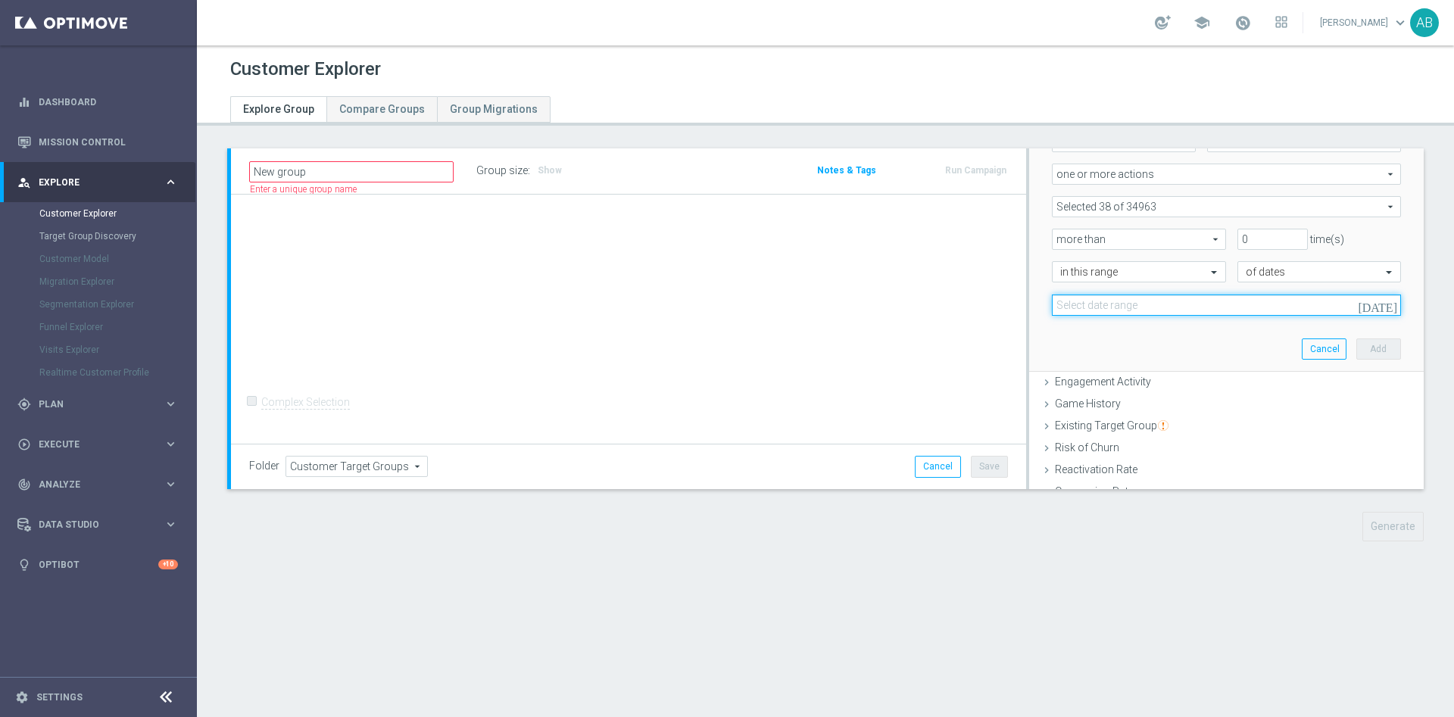
click at [1114, 309] on input at bounding box center [1226, 304] width 349 height 21
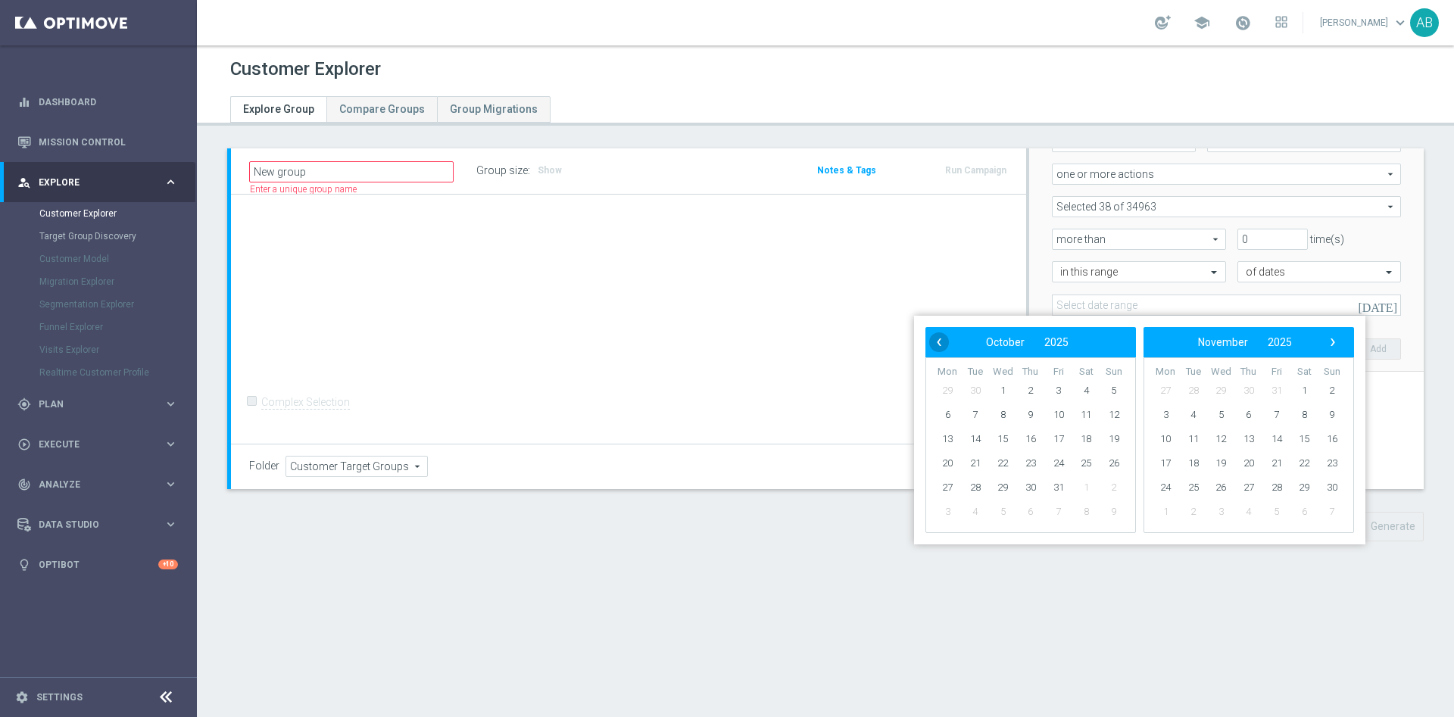
click at [945, 338] on span "‹" at bounding box center [939, 342] width 20 height 20
click at [1064, 389] on span "1" at bounding box center [1058, 391] width 24 height 24
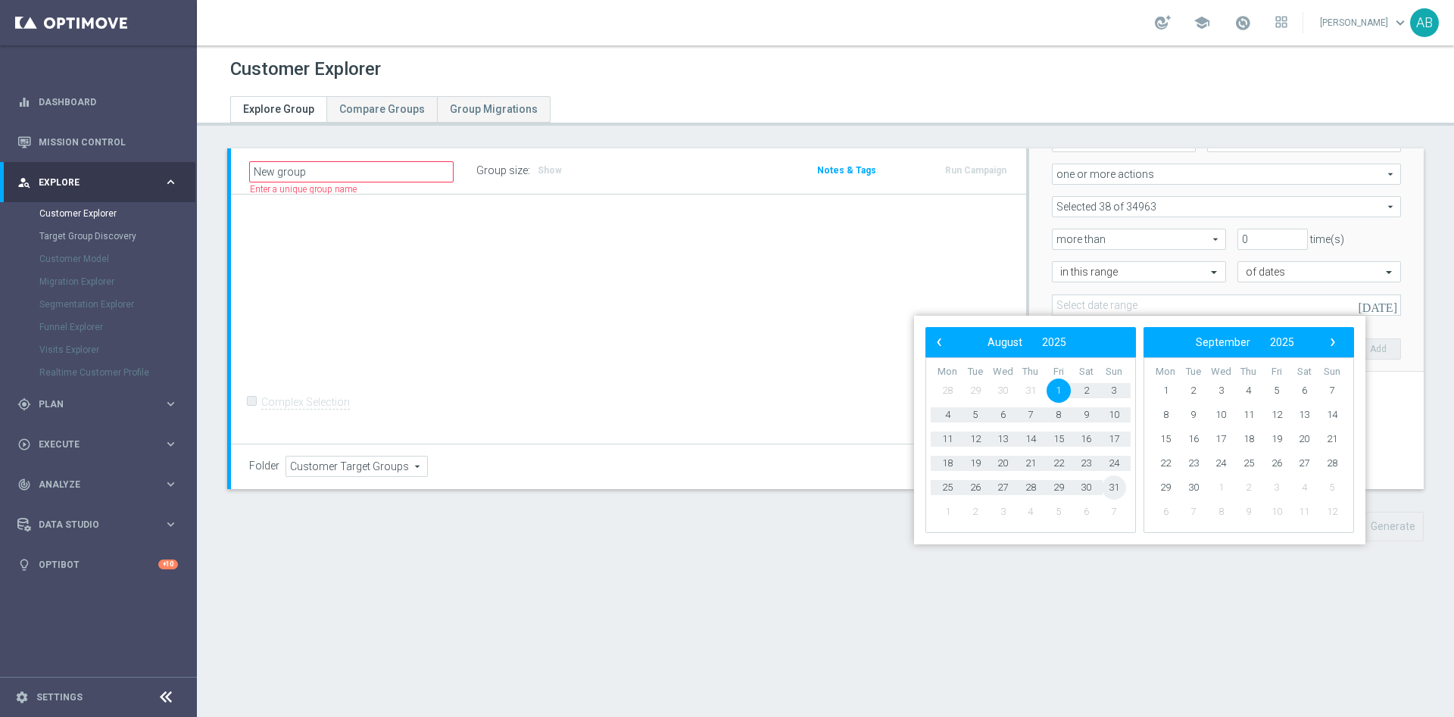
click at [1120, 491] on span "31" at bounding box center [1113, 487] width 24 height 24
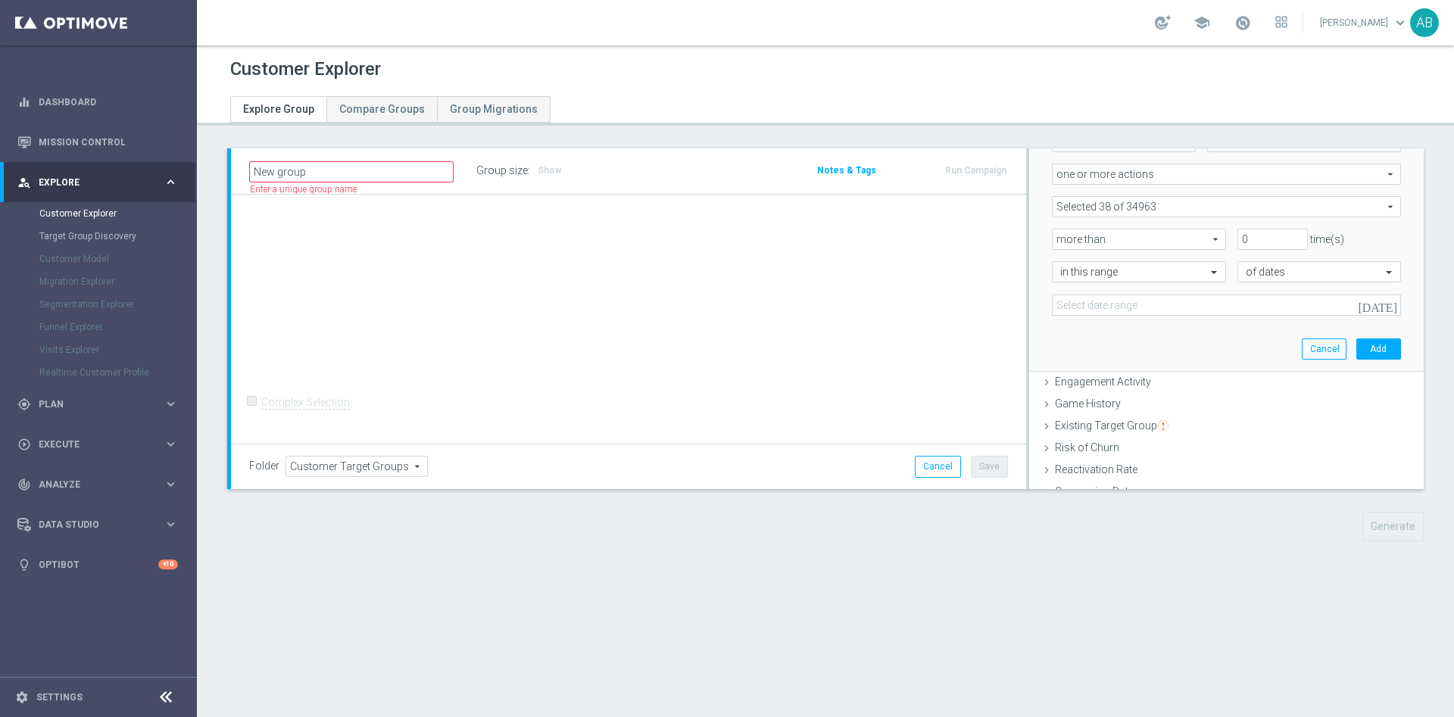
type input "[DATE] - [DATE]"
click at [1356, 351] on button "Add" at bounding box center [1378, 348] width 45 height 21
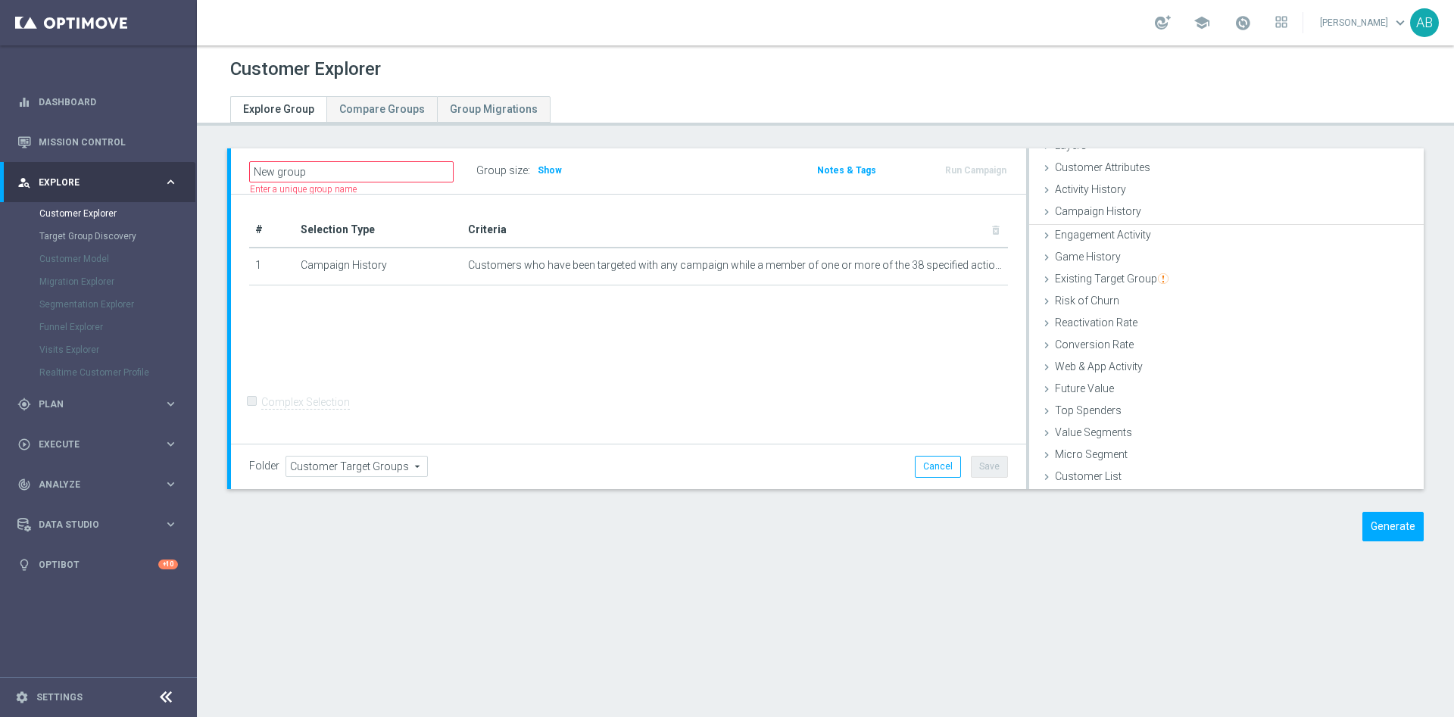
scroll to position [62, 0]
click at [560, 176] on div "Group size : Show" at bounding box center [551, 170] width 151 height 21
click at [553, 165] on span "Show" at bounding box center [549, 170] width 24 height 11
click at [959, 266] on icon "mode_edit" at bounding box center [965, 265] width 12 height 12
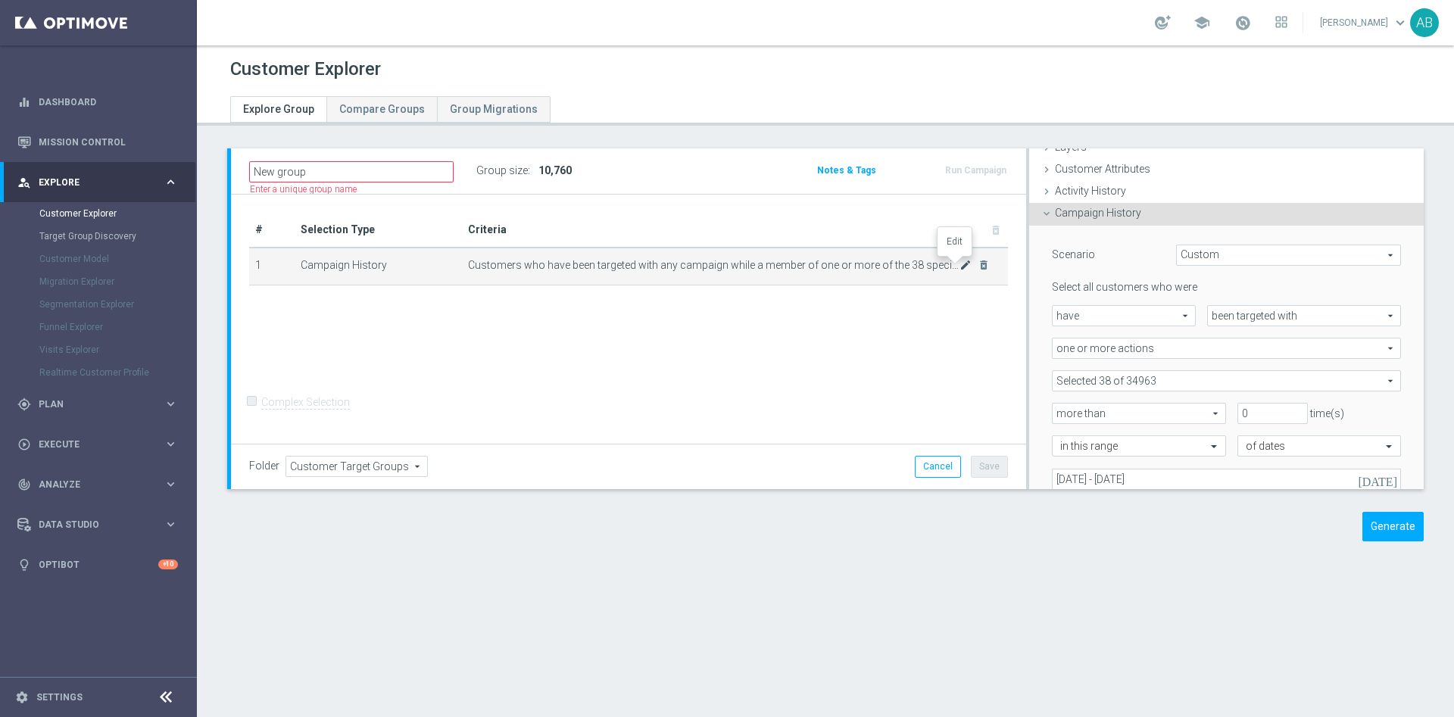
scroll to position [64, 0]
click at [1139, 378] on span at bounding box center [1225, 379] width 347 height 20
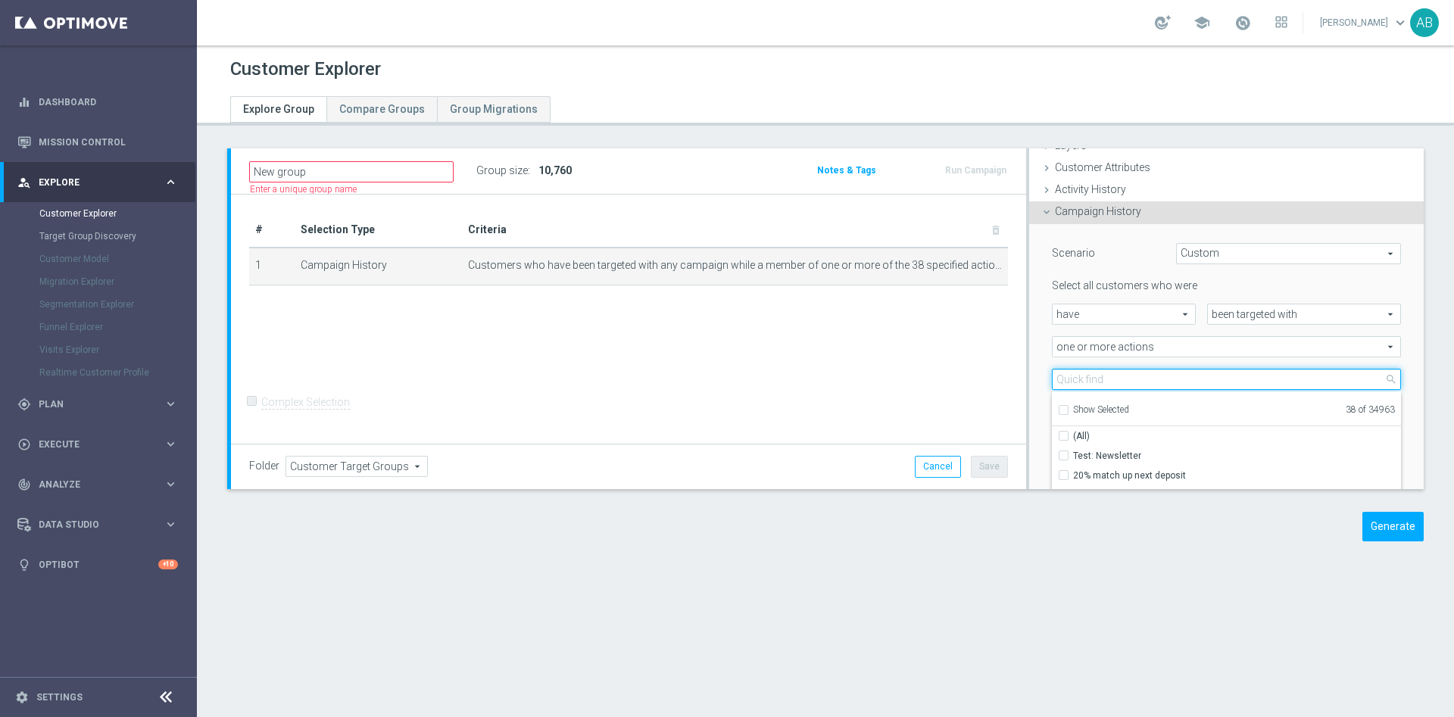
click at [1136, 379] on input "search" at bounding box center [1226, 379] width 349 height 21
paste input "E_NH-NL_AUTO_PRODUCT_VF DAY7 1PLUS DEPO_DAILY"
click at [1119, 369] on input "E_NH-NL_AUTO_PRODUCT_VF DAY7 1PLUS DEPO_DAILY" at bounding box center [1226, 379] width 349 height 21
click at [1118, 369] on input "E_NH-NL_AUTO_PRODUCT_VF DAY7 1PLUS DEPO_DAILY" at bounding box center [1226, 379] width 349 height 21
paste input "E_NH-NL_AUTO_PRODUCT_VF DAY15 1PLUS DEPO_DAILY"
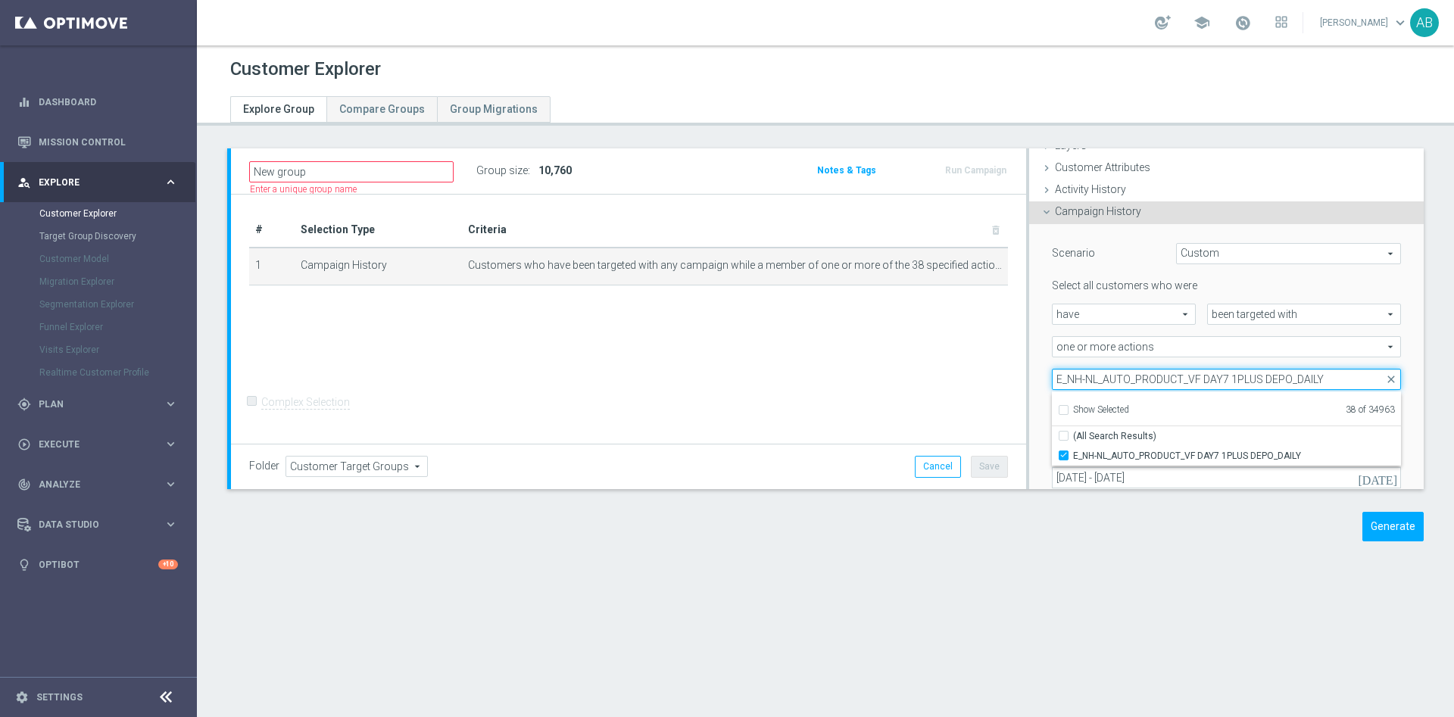
type input "E_NH-E_NH-NL_AUTO_PRODUCT_VF DAY15 1PLUS DEPO_DAILYDAY7 1PLUS DEPO_DAILY"
paste input "E_NH-NL_AUTO_PRODUCT_VF DAY15 1PLUS DEPO_DAILY"
type input "E_NH-NL_AUTO_PRODUCT_VF DAY15 1PLUS DEPO_DAILY"
click at [1151, 382] on input "E_NH-NL_AUTO_PRODUCT_VF DAY15 1PLUS DEPO_DAILY" at bounding box center [1226, 379] width 349 height 21
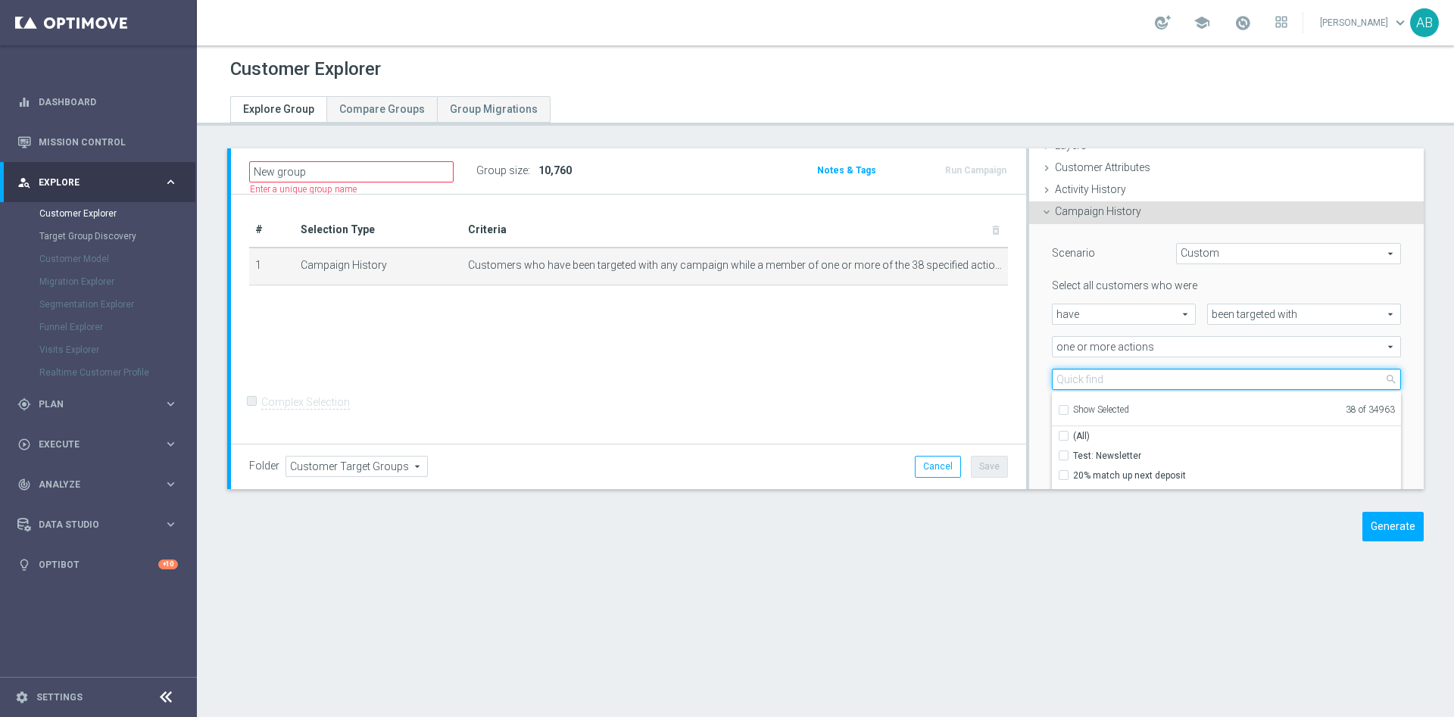
paste input "E_NH-NL_AUTO_PRODUCT_VF DAY20 1PLUS DEPO_DAILY"
type input "E_NH-NL_AUTO_PRODUCT_VF DAY20 1PLUS DEPO_DAILY"
click at [1114, 382] on input "E_NH-NL_AUTO_PRODUCT_VF DAY20 1PLUS DEPO_DAILY" at bounding box center [1226, 379] width 349 height 21
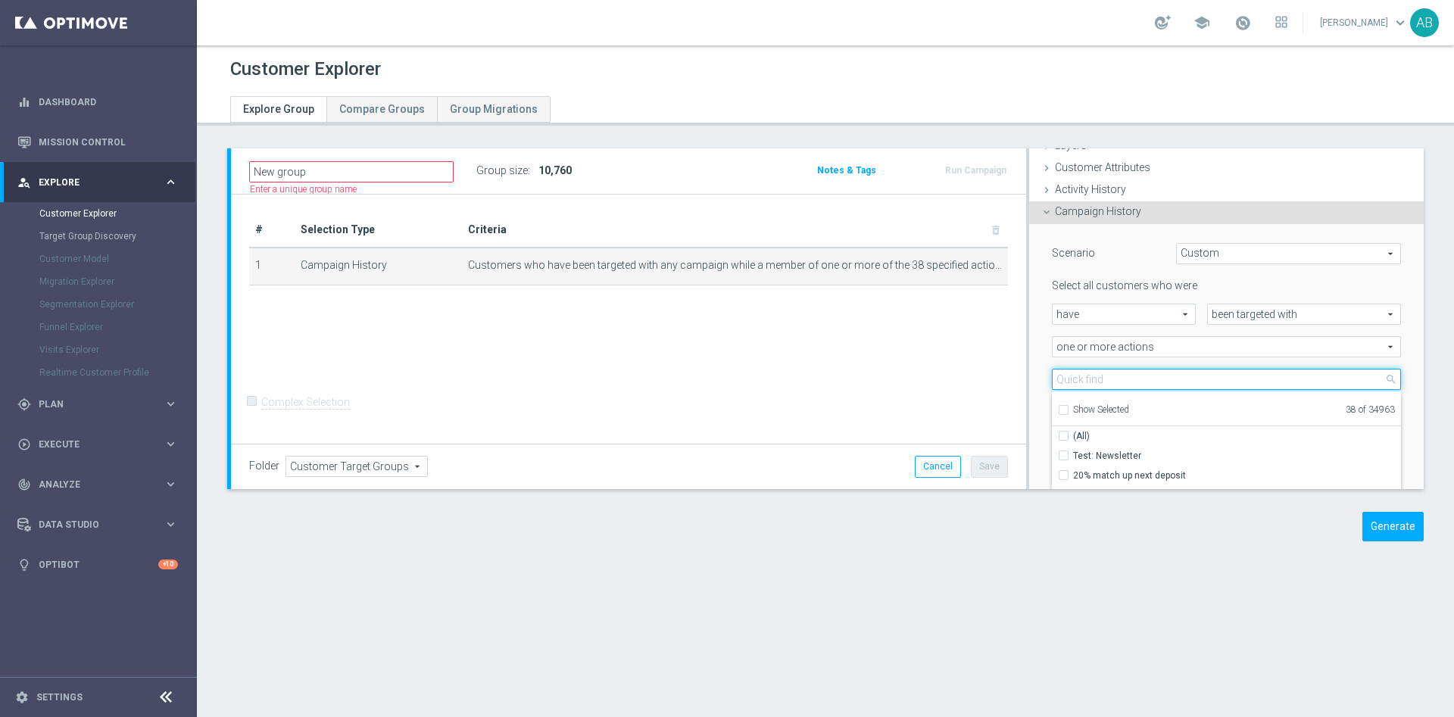
paste input "E_NH-NL_AUTO_PRODUCT_CC VF DAY23 1PLUS DEPO_DAILY"
click at [1105, 375] on input "E_NH-NL_AUTO_PRODUCT_CC VF DAY23 1PLUS DEPO_DAILY" at bounding box center [1226, 379] width 349 height 21
paste input "VF BONUS DAY27"
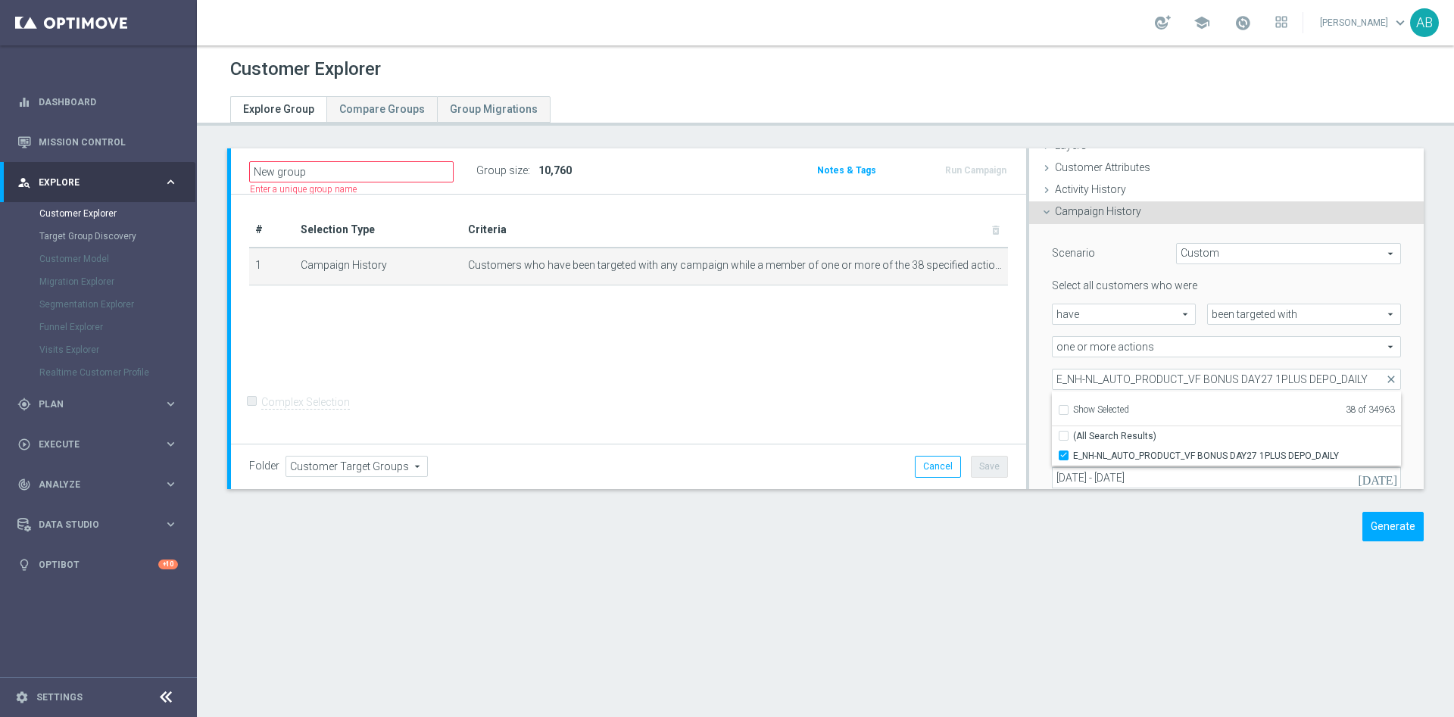
scroll to position [0, 0]
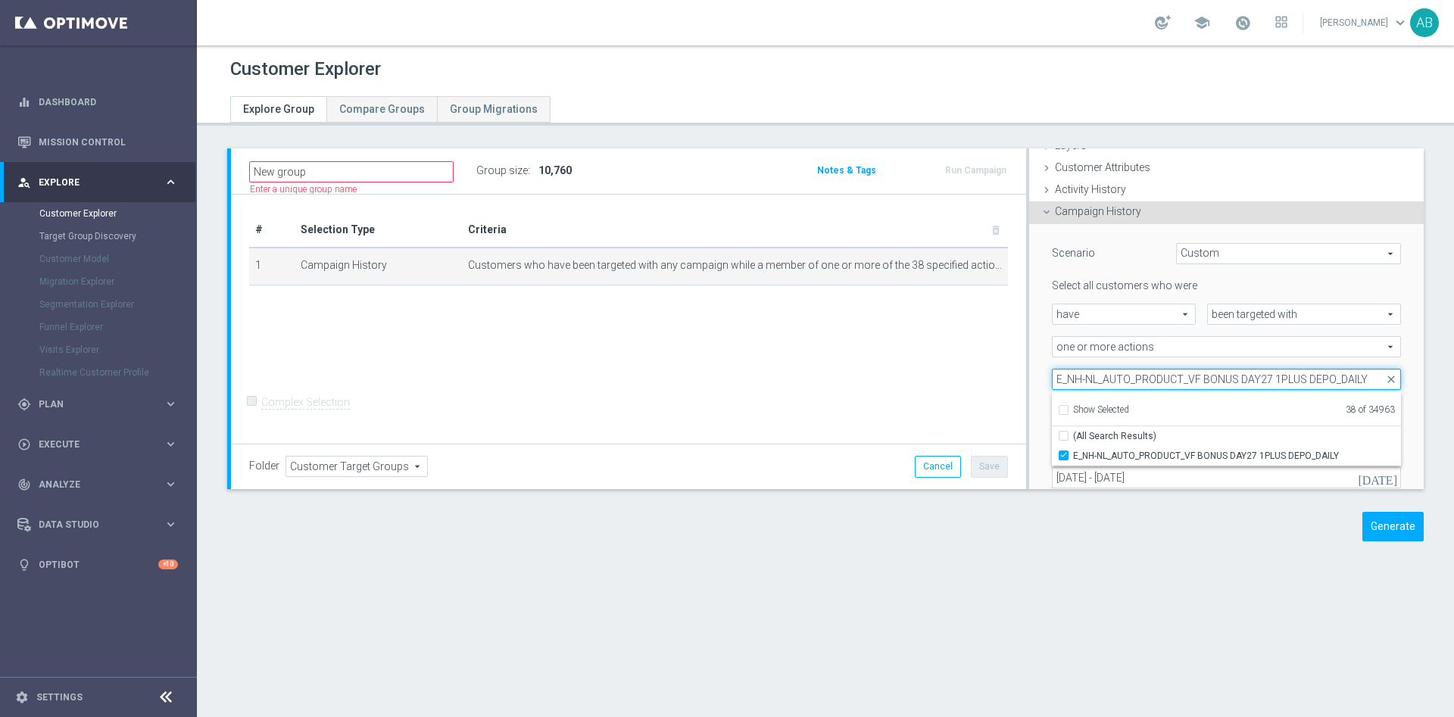
click at [1082, 378] on input "E_NH-NL_AUTO_PRODUCT_VF BONUS DAY27 1PLUS DEPO_DAILY" at bounding box center [1226, 379] width 349 height 21
paste input "MIN-LOW_AUTO_PRODUCT_VF DAY"
click at [1066, 378] on input "E_MIN-LOW_AUTO_PRODUCT_VF DAY7 1PLUS DEPO_DAILY" at bounding box center [1226, 379] width 349 height 21
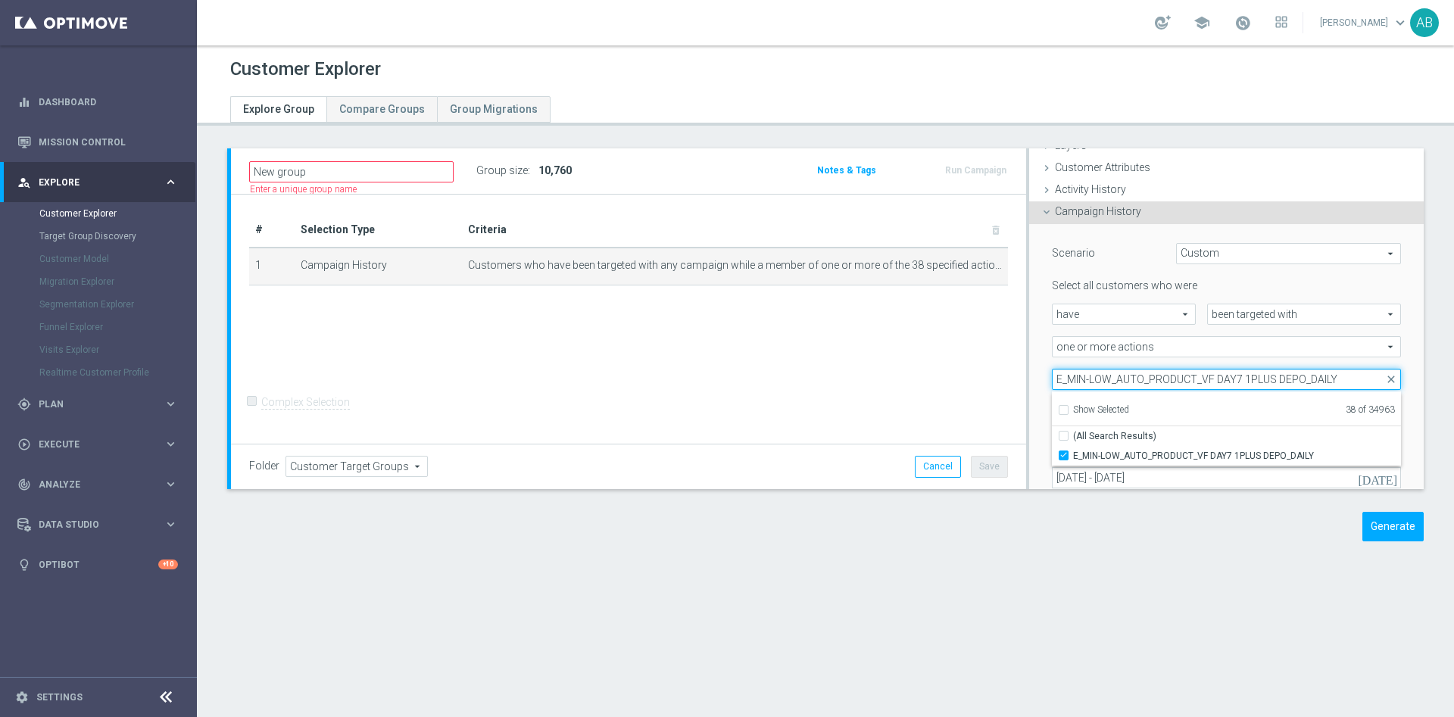
click at [1066, 378] on input "E_MIN-LOW_AUTO_PRODUCT_VF DAY7 1PLUS DEPO_DAILY" at bounding box center [1226, 379] width 349 height 21
paste input "15"
click at [1166, 384] on input "E_MIN-LOW_AUTO_PRODUCT_VF DAY15 1PLUS DEPO_DAILY" at bounding box center [1226, 379] width 349 height 21
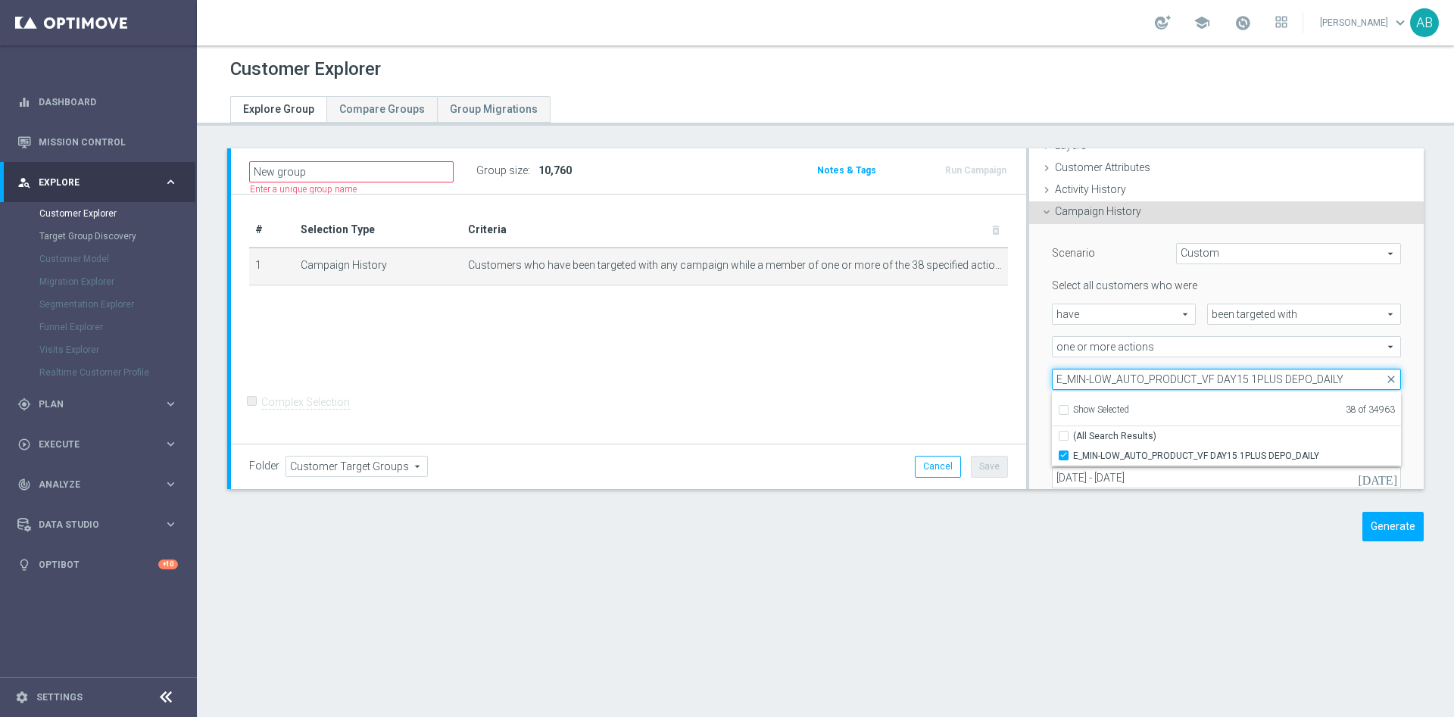
click at [1166, 384] on input "E_MIN-LOW_AUTO_PRODUCT_VF DAY15 1PLUS DEPO_DAILY" at bounding box center [1226, 379] width 349 height 21
paste input "20"
click at [1140, 382] on input "E_MIN-LOW_AUTO_PRODUCT_VF DAY20 1PLUS DEPO_DAILY" at bounding box center [1226, 379] width 349 height 21
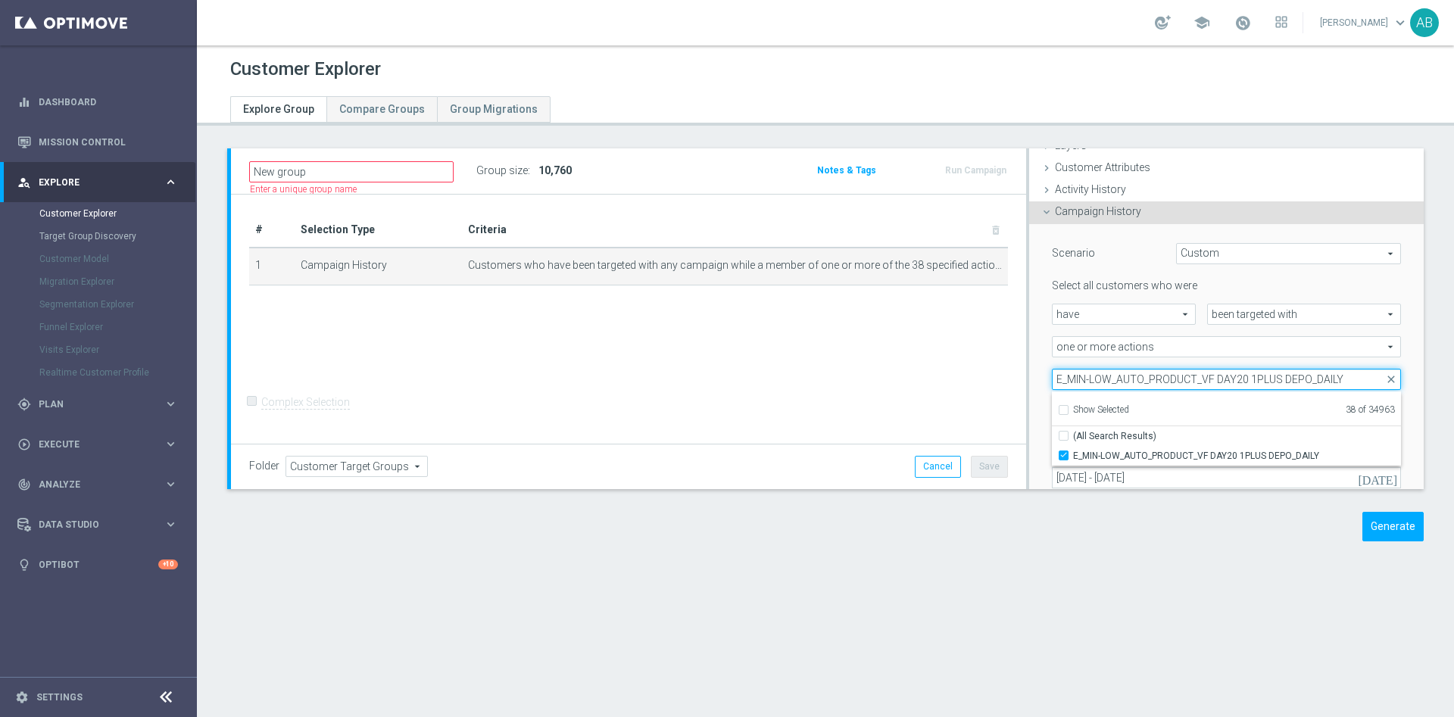
paste input "search"
click at [1131, 382] on input "E_MIN-LOW_AUTO_PRODUCT_VF DAY20 1PLUS DEPO_DAILY" at bounding box center [1226, 379] width 349 height 21
paste input "CC VF DAY23"
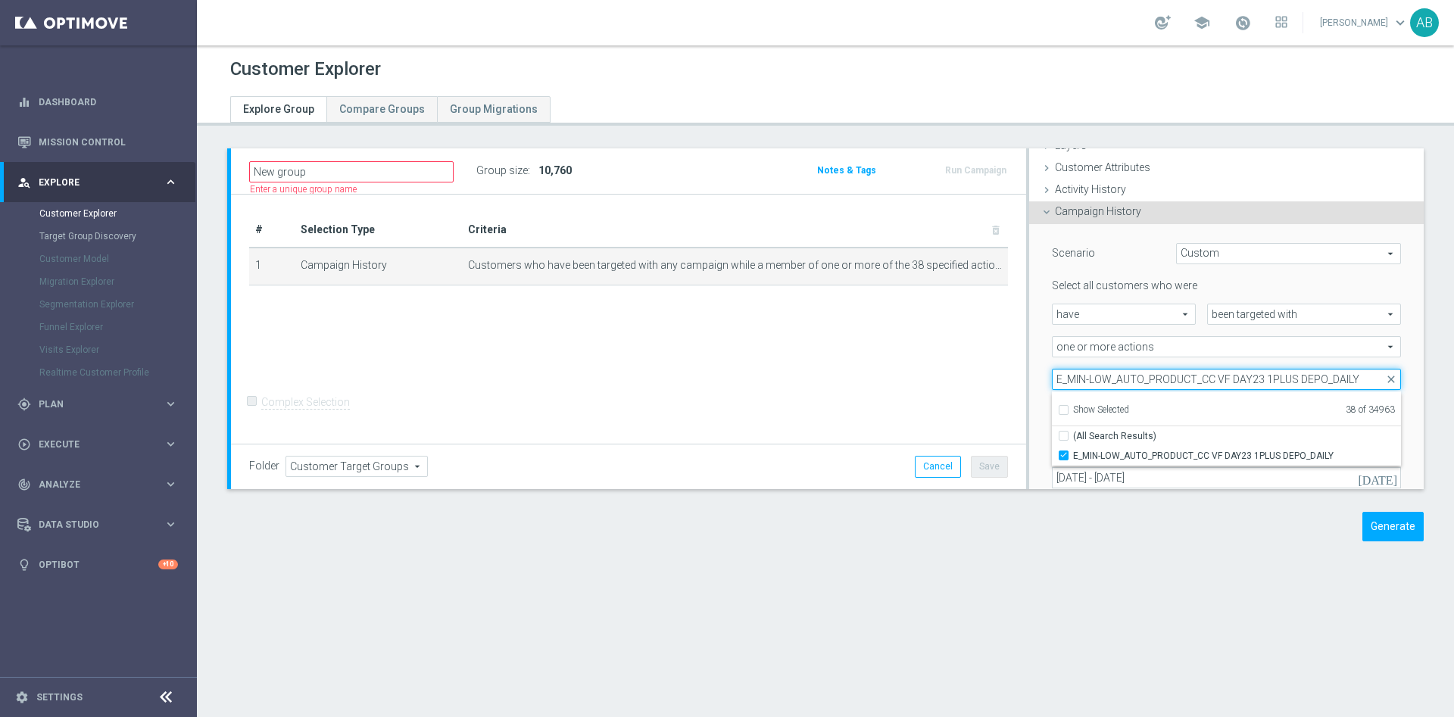
click at [1161, 372] on input "E_MIN-LOW_AUTO_PRODUCT_CC VF DAY23 1PLUS DEPO_DAILY" at bounding box center [1226, 379] width 349 height 21
paste input "VF BONUS DAY27"
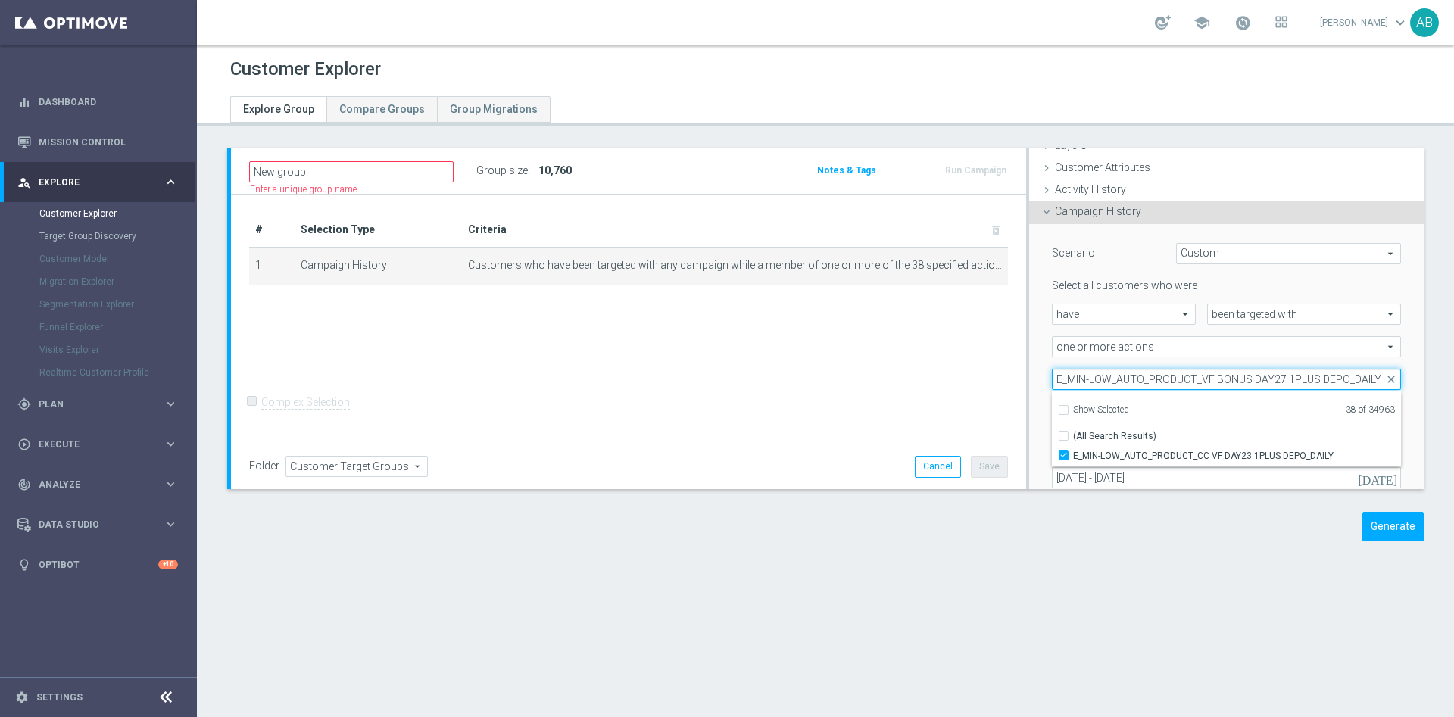
scroll to position [0, 14]
type input "E_MIN-LOW_AUTO_PRODUCT_VF BONUS DAY27 1PLUS DEPO_DAILY"
click at [1117, 381] on input "E_MIN-LOW_AUTO_PRODUCT_VF BONUS DAY27 1PLUS DEPO_DAILY" at bounding box center [1226, 379] width 349 height 21
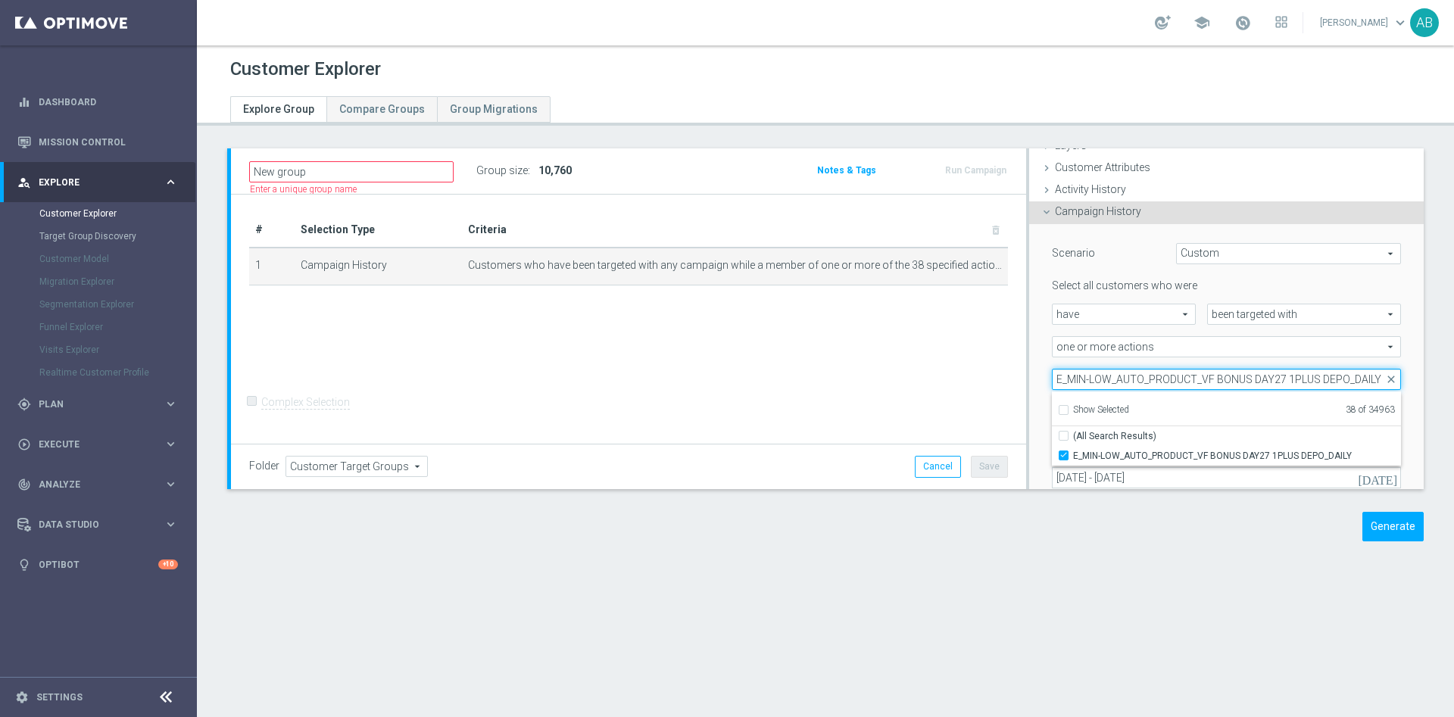
click at [1117, 381] on input "E_MIN-LOW_AUTO_PRODUCT_VF BONUS DAY27 1PLUS DEPO_DAILY" at bounding box center [1226, 379] width 349 height 21
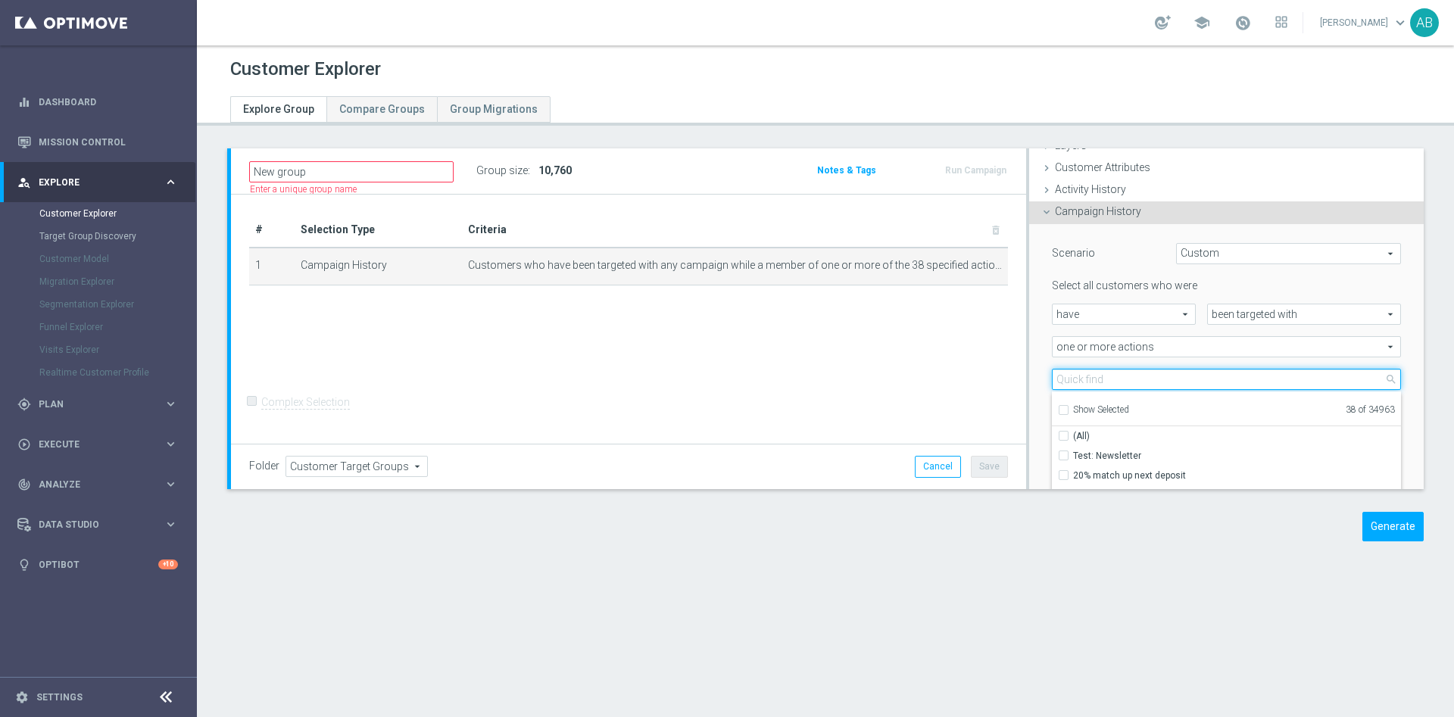
paste input "E_MED-HIGH_AUTO_PRODUCT_VF DAY7 1PLUS DEPO_DAILY"
click at [1117, 376] on input "E_MED-HIGH_AUTO_PRODUCT_VF DAY7 1PLUS DEPO_DAILY" at bounding box center [1226, 379] width 349 height 21
paste input "15"
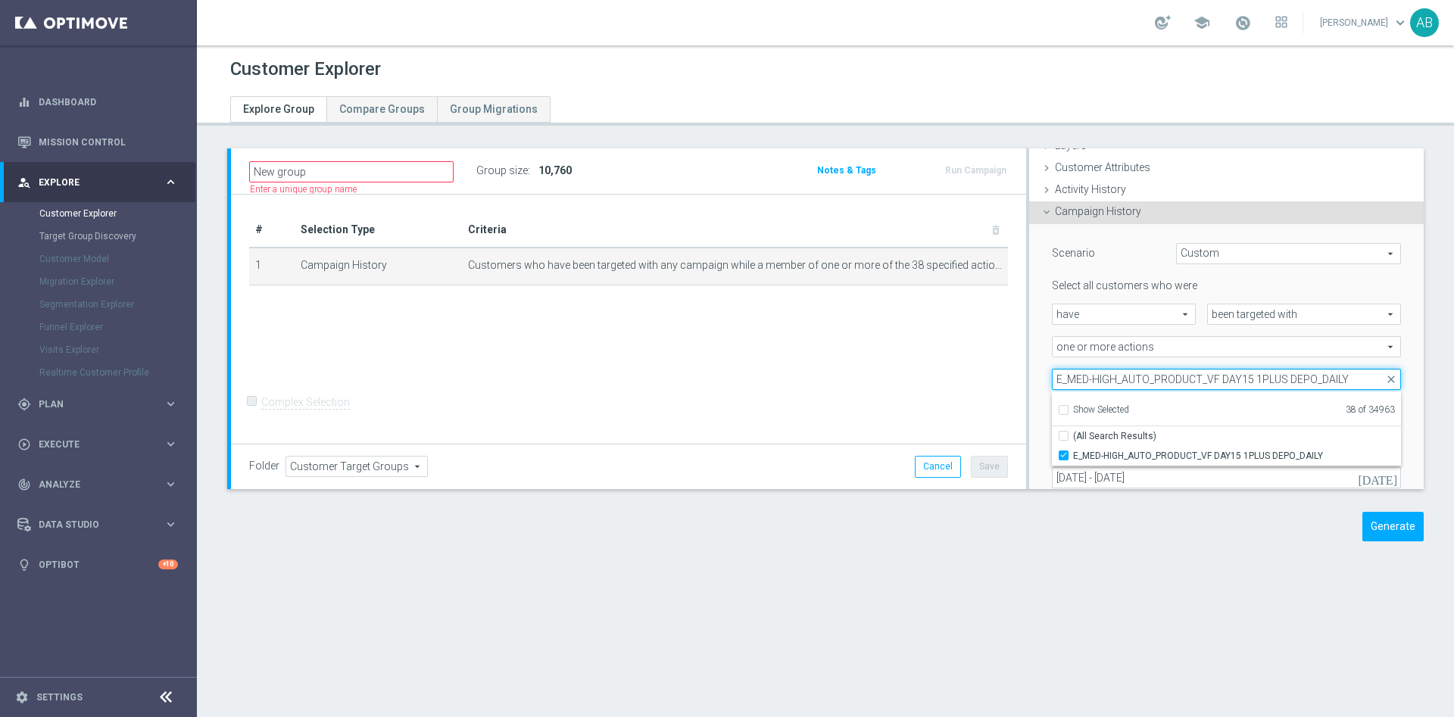
click at [1115, 378] on input "E_MED-HIGH_AUTO_PRODUCT_VF DAY15 1PLUS DEPO_DAILY" at bounding box center [1226, 379] width 349 height 21
paste input "20"
type input "E_MED-HIGH_AUTO_PRODUCT_VF DAY20 1PLUS DEPO_DAILY"
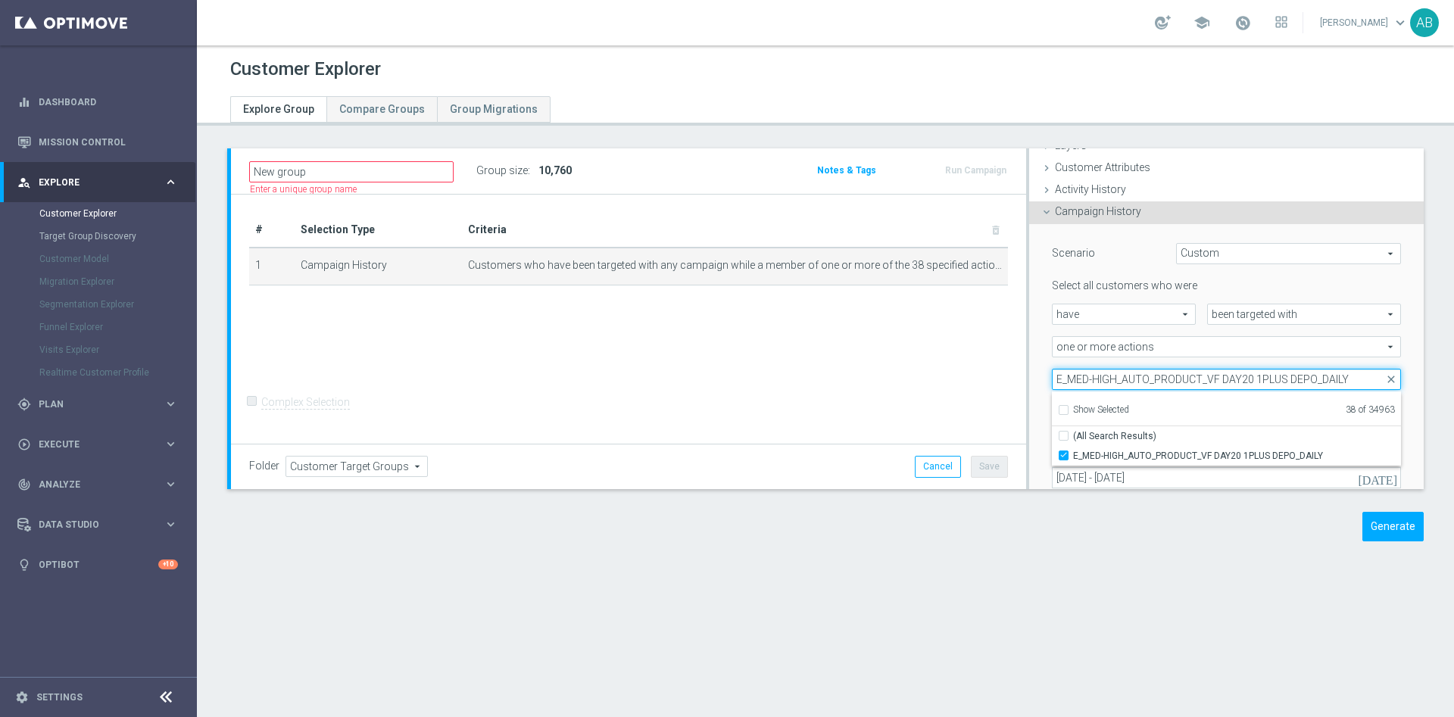
click at [1133, 383] on input "E_MED-HIGH_AUTO_PRODUCT_VF DAY20 1PLUS DEPO_DAILY" at bounding box center [1226, 379] width 349 height 21
paste input "E_MED-HIGH_AUTO_PRODUCT_CC VF DAY23 1PLUS DEPO_DAILY"
type input "E_MED-HIGH_AUTO_PRODUCT_CC VF DAY23 1PLUS DEPO_DAILY"
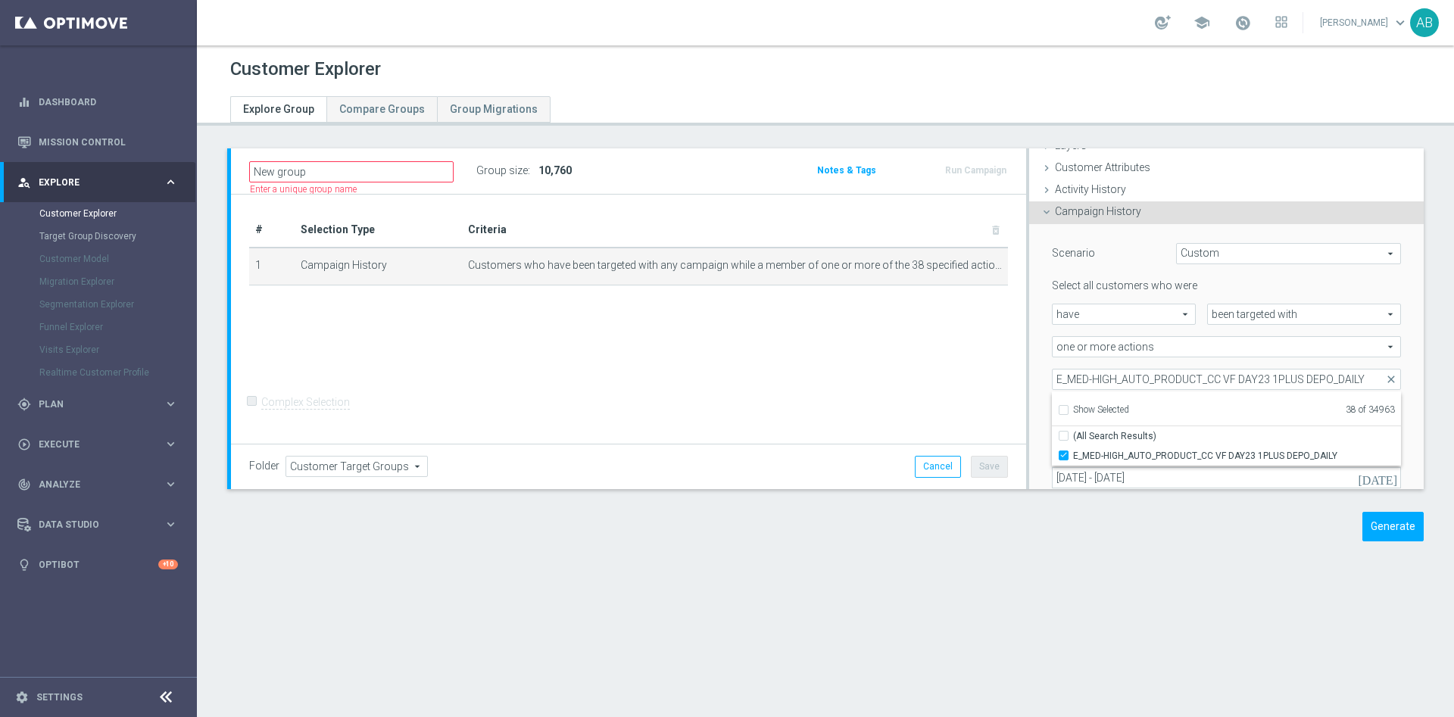
click at [1061, 367] on div "Select all customers who were have have arrow_drop_down search been targeted wi…" at bounding box center [1226, 384] width 349 height 210
click at [1059, 375] on span at bounding box center [1225, 379] width 347 height 20
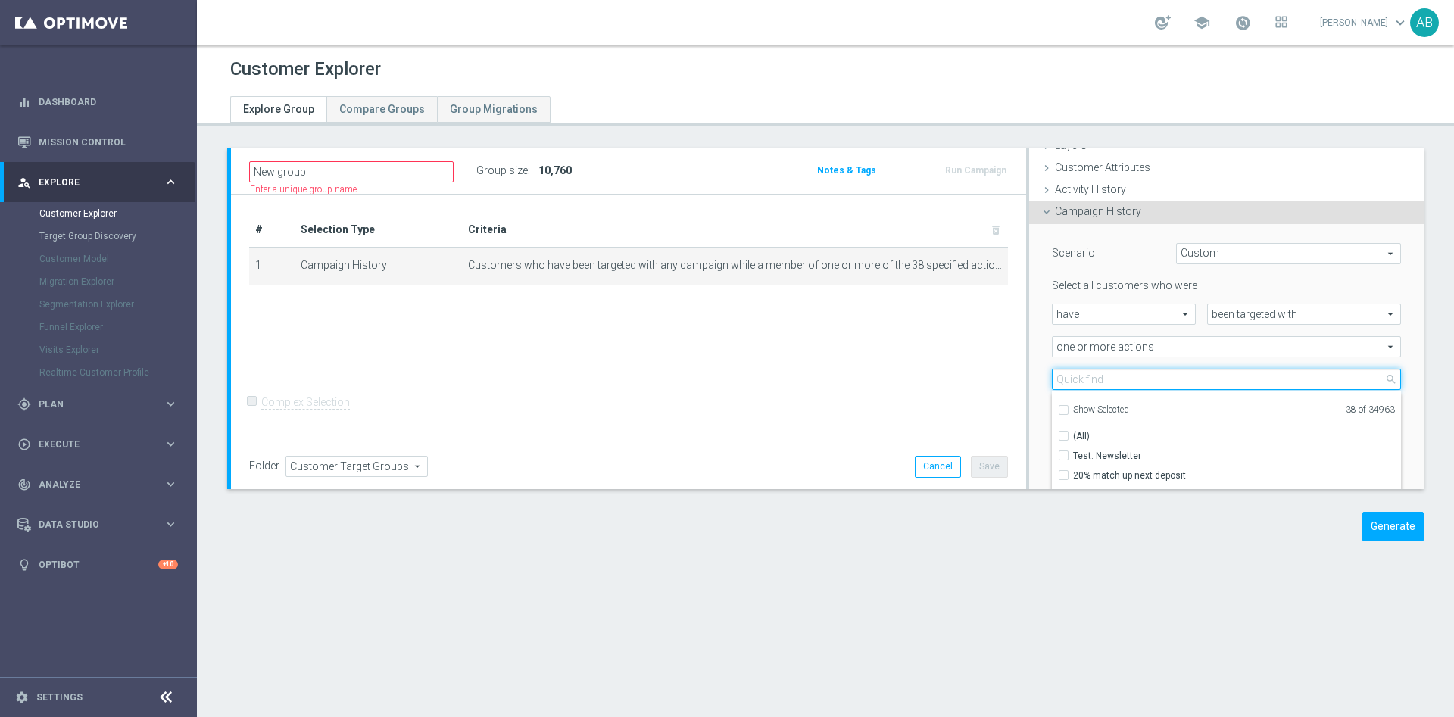
click at [1059, 382] on input "search" at bounding box center [1226, 379] width 349 height 21
paste input "E_MED-HIGH_AUTO_PRODUCT_VF BONUS DAY27 1PLUS DEPO_DAILY"
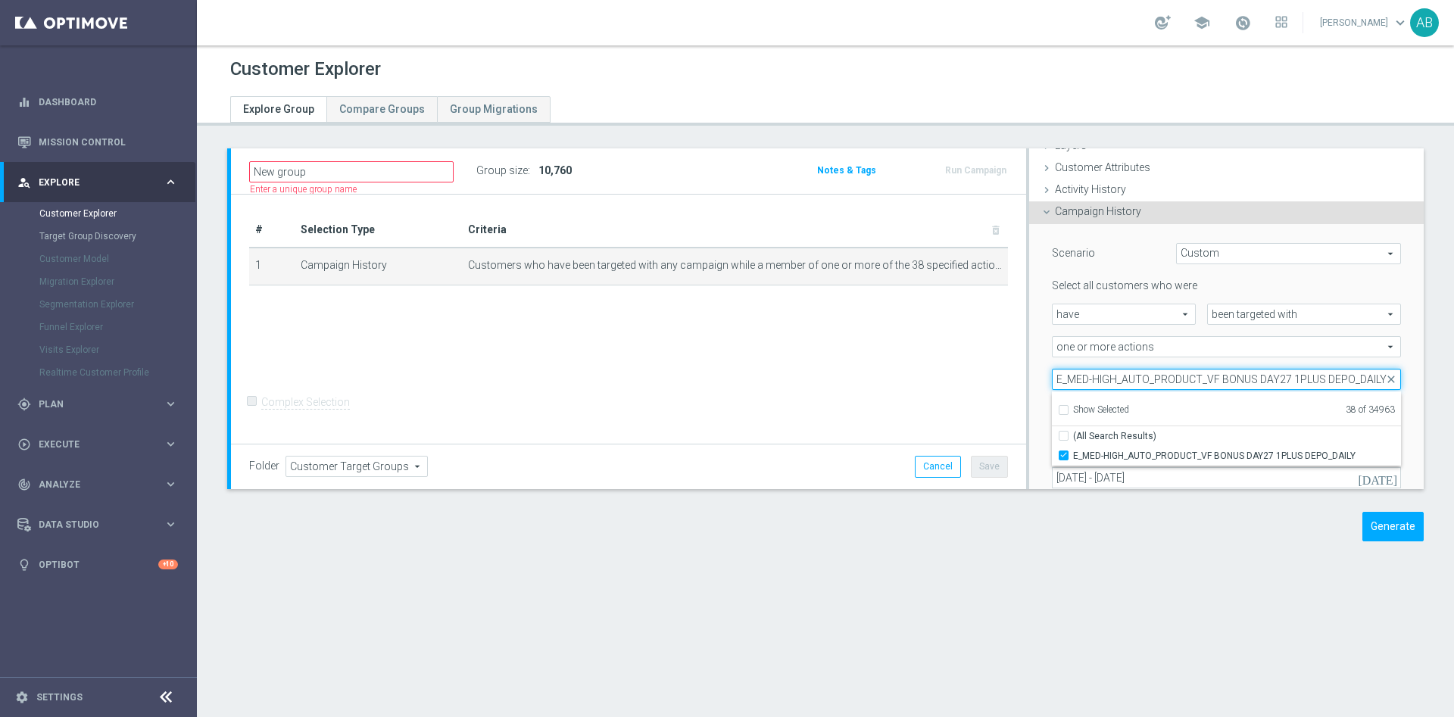
click at [1104, 375] on input "E_MED-HIGH_AUTO_PRODUCT_VF BONUS DAY27 1PLUS DEPO_DAILY" at bounding box center [1226, 379] width 349 height 21
paste input "ALL_AUTO_CASHDROP_VF BONUS DOLADOWANIE"
click at [1113, 369] on input "E_ALL_AUTO_CASHDROP_VF BONUS DOLADOWANIE_DAILY" at bounding box center [1226, 379] width 349 height 21
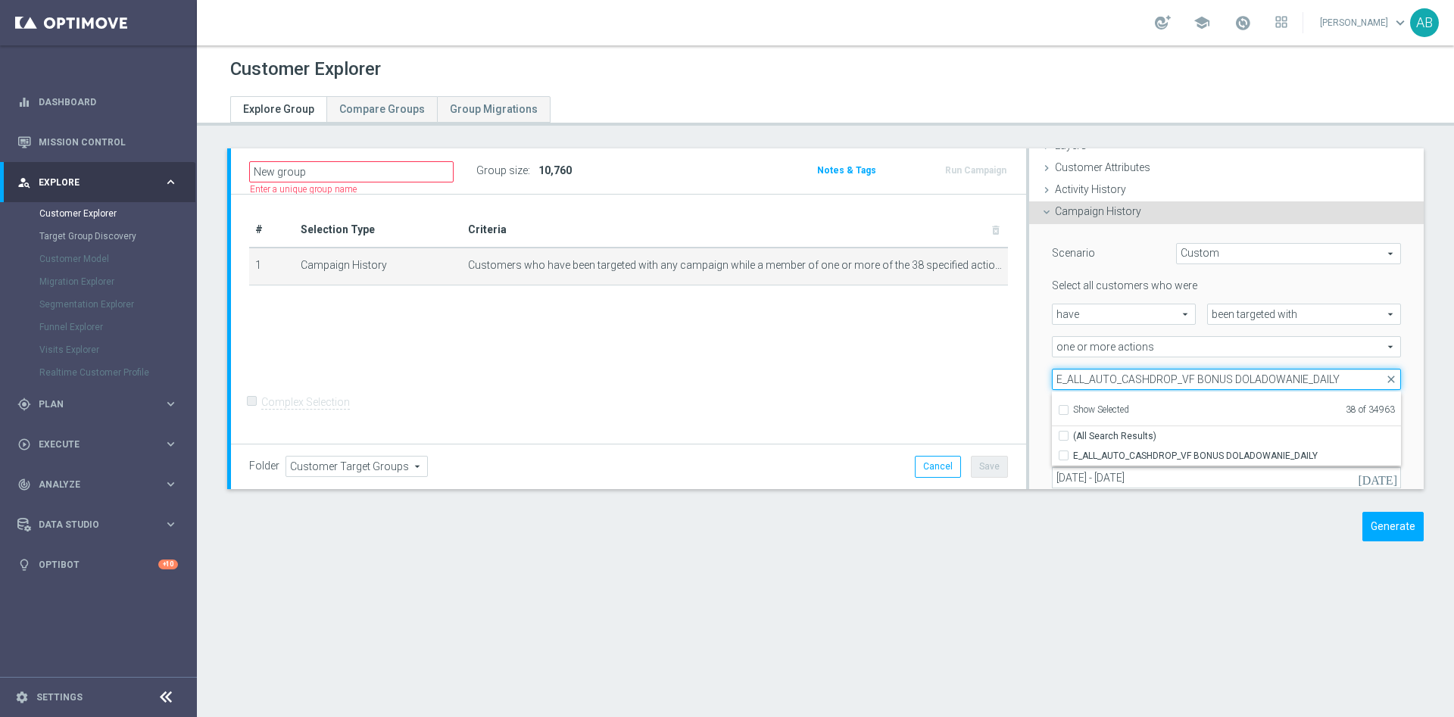
click at [1113, 369] on input "E_ALL_AUTO_CASHDROP_VF BONUS DOLADOWANIE_DAILY" at bounding box center [1226, 379] width 349 height 21
paste input "PRODUCT_VF DAY7 NONDEPO"
click at [1154, 386] on input "E_ALL_AUTO_PRODUCT_VF DAY7 NONDEPO_DAILY" at bounding box center [1226, 379] width 349 height 21
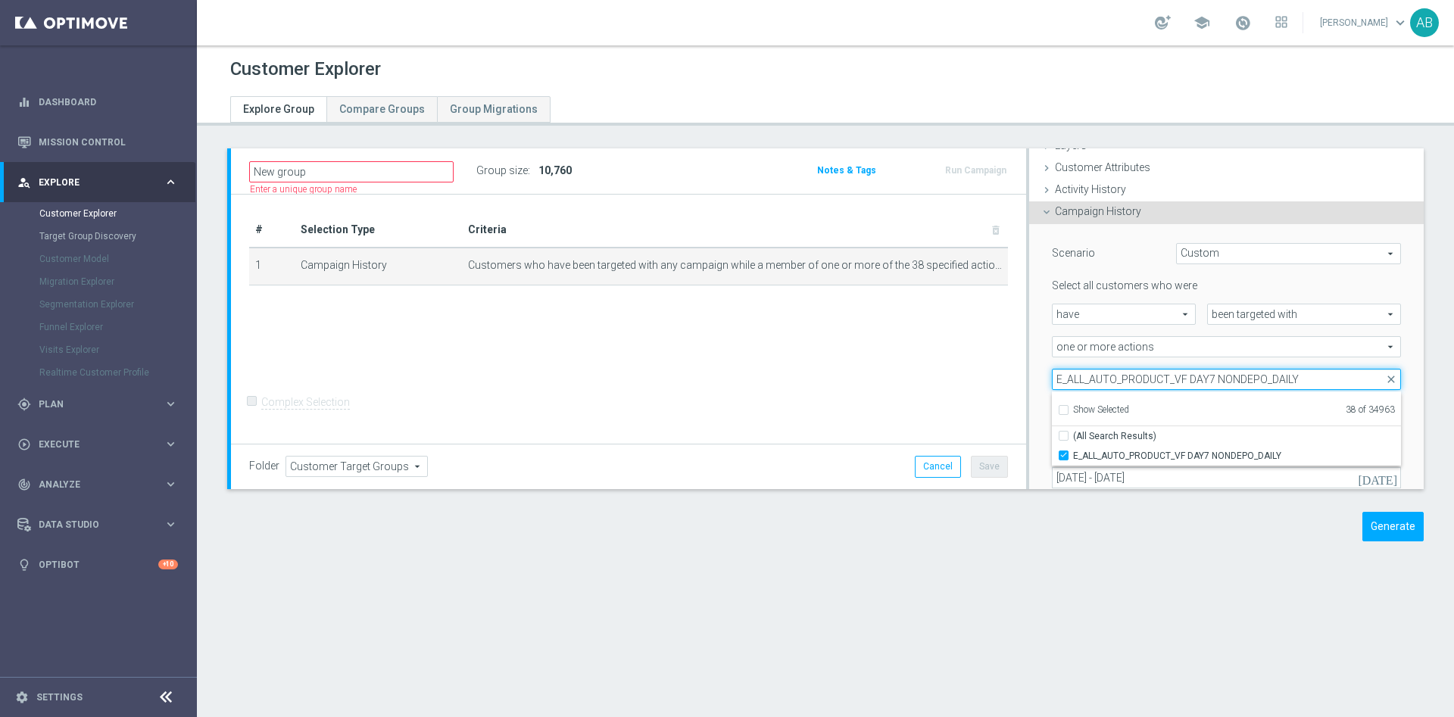
click at [1154, 386] on input "E_ALL_AUTO_PRODUCT_VF DAY7 NONDEPO_DAILY" at bounding box center [1226, 379] width 349 height 21
paste input "15"
click at [1119, 381] on input "E_ALL_AUTO_PRODUCT_VF DAY15 NONDEPO_DAILY" at bounding box center [1226, 379] width 349 height 21
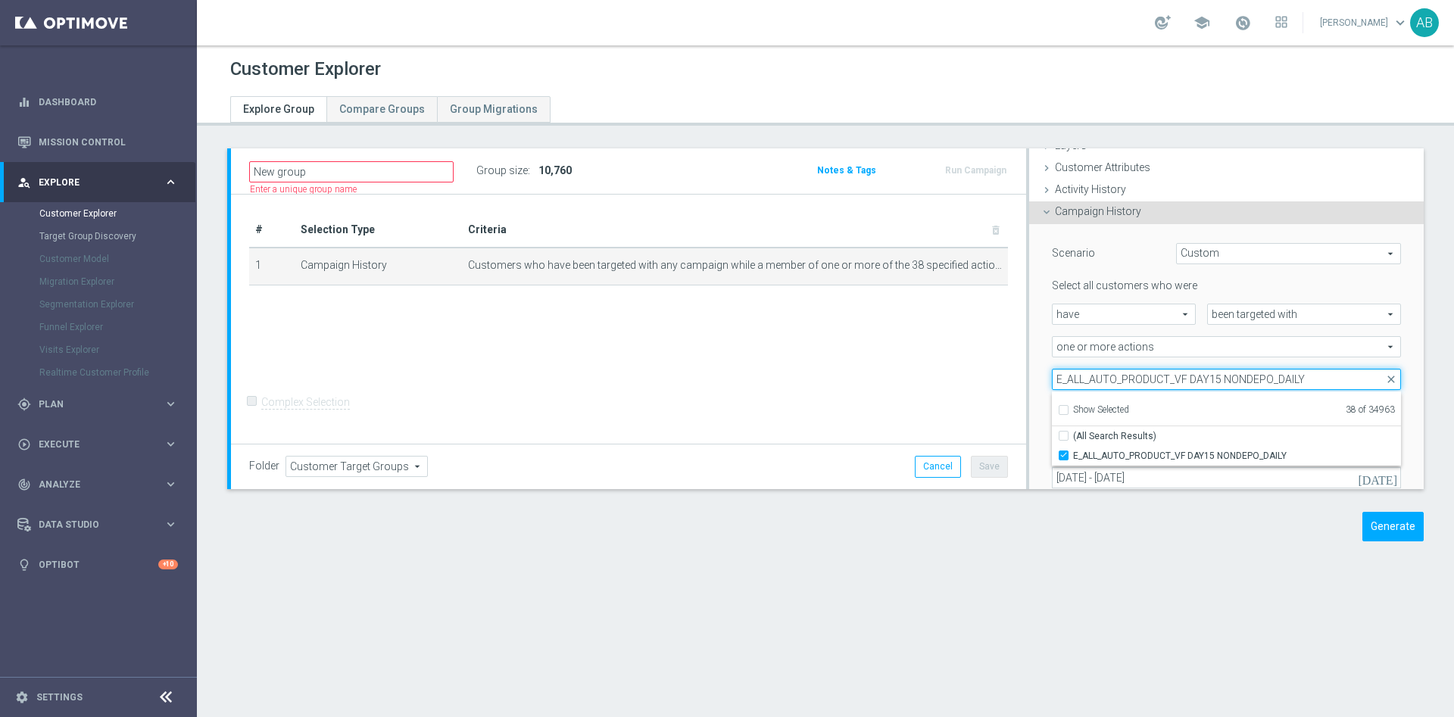
paste input "30"
type input "E_ALL_AUTO_PRODUCT_VF DAY30 NONDEPO_DAILY"
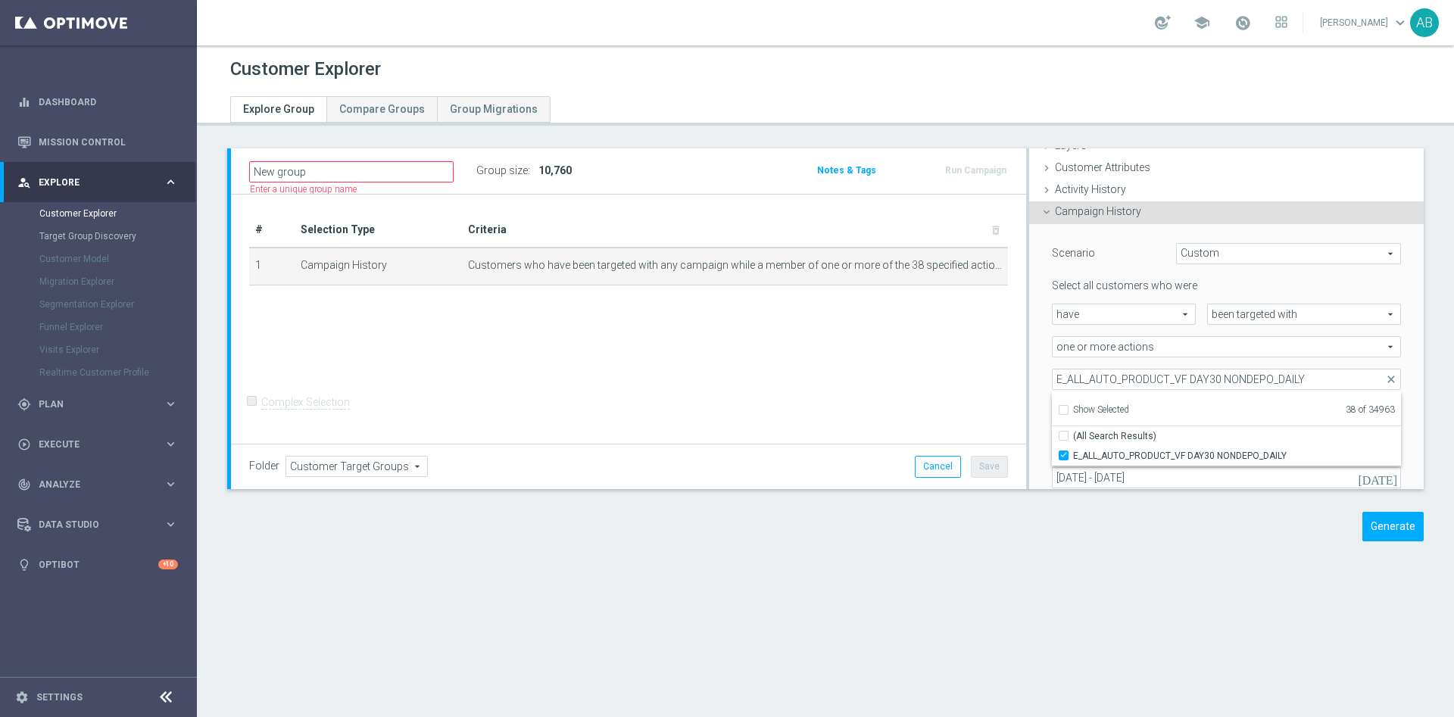
click at [1029, 338] on div "Scenario Custom Custom arrow_drop_down search Select all customers who were hav…" at bounding box center [1226, 385] width 394 height 322
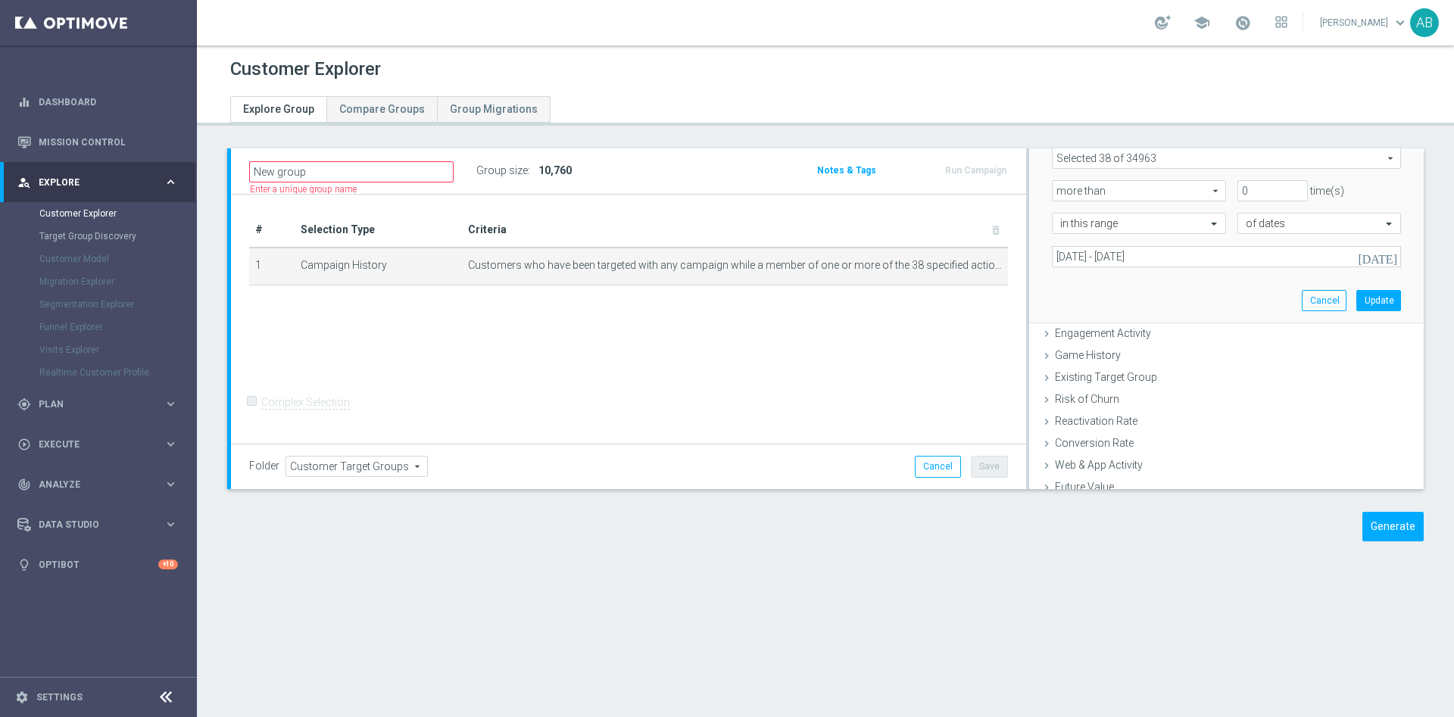
scroll to position [291, 0]
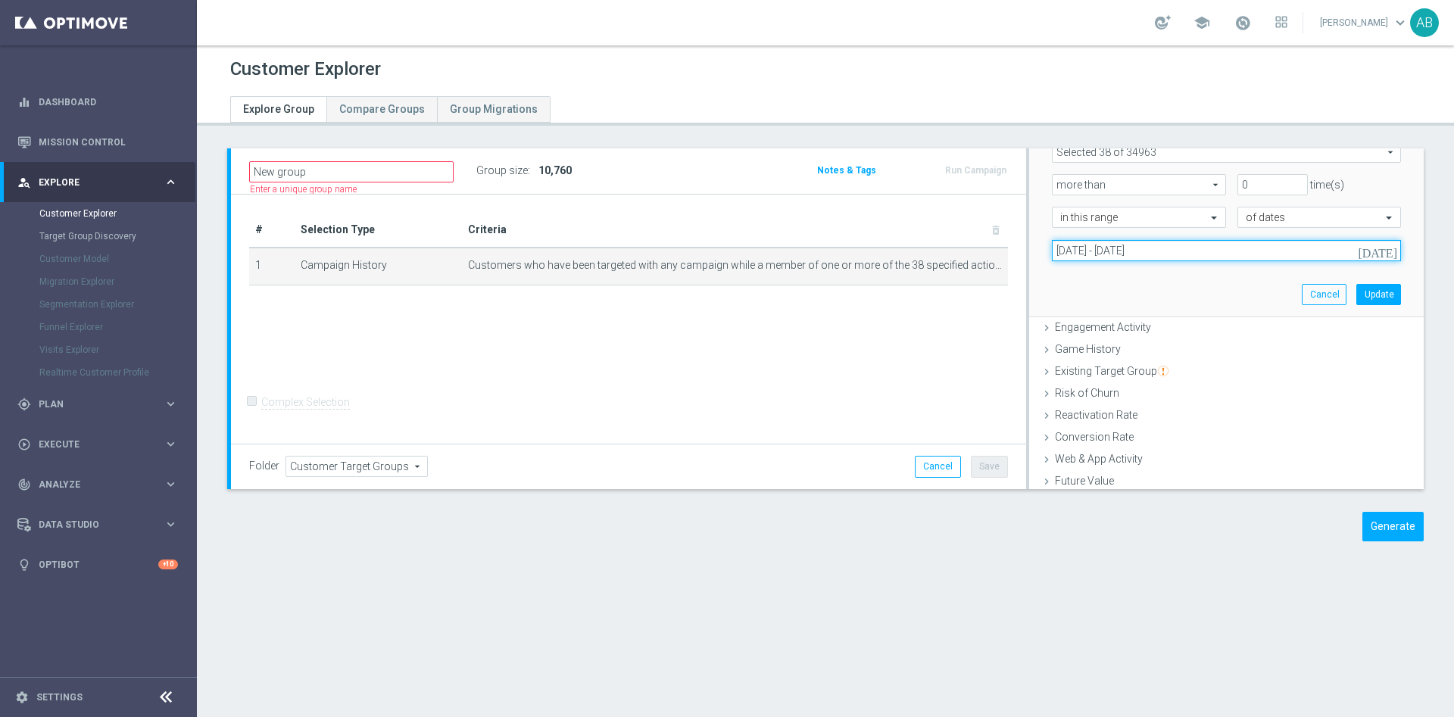
click at [1239, 248] on input "[DATE] - [DATE]" at bounding box center [1226, 250] width 349 height 21
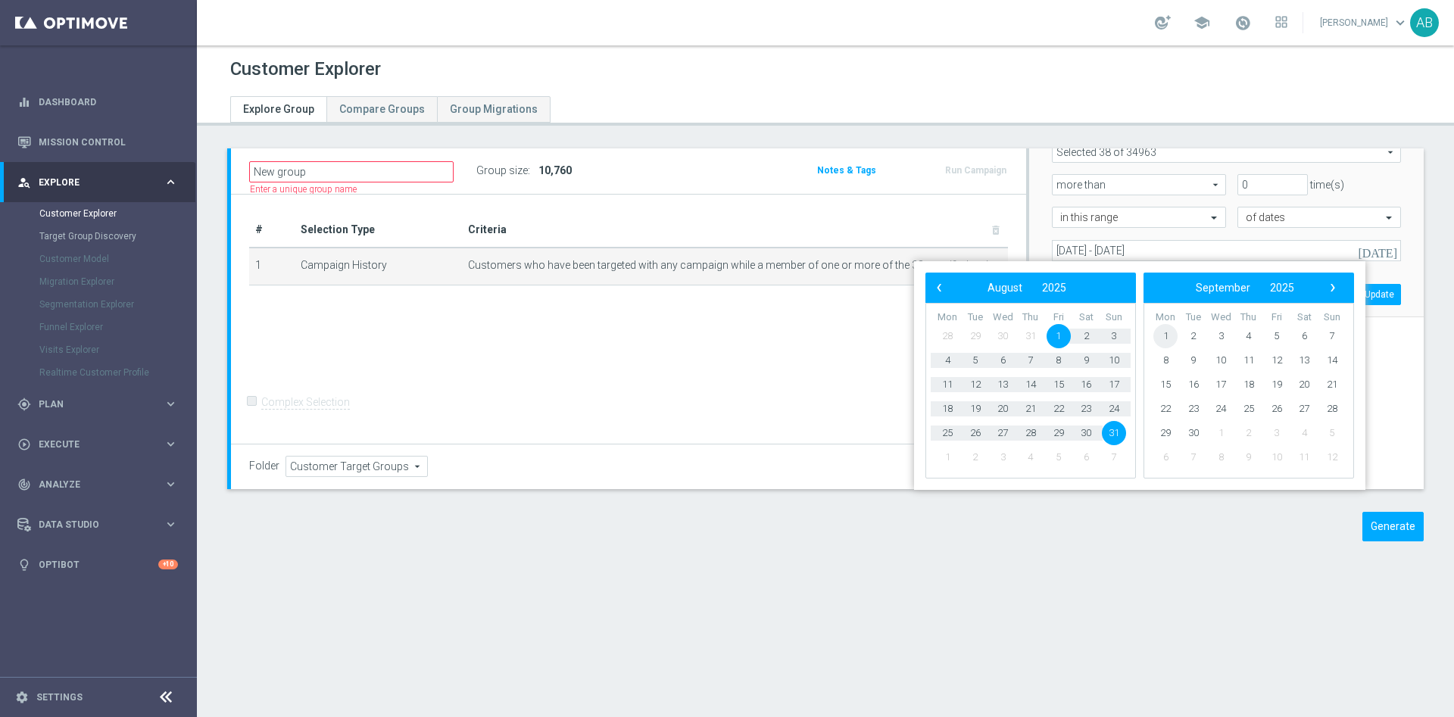
click at [1170, 332] on span "1" at bounding box center [1165, 336] width 24 height 24
click at [981, 432] on span "30" at bounding box center [975, 433] width 24 height 24
type input "[DATE] - [DATE]"
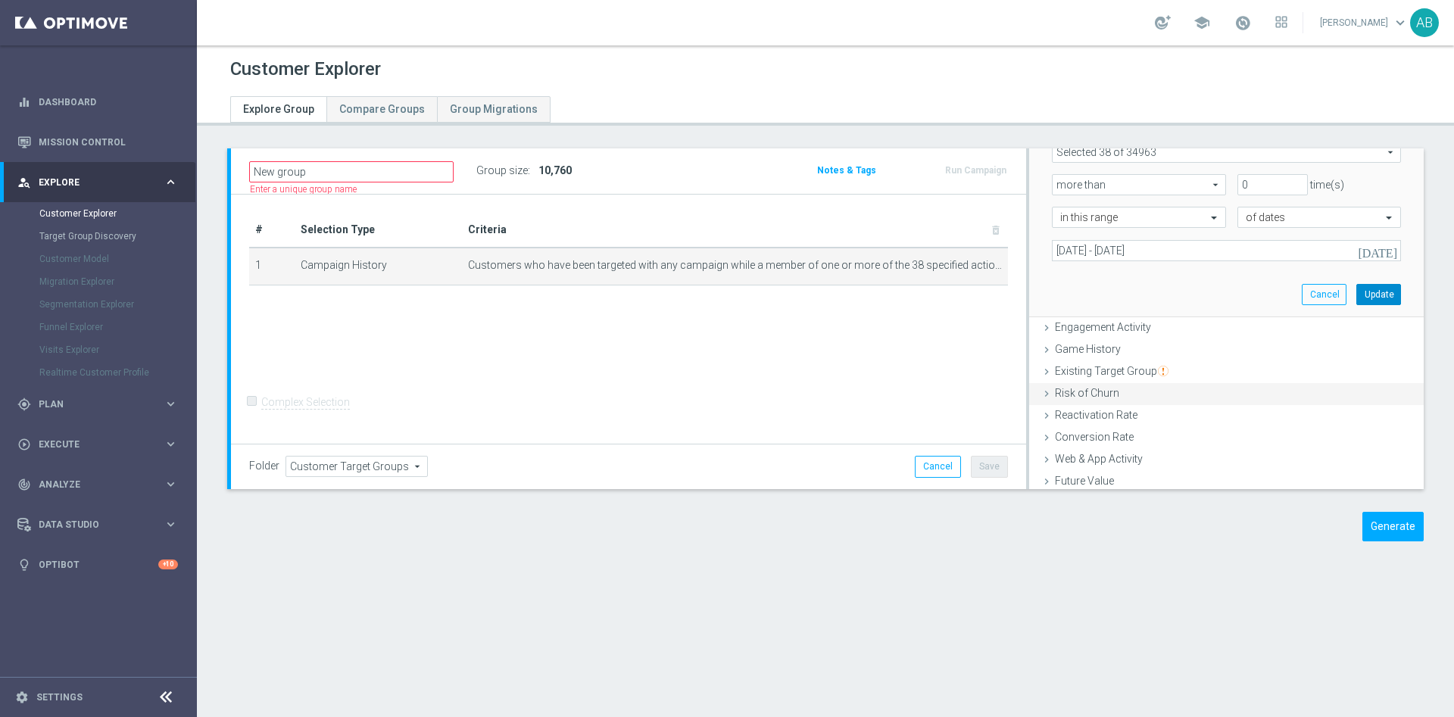
click at [1357, 295] on button "Update" at bounding box center [1378, 294] width 45 height 21
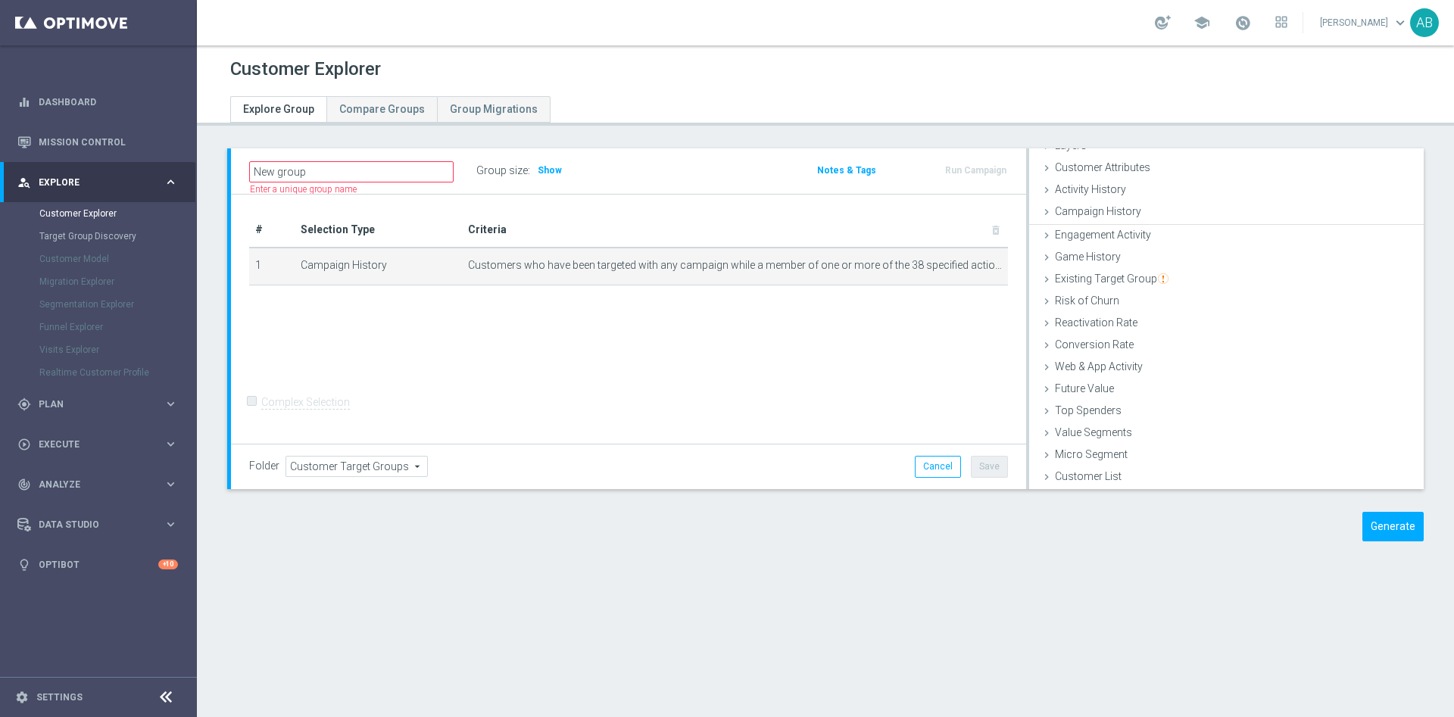
scroll to position [62, 0]
click at [547, 171] on span "Show" at bounding box center [549, 170] width 24 height 11
click at [796, 603] on div "Customer Explorer Explore Group Compare Groups Group Migrations New group" at bounding box center [825, 380] width 1257 height 671
click at [1384, 520] on button "Generate" at bounding box center [1392, 527] width 61 height 30
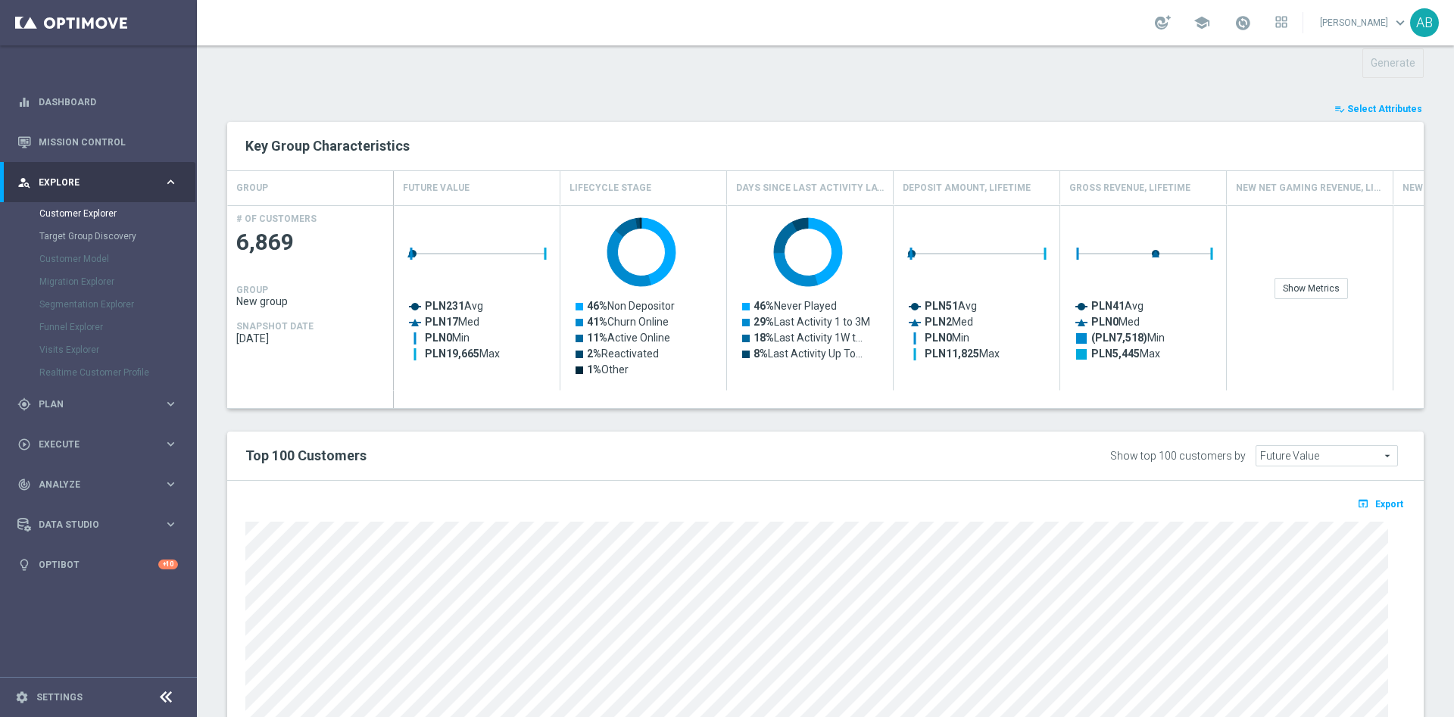
scroll to position [341, 0]
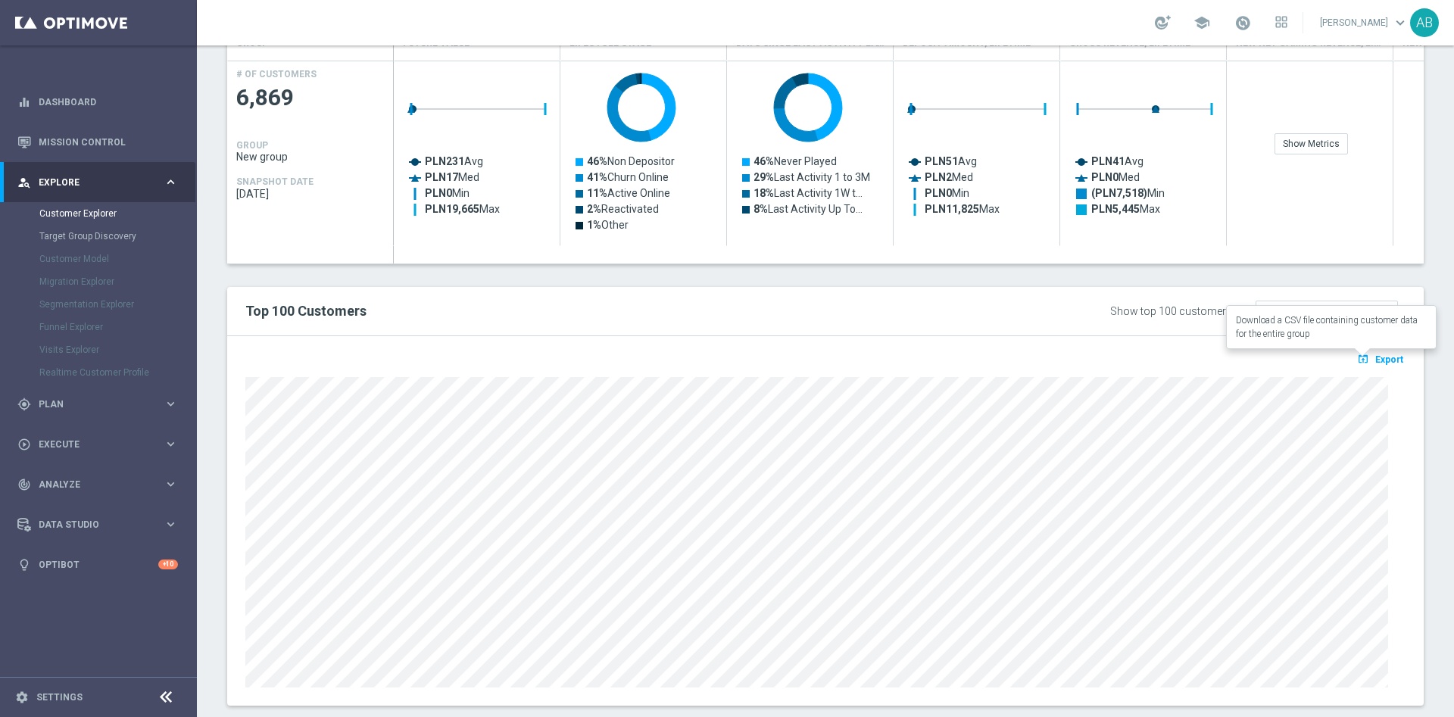
click at [1375, 359] on span "Export" at bounding box center [1389, 359] width 28 height 11
